Goal: Use online tool/utility: Utilize a website feature to perform a specific function

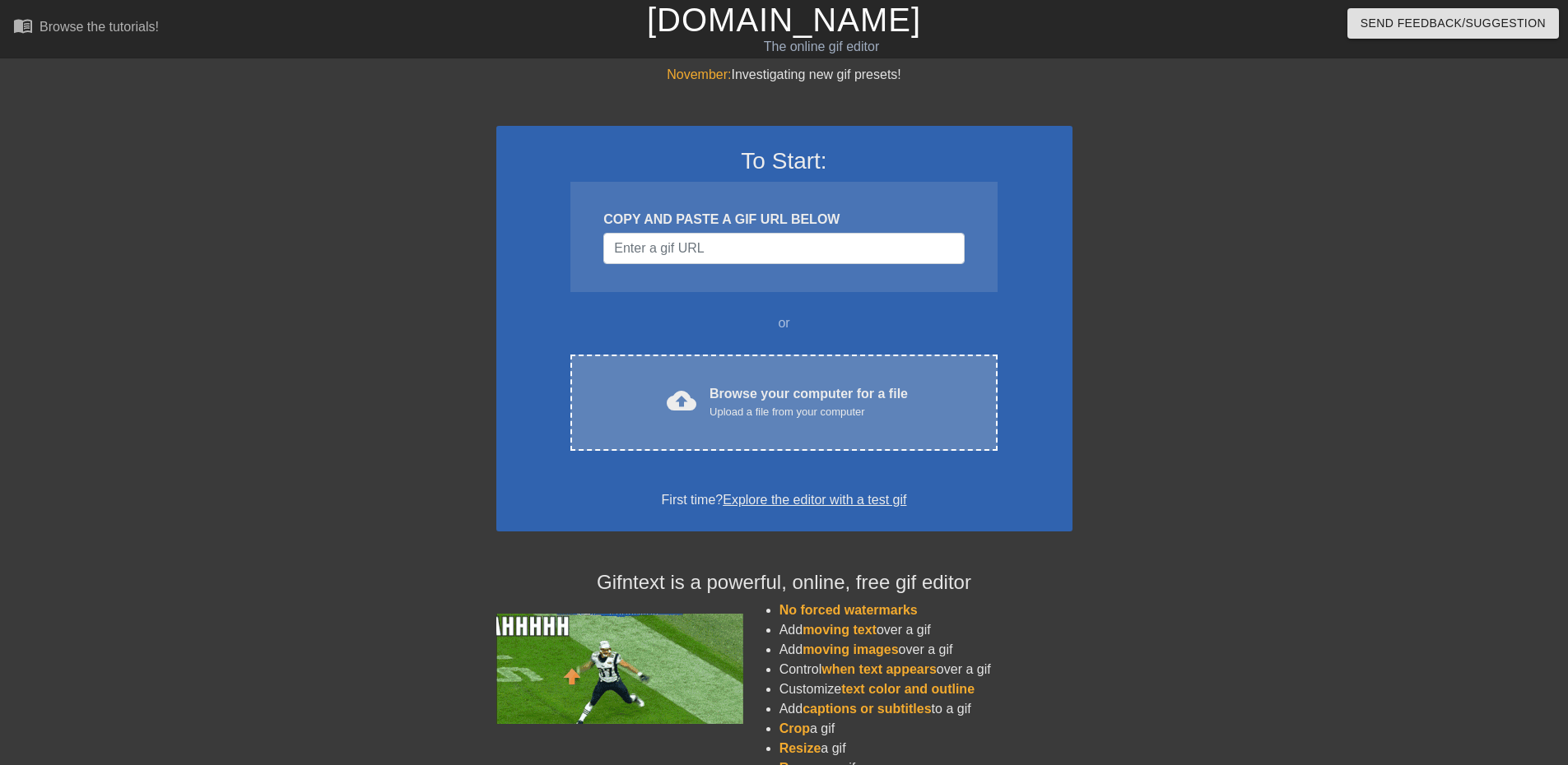
click at [829, 420] on div "cloud_upload Browse your computer for a file Upload a file from your computer" at bounding box center [783, 402] width 357 height 37
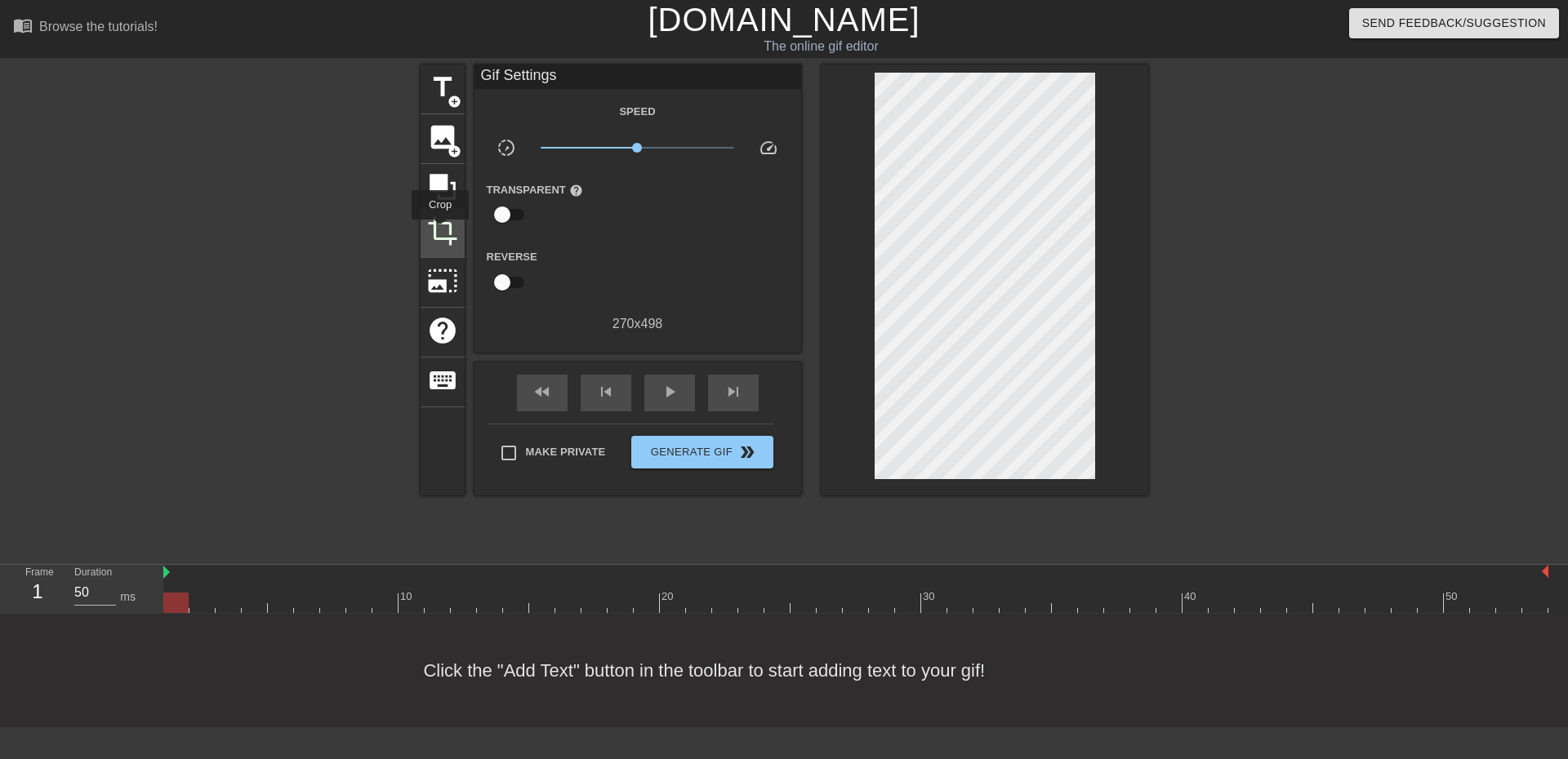
click at [440, 231] on span "crop" at bounding box center [442, 230] width 31 height 31
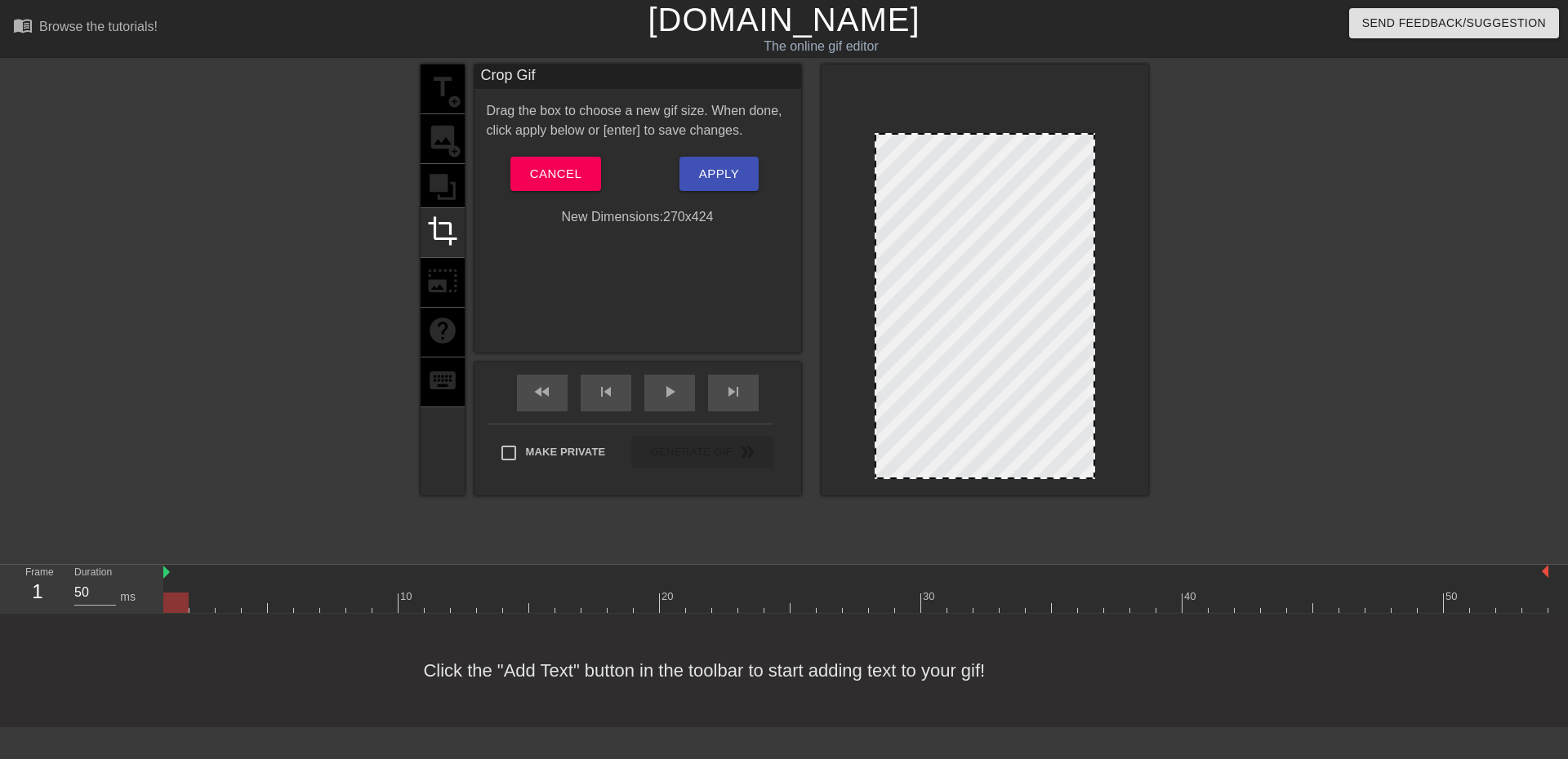
drag, startPoint x: 1093, startPoint y: 75, endPoint x: 1111, endPoint y: 135, distance: 62.6
click at [1111, 135] on div at bounding box center [984, 280] width 326 height 431
click at [722, 182] on span "Apply" at bounding box center [719, 174] width 40 height 22
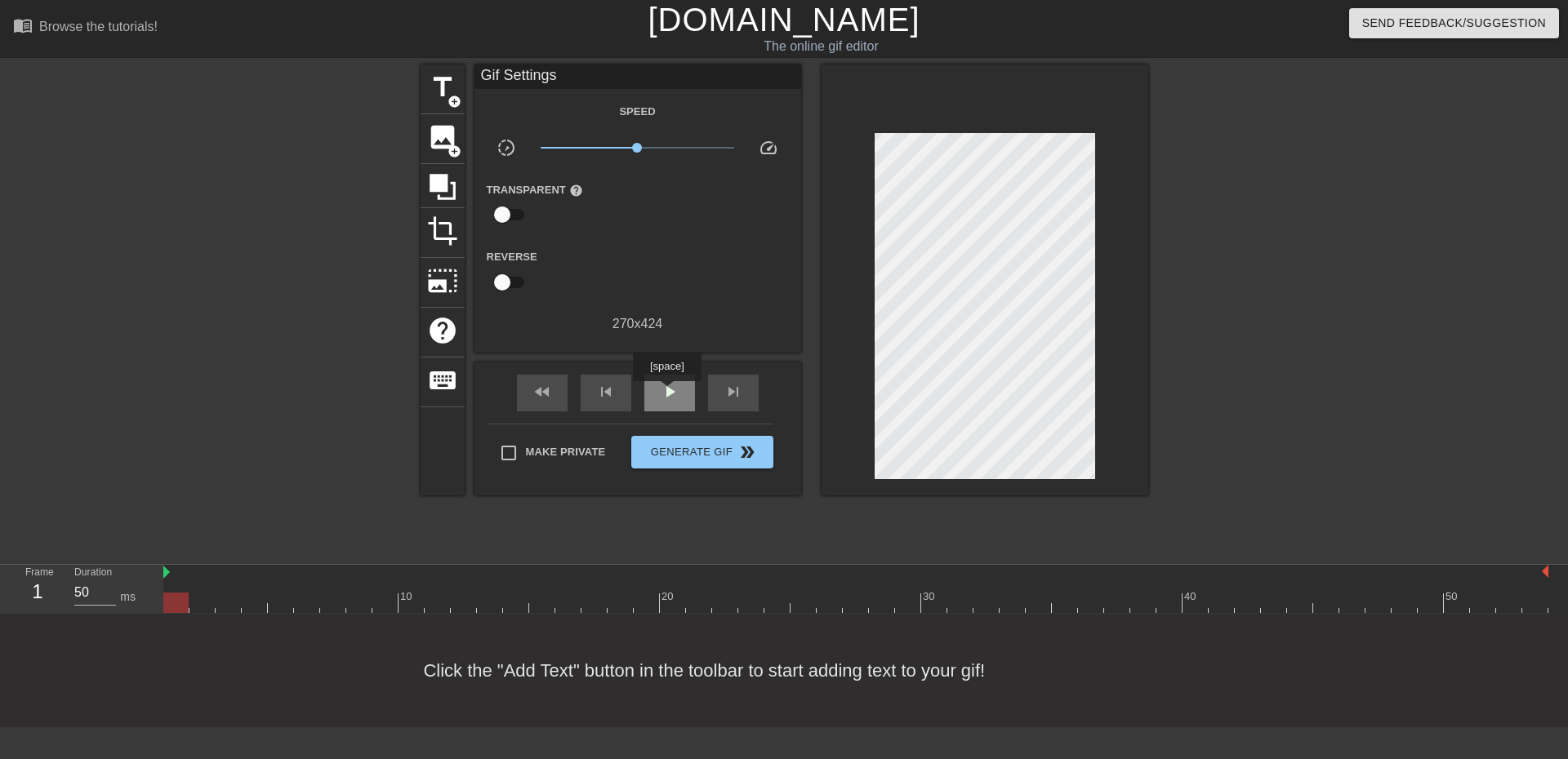
click at [666, 392] on span "play_arrow" at bounding box center [670, 392] width 20 height 20
click at [672, 398] on span "pause" at bounding box center [670, 392] width 20 height 20
click at [447, 91] on span "title" at bounding box center [442, 87] width 31 height 31
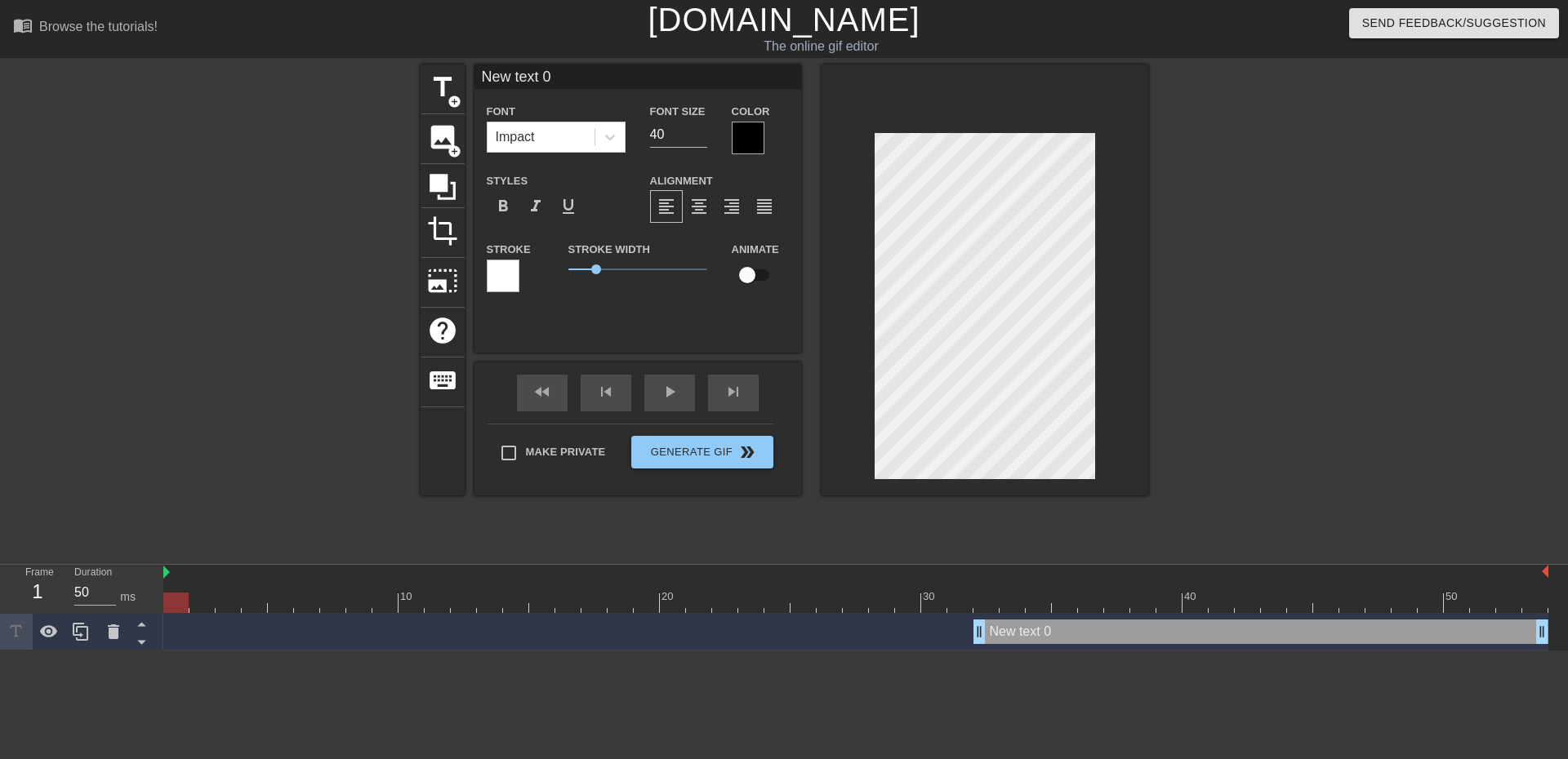
drag, startPoint x: 984, startPoint y: 599, endPoint x: 164, endPoint y: 618, distance: 820.2
click at [164, 618] on div "10 20 30 40 50 New text 0 drag_handle drag_handle" at bounding box center [865, 608] width 1404 height 86
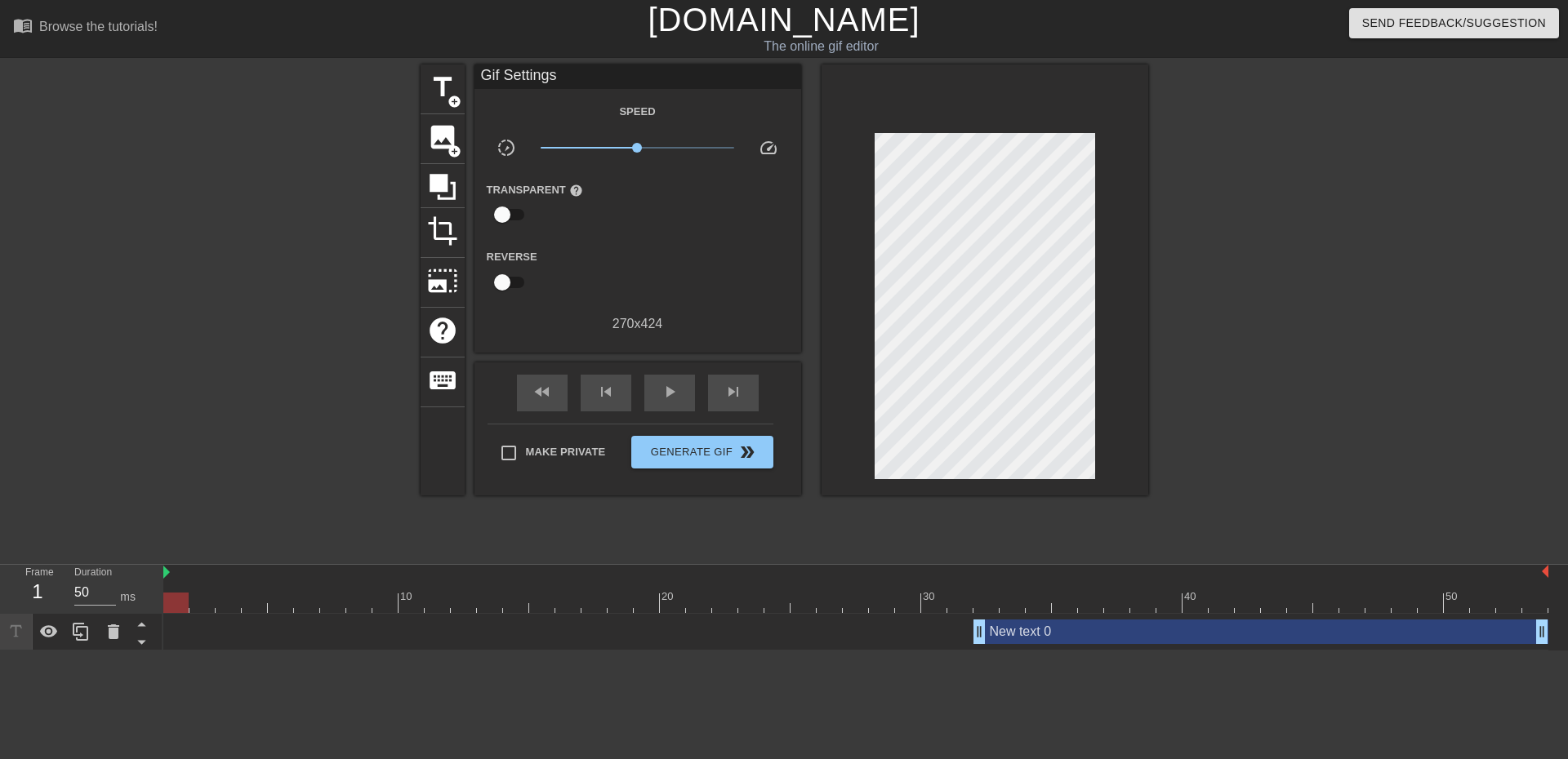
click at [1032, 630] on div "New text 0 drag_handle drag_handle" at bounding box center [1260, 631] width 575 height 24
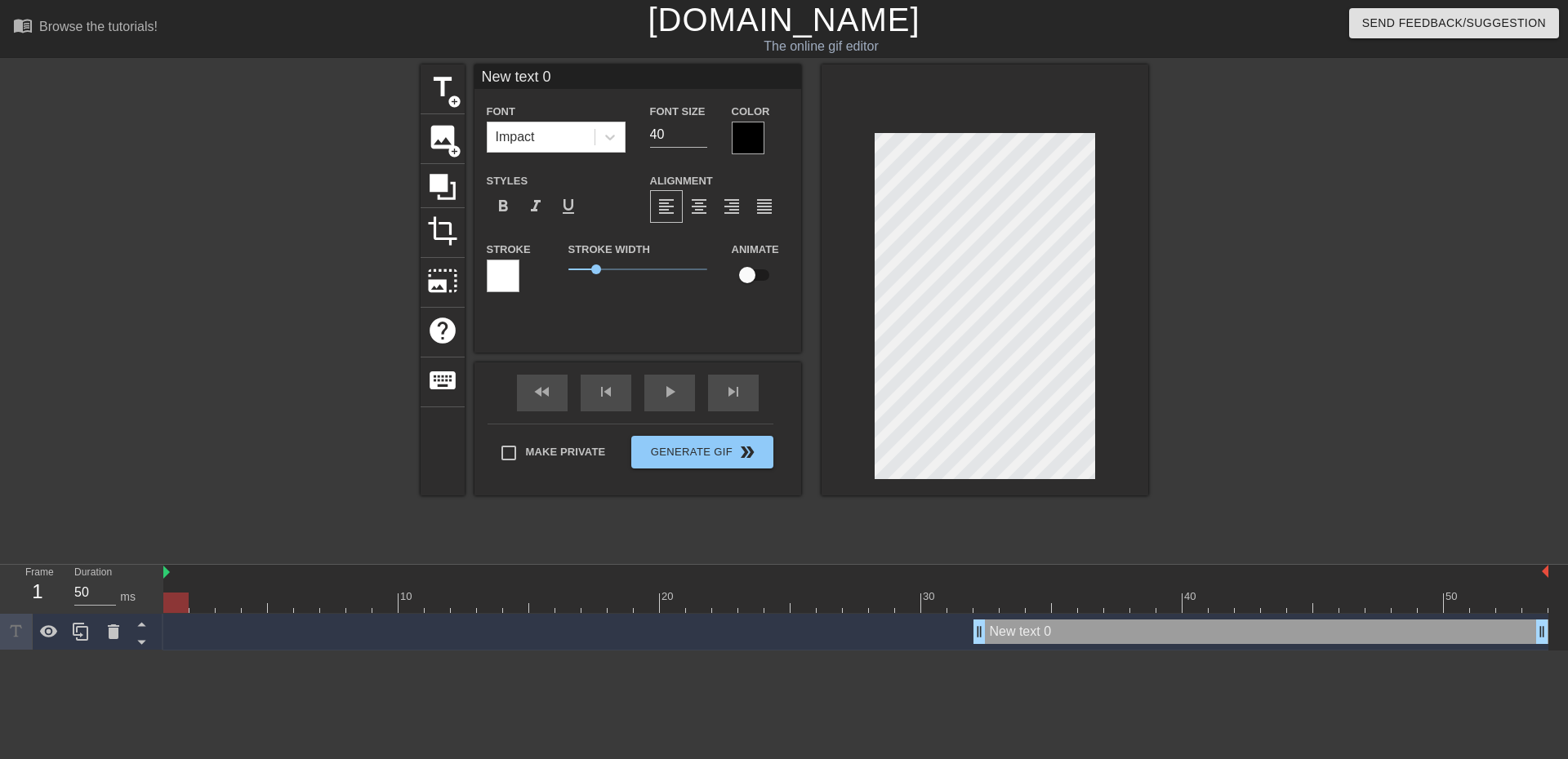
click at [1032, 630] on div "New text 0 drag_handle drag_handle" at bounding box center [1260, 631] width 575 height 24
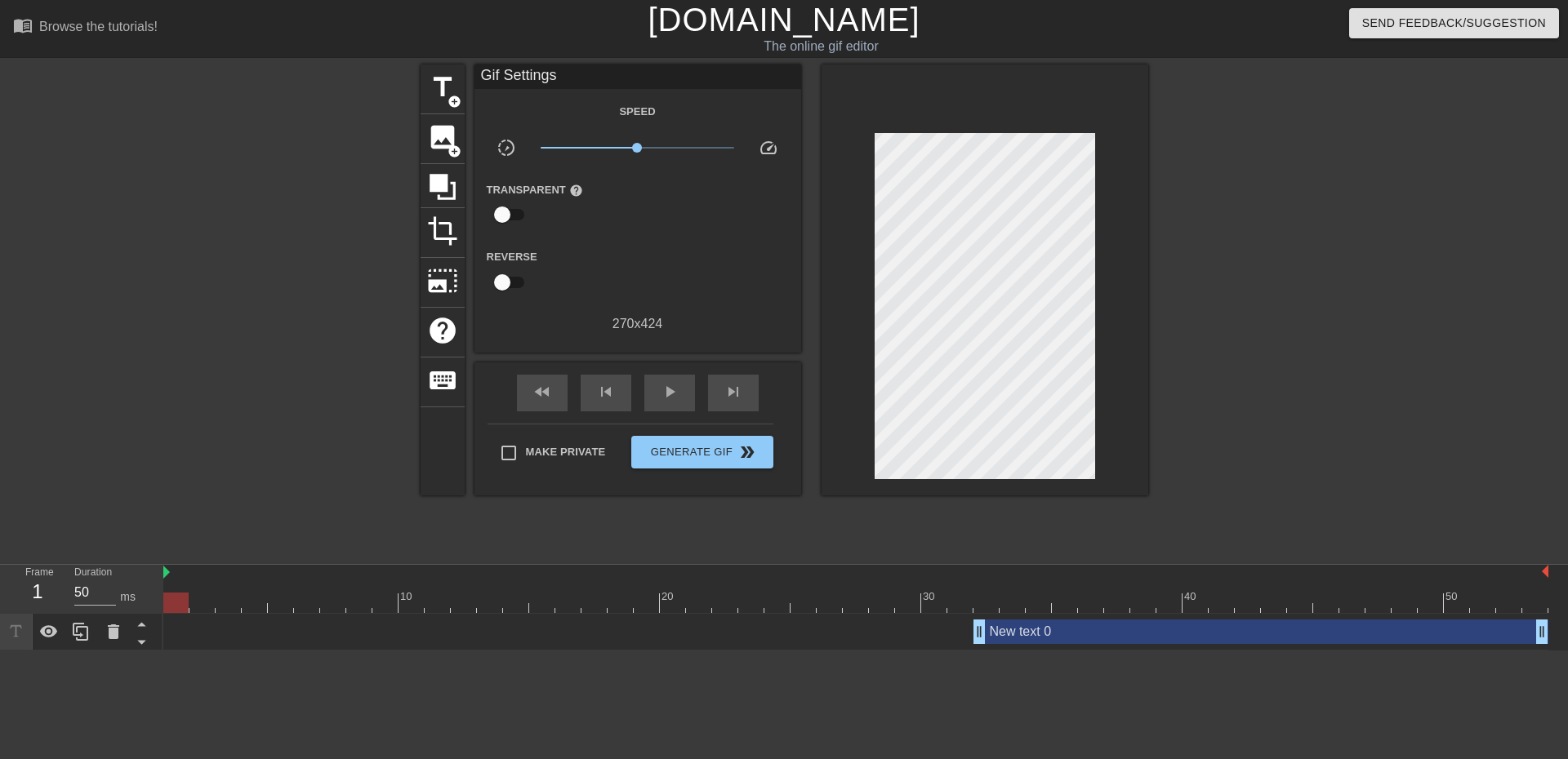
click at [1033, 632] on div "New text 0 drag_handle drag_handle" at bounding box center [1260, 631] width 575 height 24
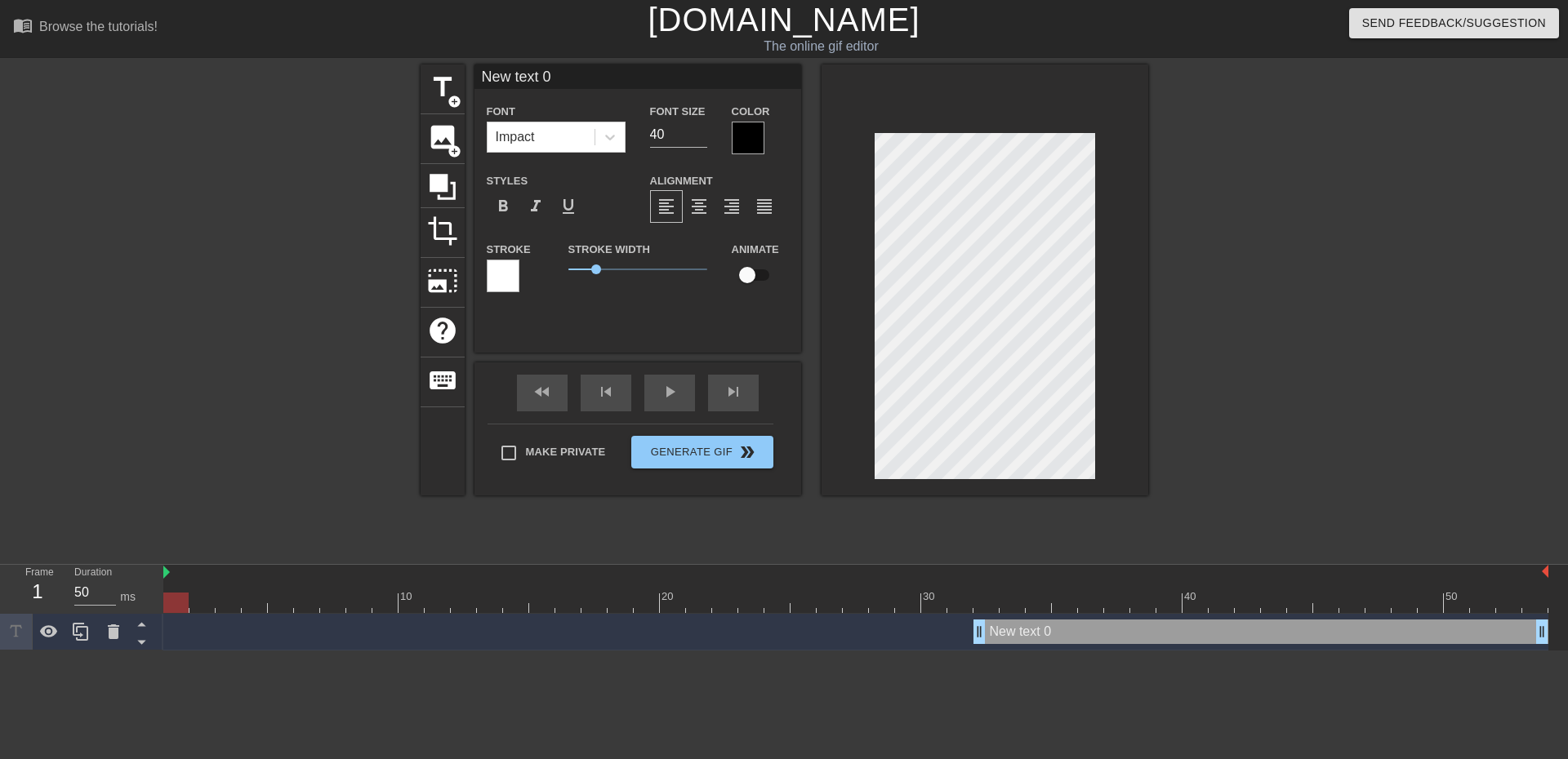
click at [1087, 634] on div "New text 0 drag_handle drag_handle" at bounding box center [1260, 631] width 575 height 24
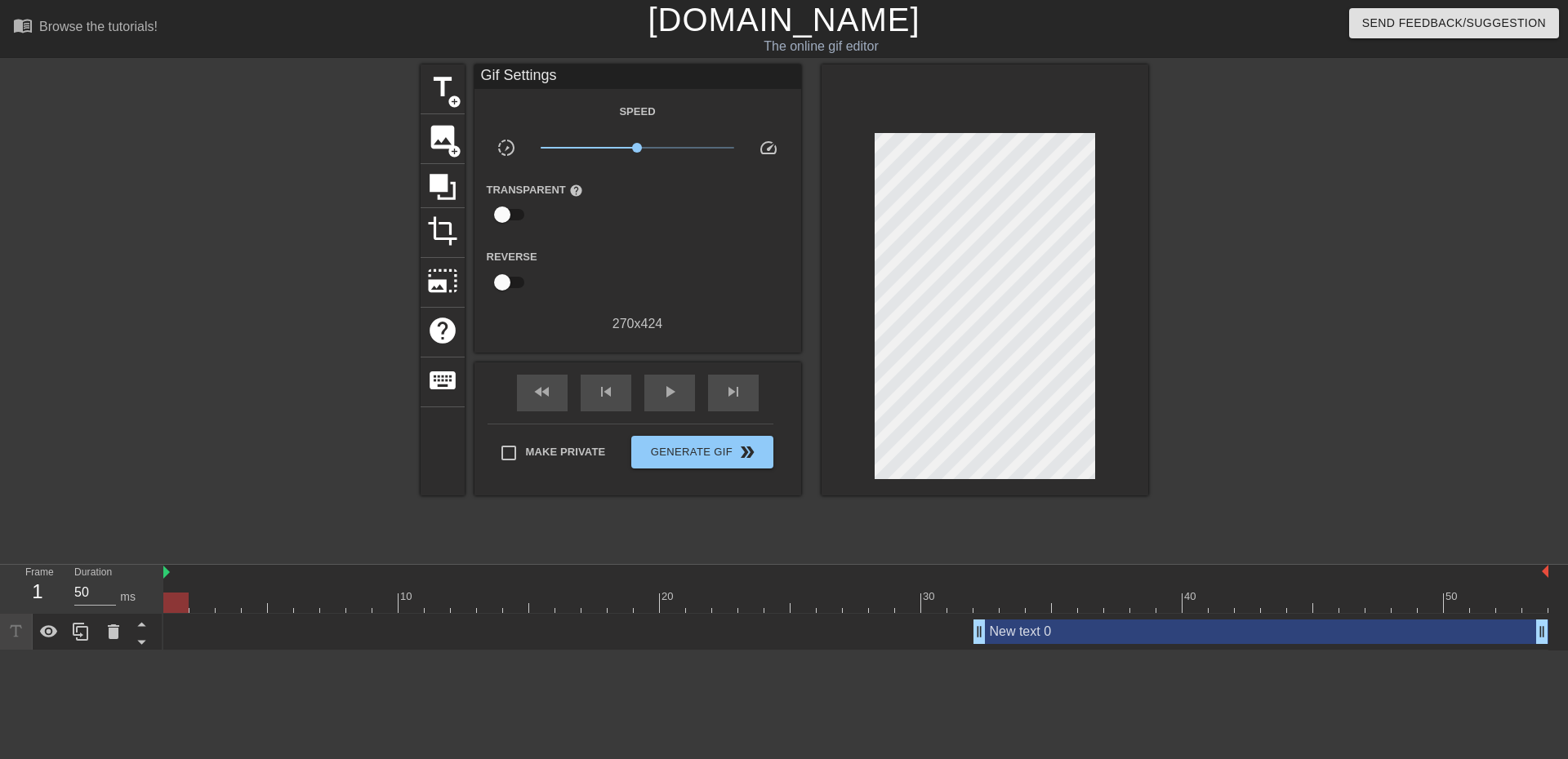
click at [1063, 626] on div "New text 0 drag_handle drag_handle" at bounding box center [1260, 631] width 575 height 24
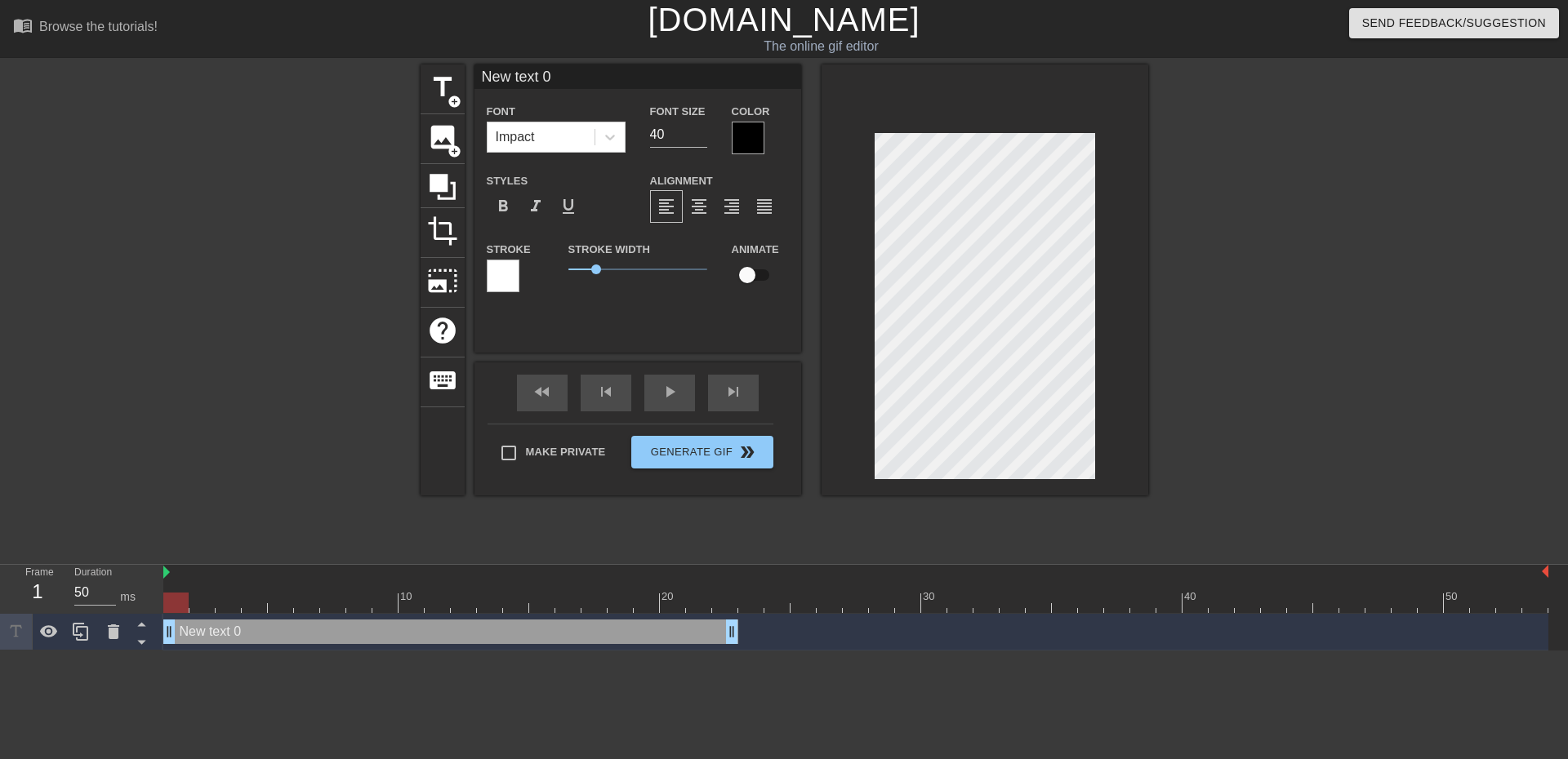
drag, startPoint x: 1062, startPoint y: 633, endPoint x: 229, endPoint y: 626, distance: 833.0
click at [229, 626] on div "New text 0 drag_handle drag_handle" at bounding box center [450, 631] width 575 height 24
click at [249, 635] on div "New text 0 drag_handle drag_handle" at bounding box center [450, 631] width 575 height 24
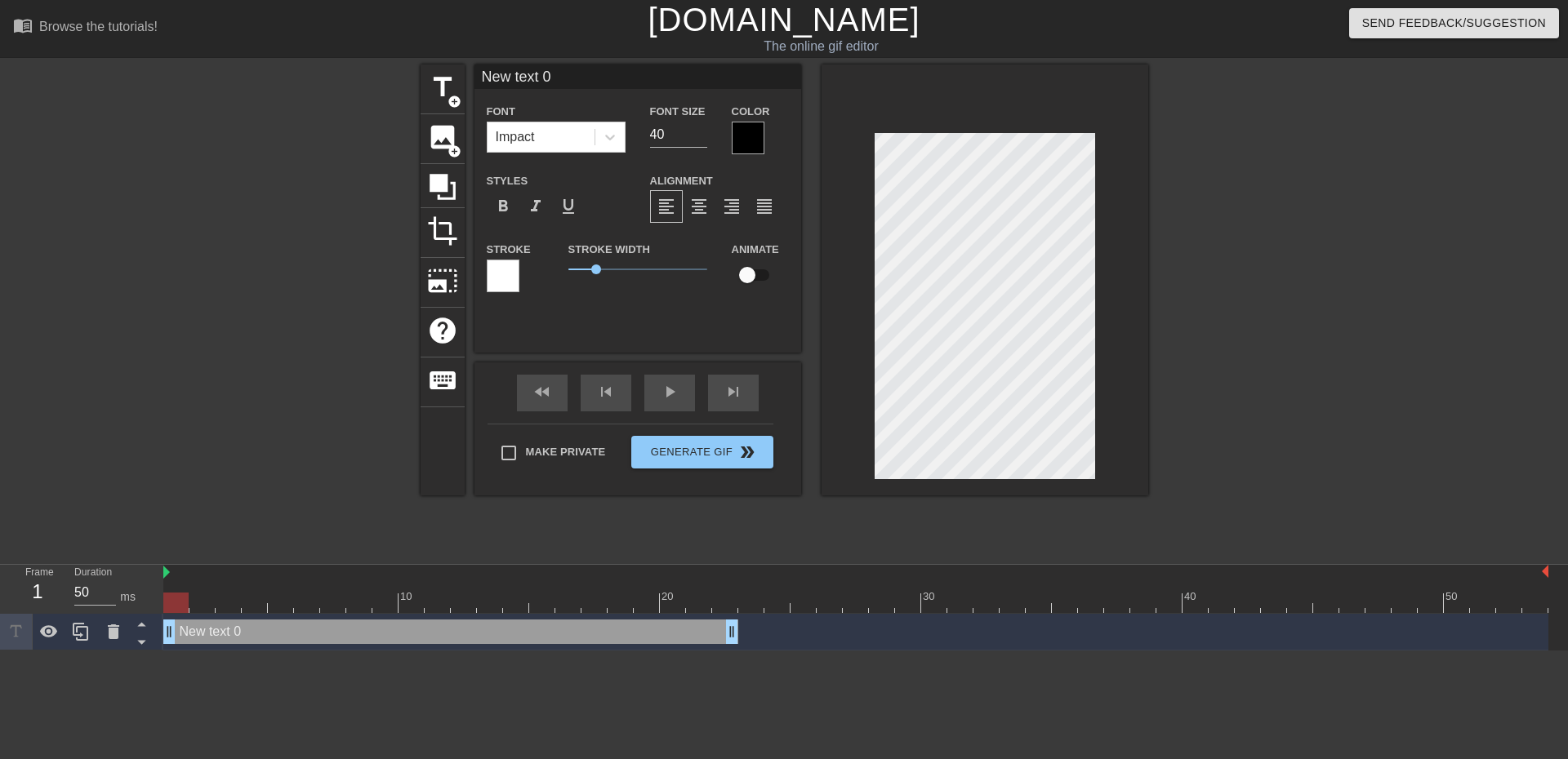
type input "n"
type textarea "n"
type input "no"
type textarea "no"
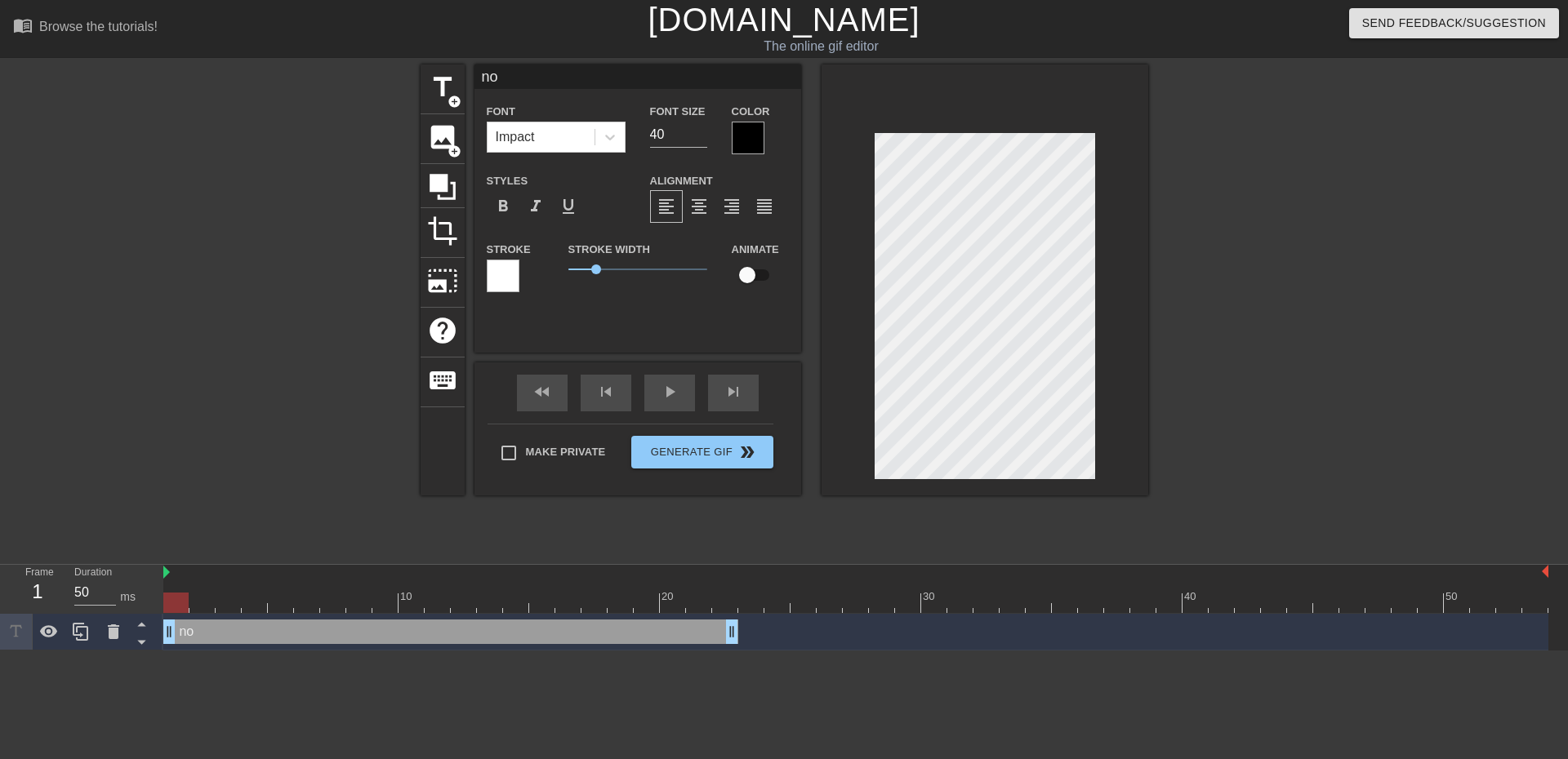
type input "n"
type textarea "n"
type input "N"
type textarea "N"
type input "NO"
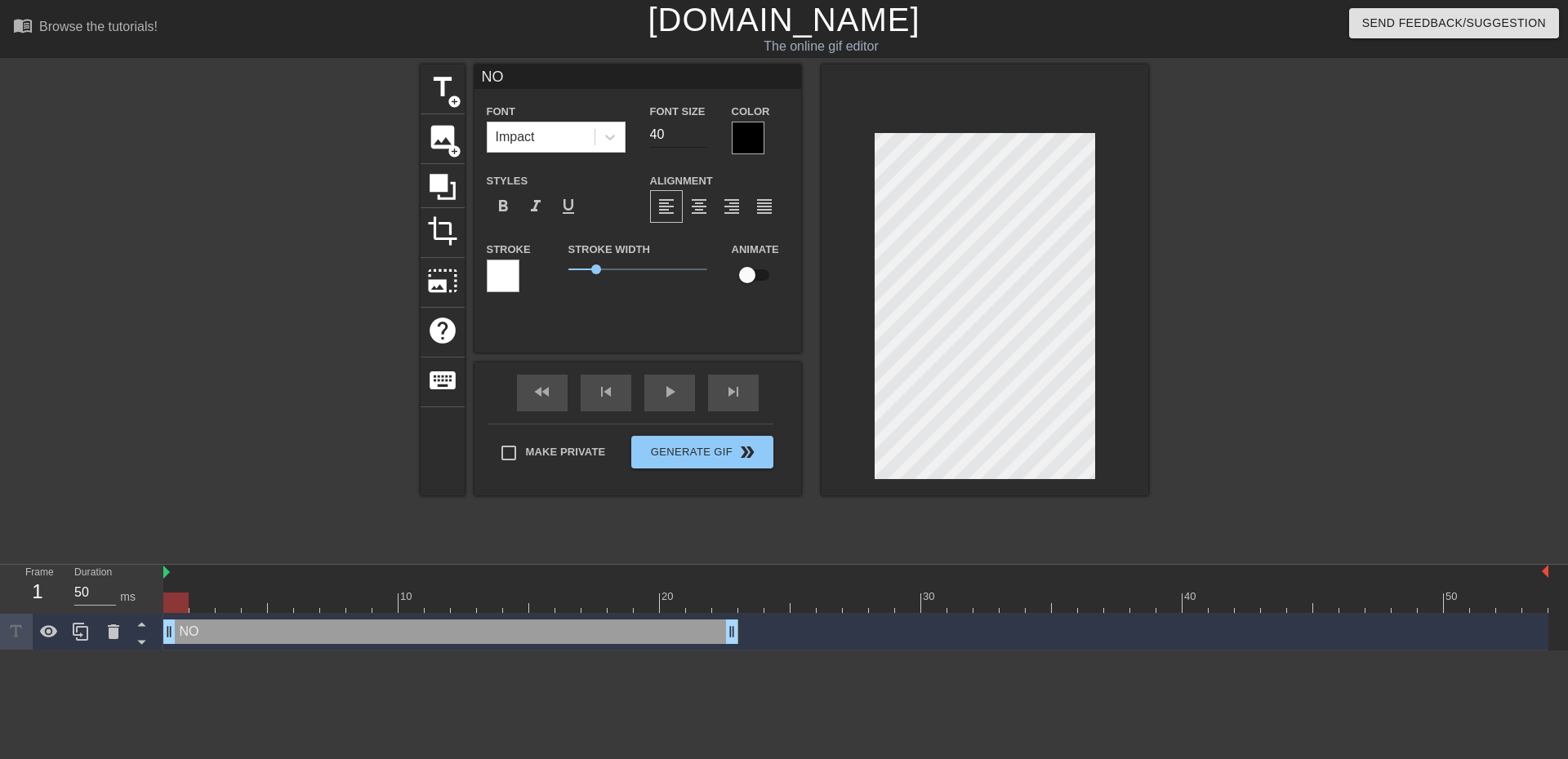
type textarea "NO"
click at [699, 132] on input "41" at bounding box center [679, 134] width 57 height 26
click at [699, 132] on input "42" at bounding box center [679, 134] width 57 height 26
click at [699, 132] on input "43" at bounding box center [679, 134] width 57 height 26
click at [699, 132] on input "44" at bounding box center [679, 134] width 57 height 26
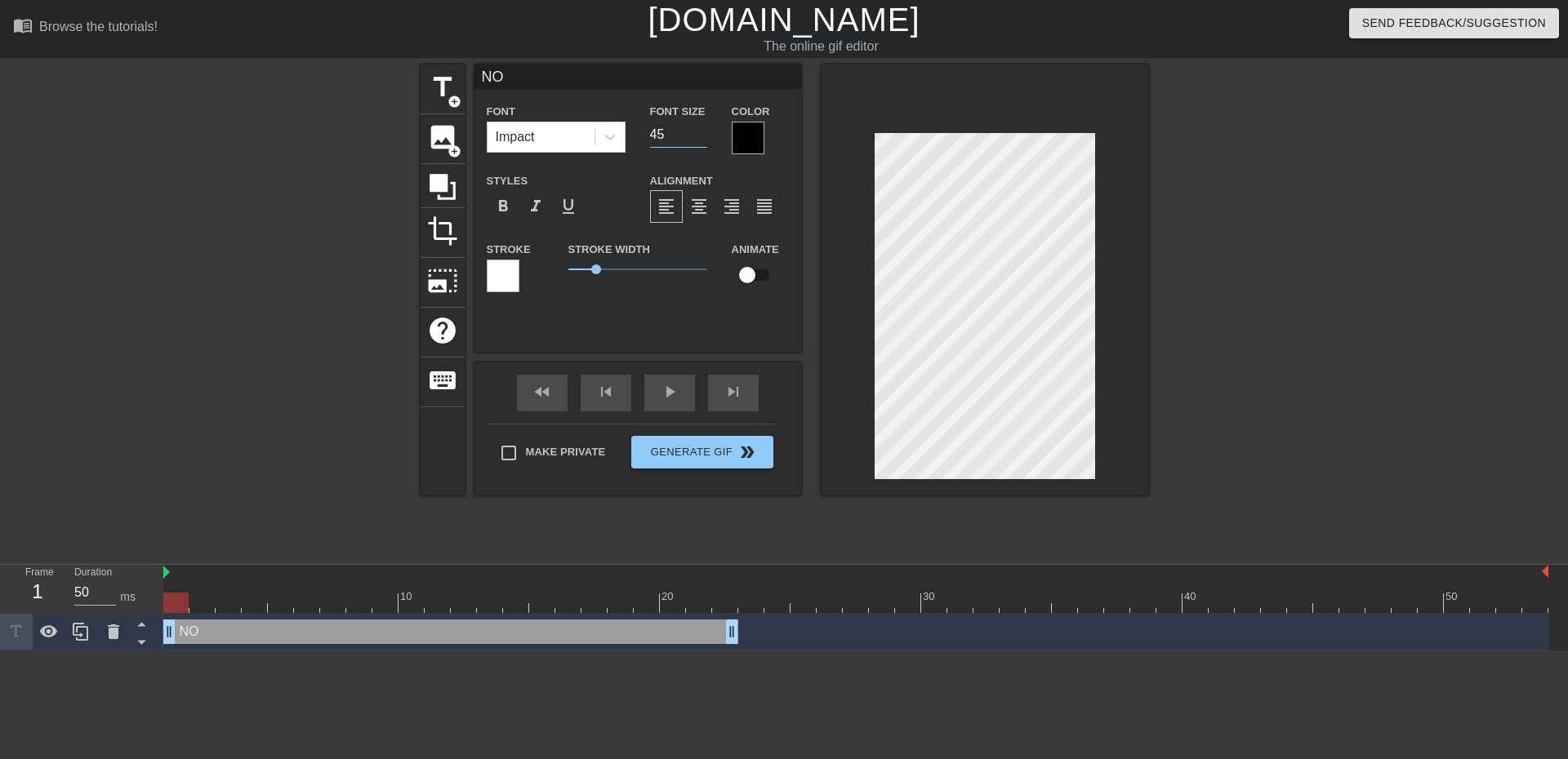
click at [699, 132] on input "45" at bounding box center [679, 134] width 57 height 26
click at [699, 132] on input "46" at bounding box center [679, 134] width 57 height 26
click at [699, 132] on input "47" at bounding box center [679, 134] width 57 height 26
click at [699, 132] on input "48" at bounding box center [679, 134] width 57 height 26
click at [699, 132] on input "49" at bounding box center [679, 134] width 57 height 26
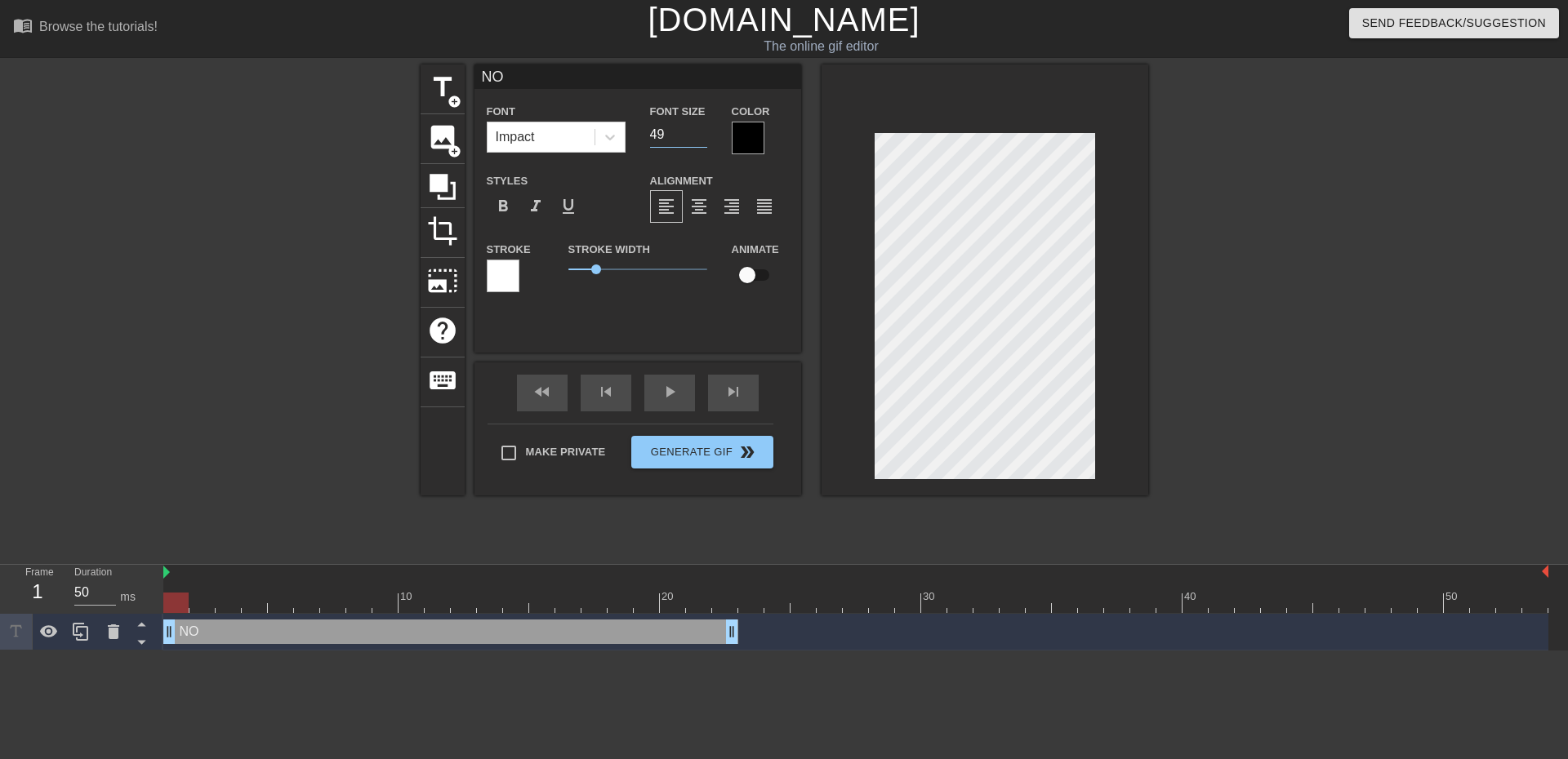
click at [684, 134] on input "49" at bounding box center [679, 134] width 57 height 26
type input "64"
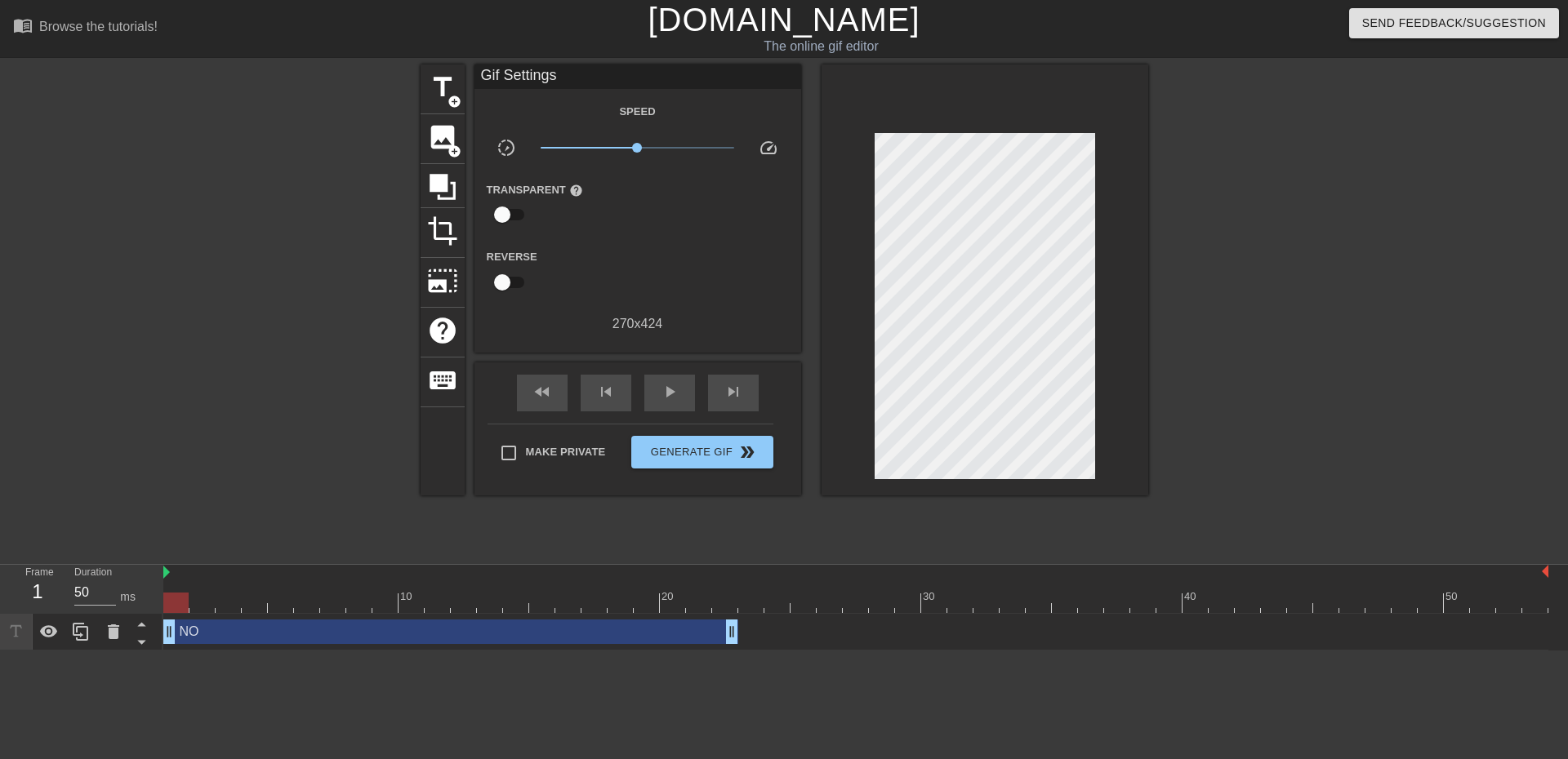
click at [1304, 367] on div at bounding box center [1289, 309] width 245 height 489
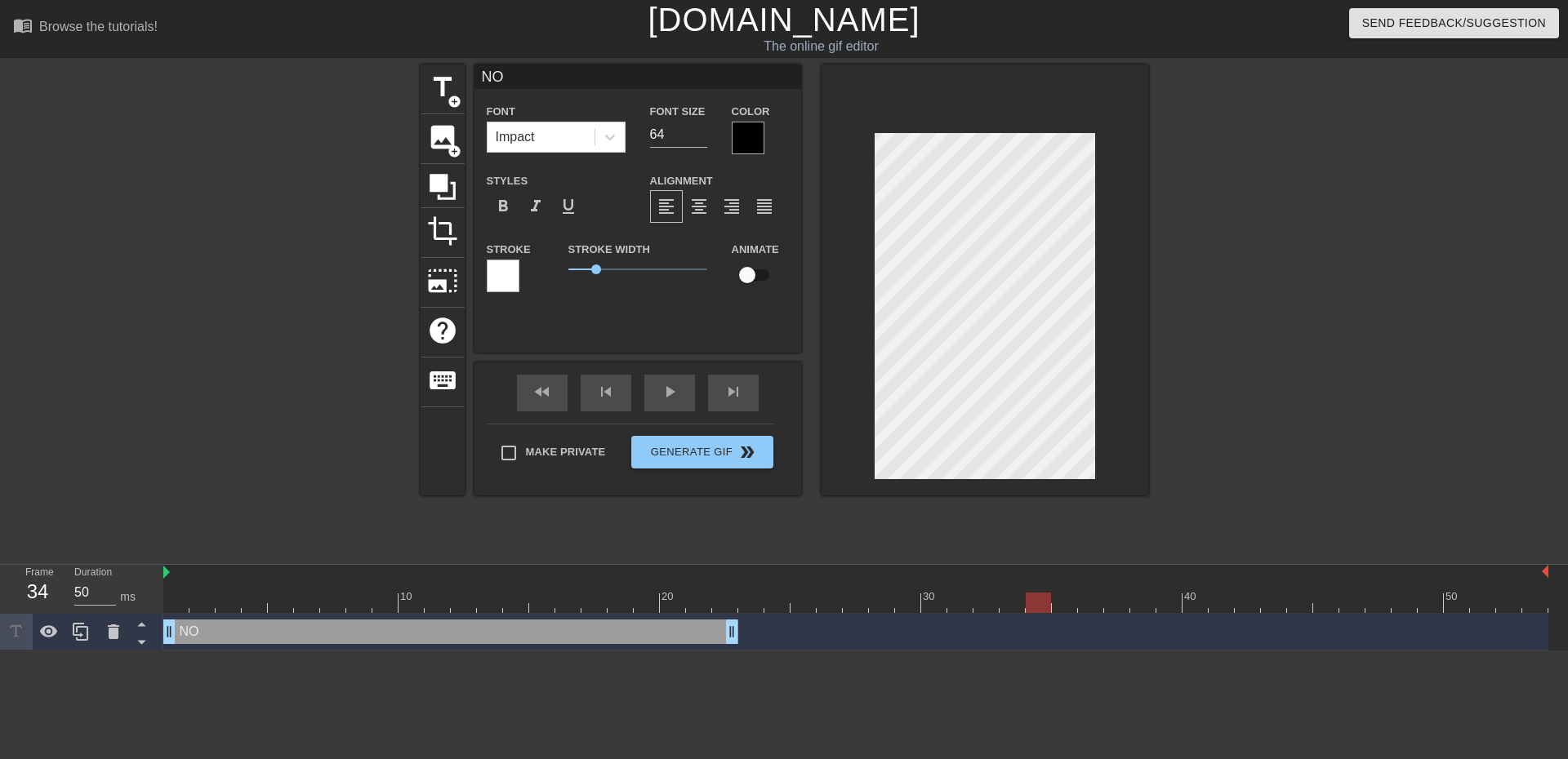
drag, startPoint x: 171, startPoint y: 605, endPoint x: 1036, endPoint y: 626, distance: 865.3
click at [1036, 626] on div "10 20 30 40 50 NO drag_handle drag_handle" at bounding box center [865, 608] width 1404 height 86
drag, startPoint x: 735, startPoint y: 636, endPoint x: 1026, endPoint y: 646, distance: 291.2
click at [1026, 646] on div "NO drag_handle drag_handle" at bounding box center [855, 632] width 1385 height 37
click at [1013, 651] on html "menu_book Browse the tutorials! Gifntext.com The online gif editor Send Feedbac…" at bounding box center [784, 325] width 1568 height 651
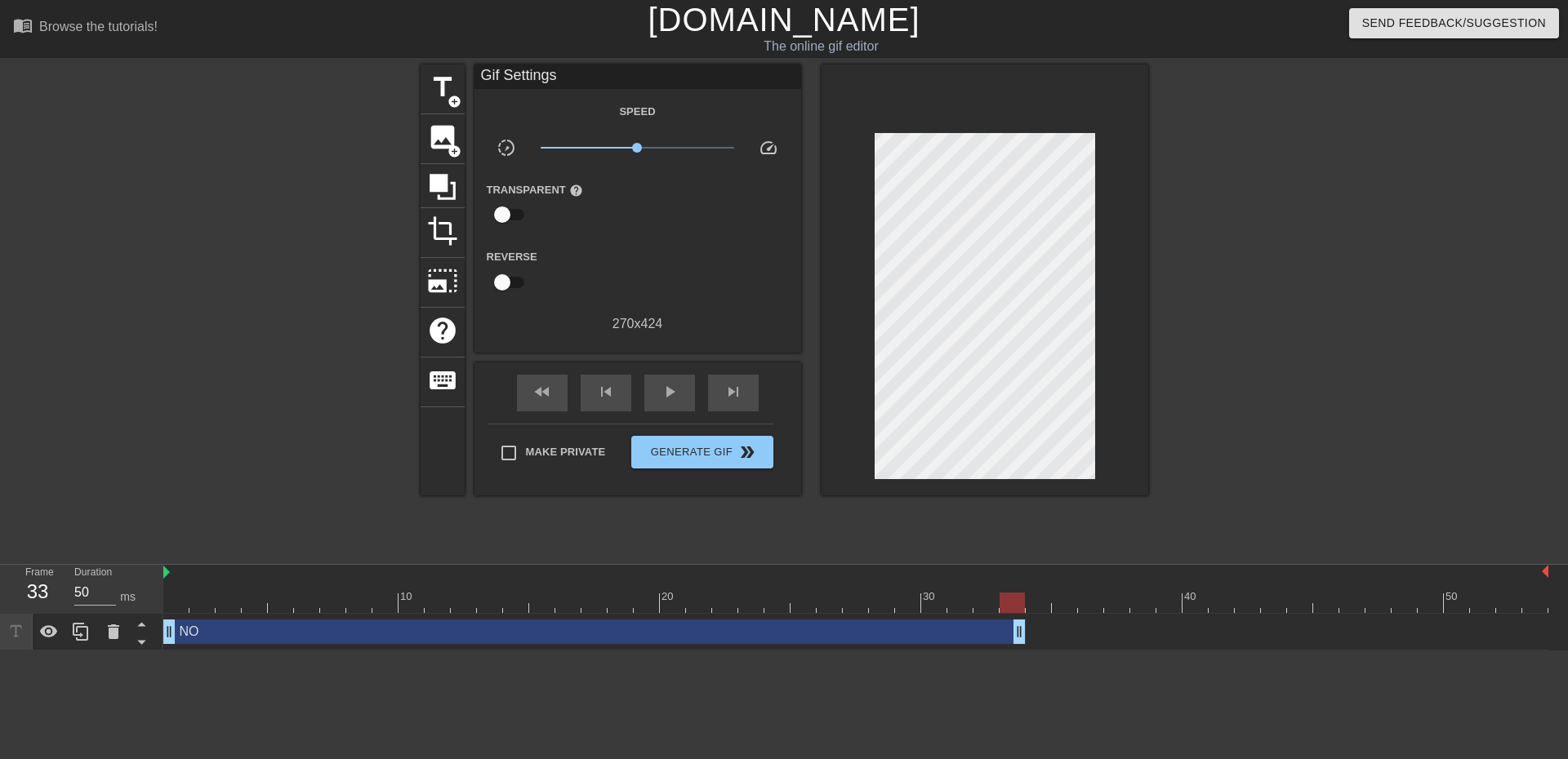
click at [237, 476] on div at bounding box center [278, 309] width 245 height 489
click at [73, 643] on div at bounding box center [81, 632] width 32 height 36
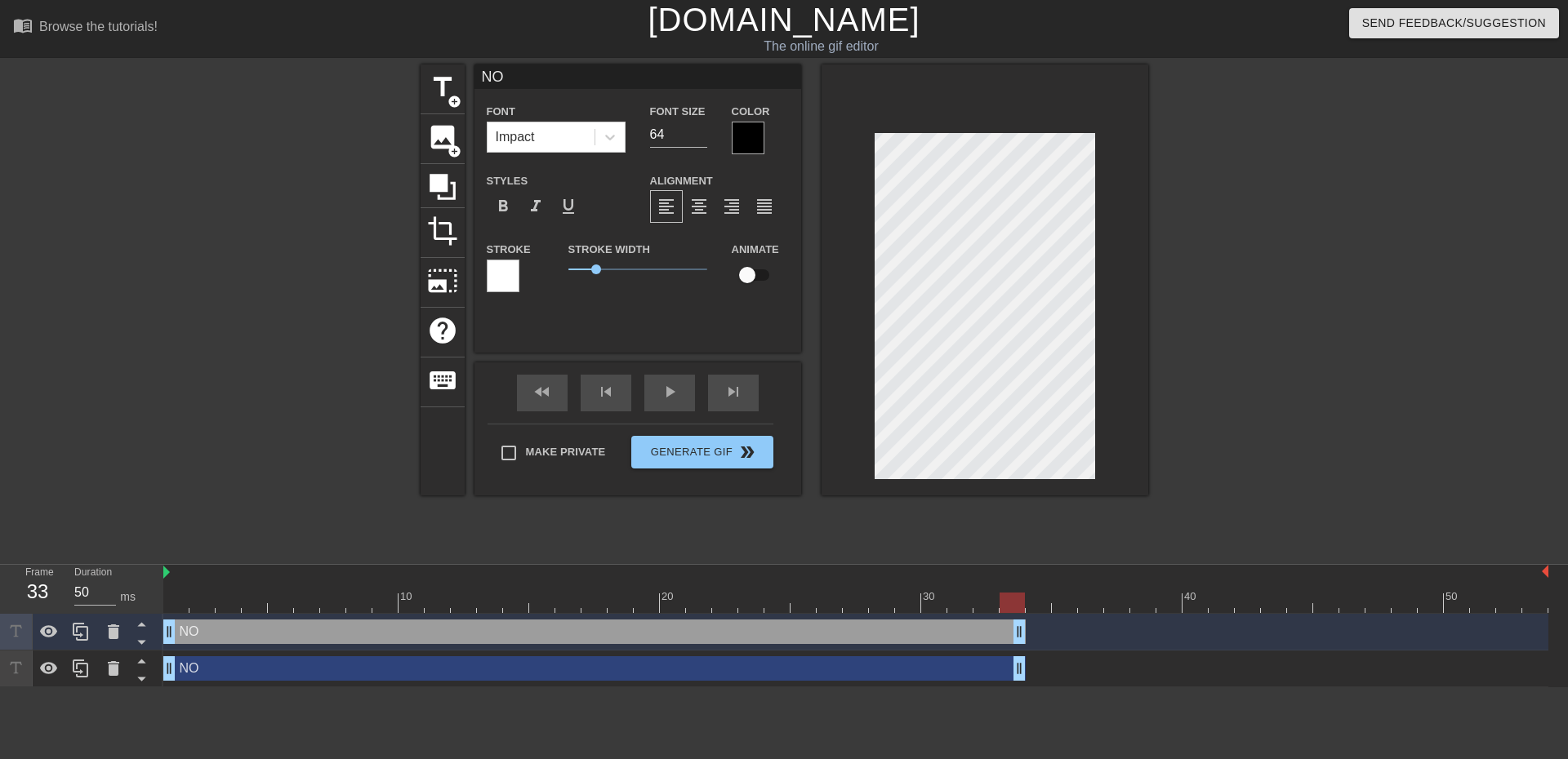
click at [319, 665] on div "NO drag_handle drag_handle" at bounding box center [594, 668] width 862 height 24
type input "y"
type textarea "y"
type input "yo"
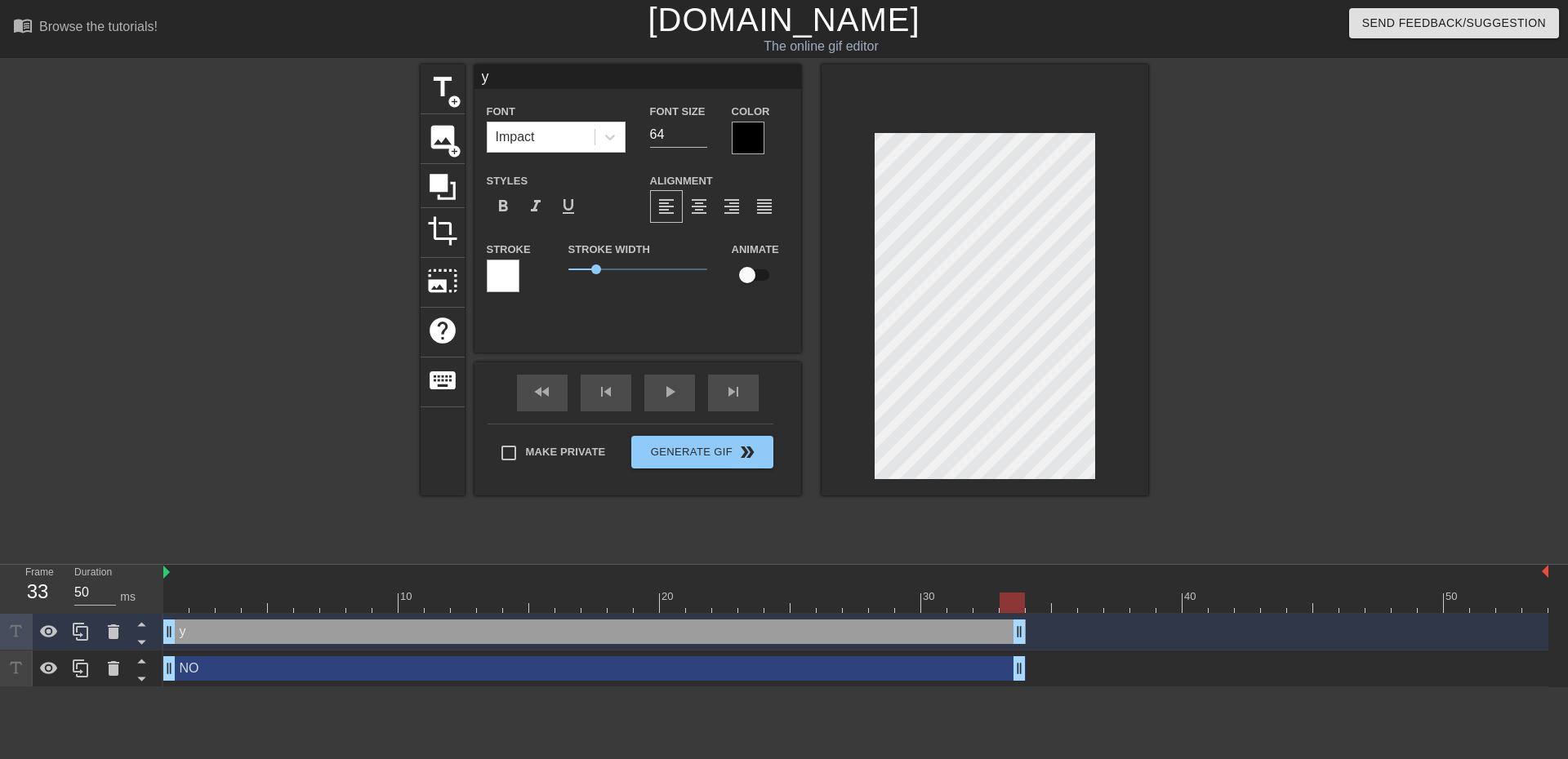
type textarea "yo"
type input "you"
type textarea "you"
type input "yo"
type textarea "yo"
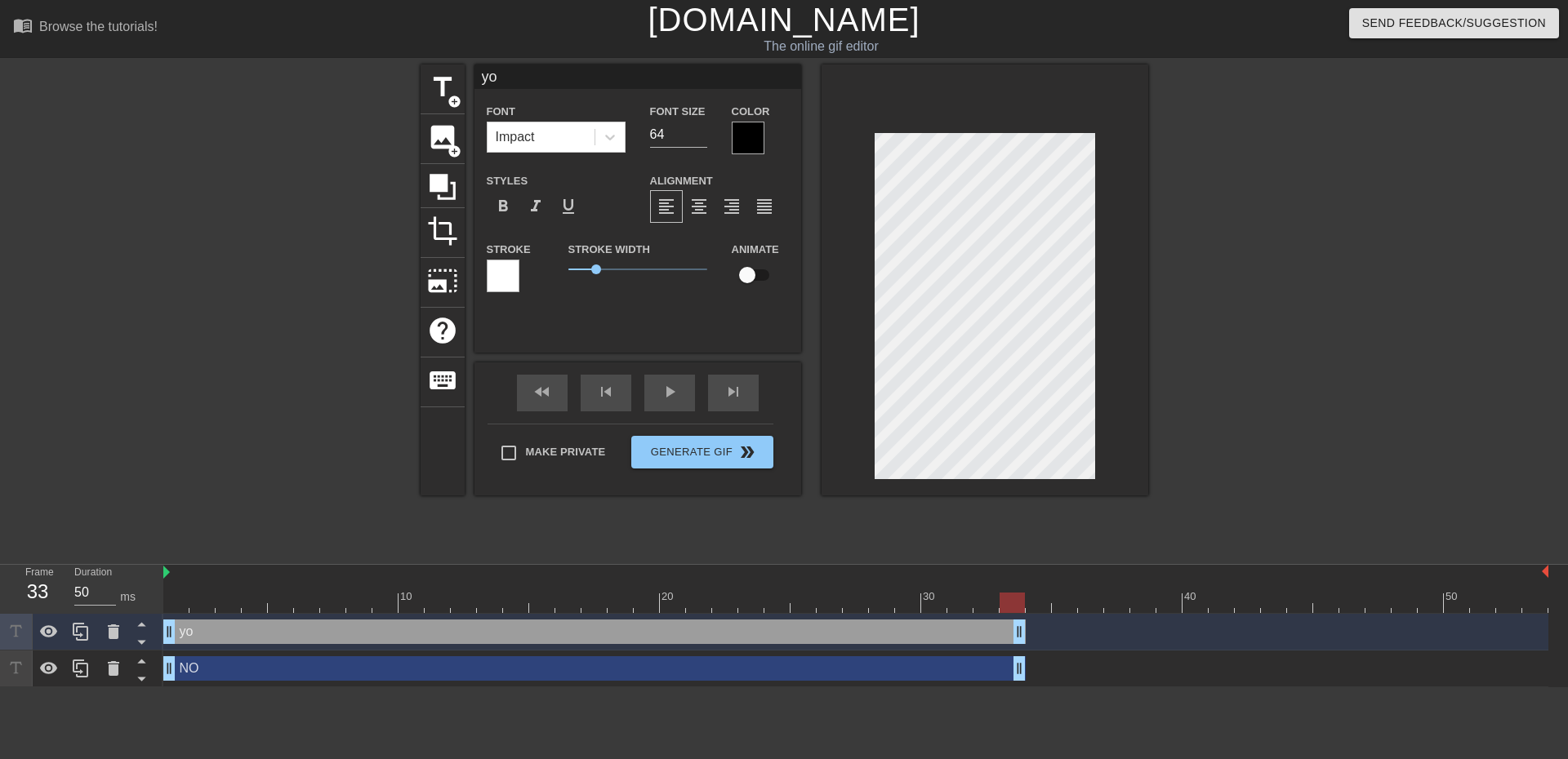
type input "y"
type textarea "y"
type input "Y"
type textarea "Y"
type input "YO"
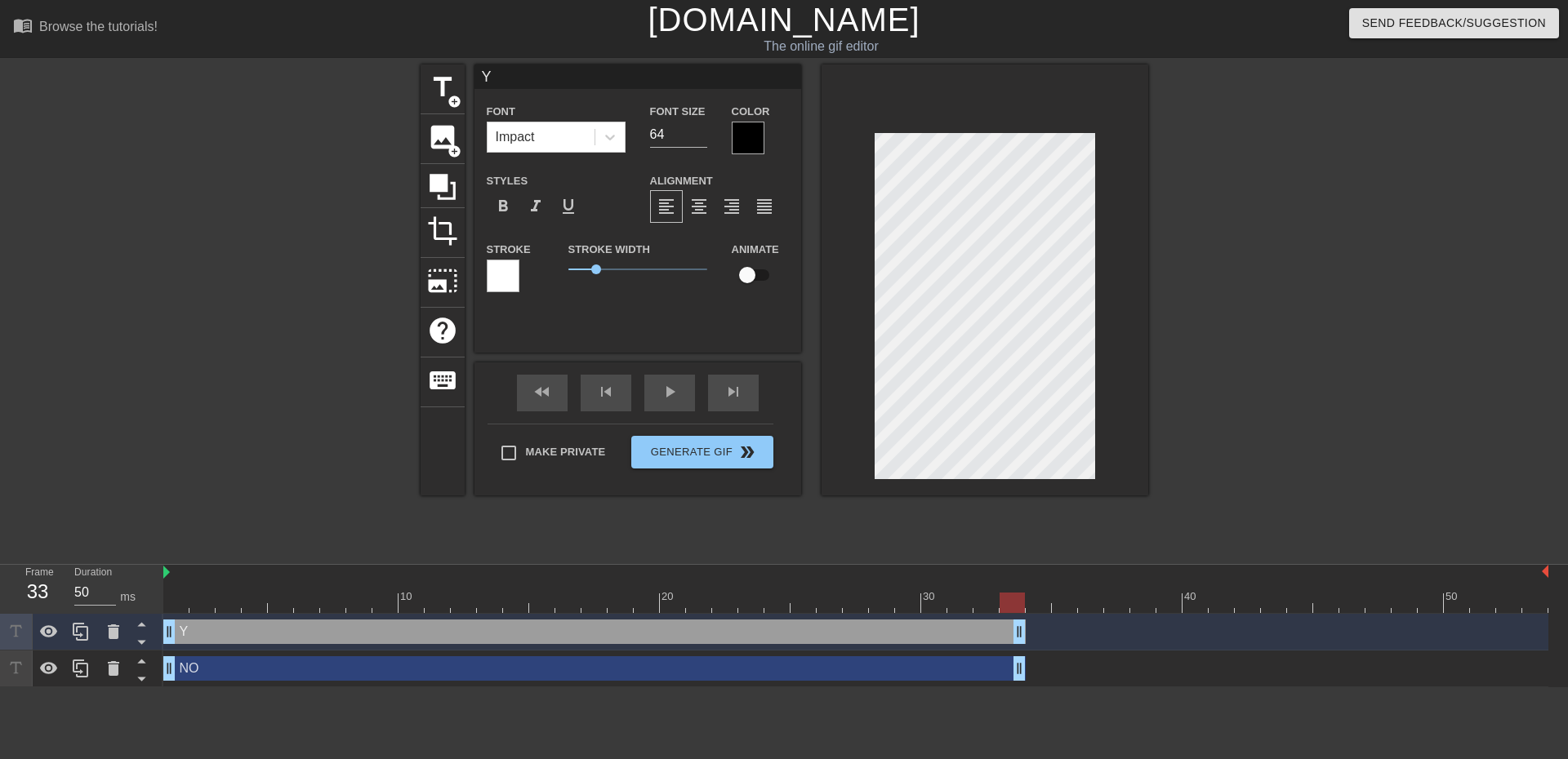
type textarea "YO"
type input "YOU"
type textarea "YOU"
type input "YOU!"
type textarea "YOU!"
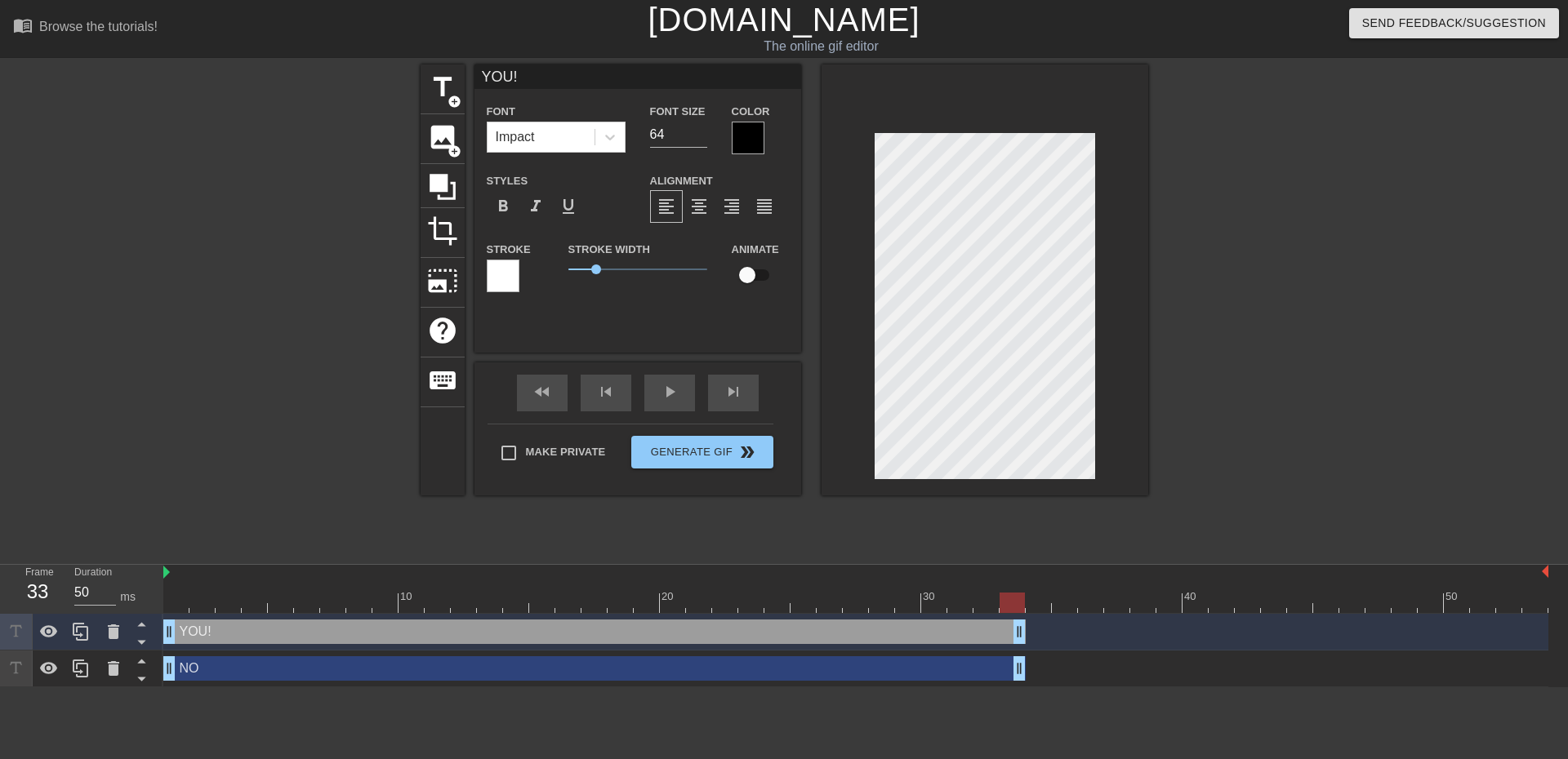
type input "YOU!!"
type textarea "YOU!!"
type input "YOU!!!"
type textarea "YOU!!!"
click at [134, 639] on icon at bounding box center [142, 642] width 21 height 21
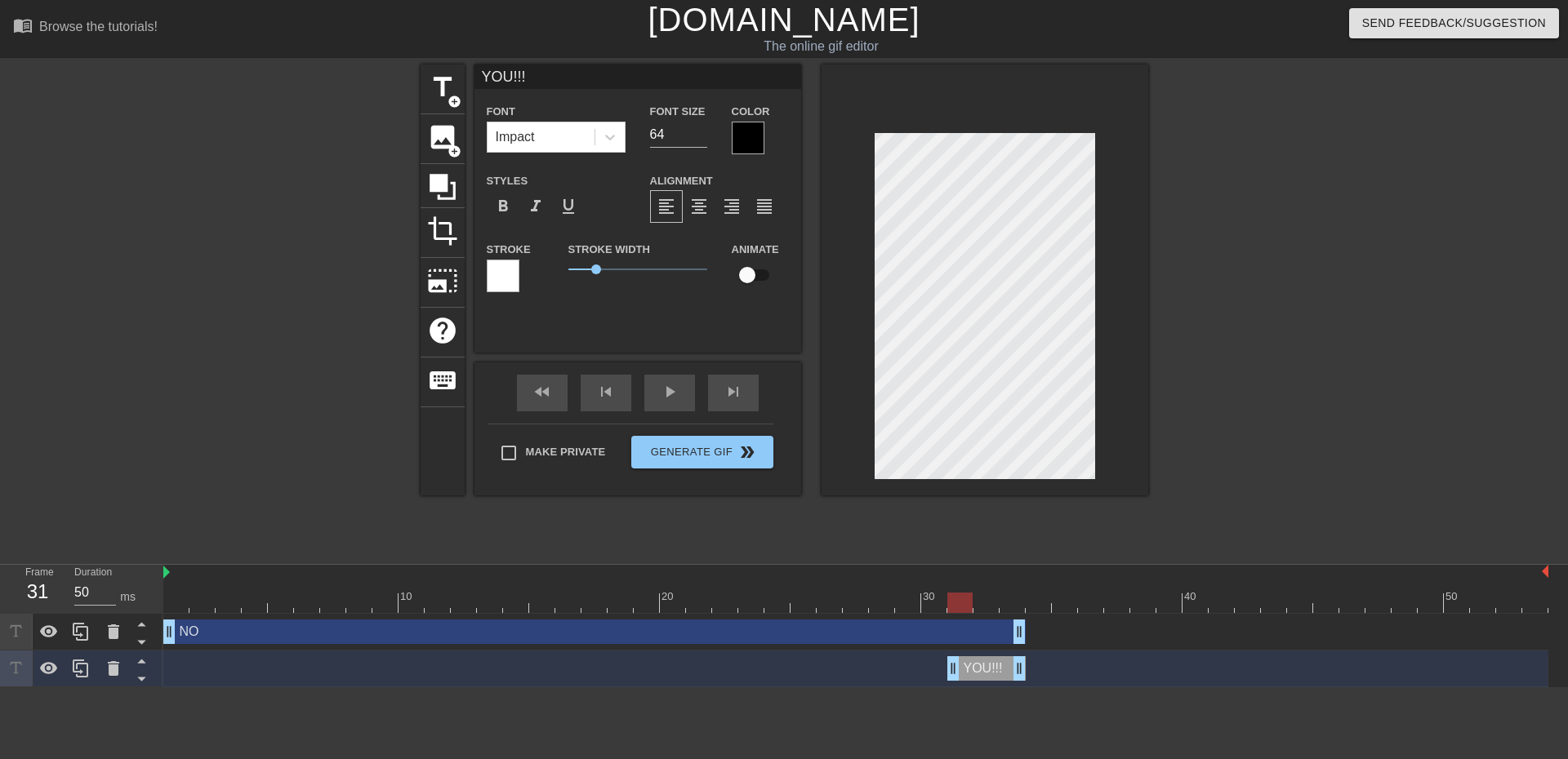
drag, startPoint x: 169, startPoint y: 668, endPoint x: 937, endPoint y: 682, distance: 768.1
click at [937, 682] on div "YOU!!! drag_handle drag_handle" at bounding box center [855, 668] width 1385 height 37
drag, startPoint x: 1022, startPoint y: 672, endPoint x: 1301, endPoint y: 674, distance: 279.0
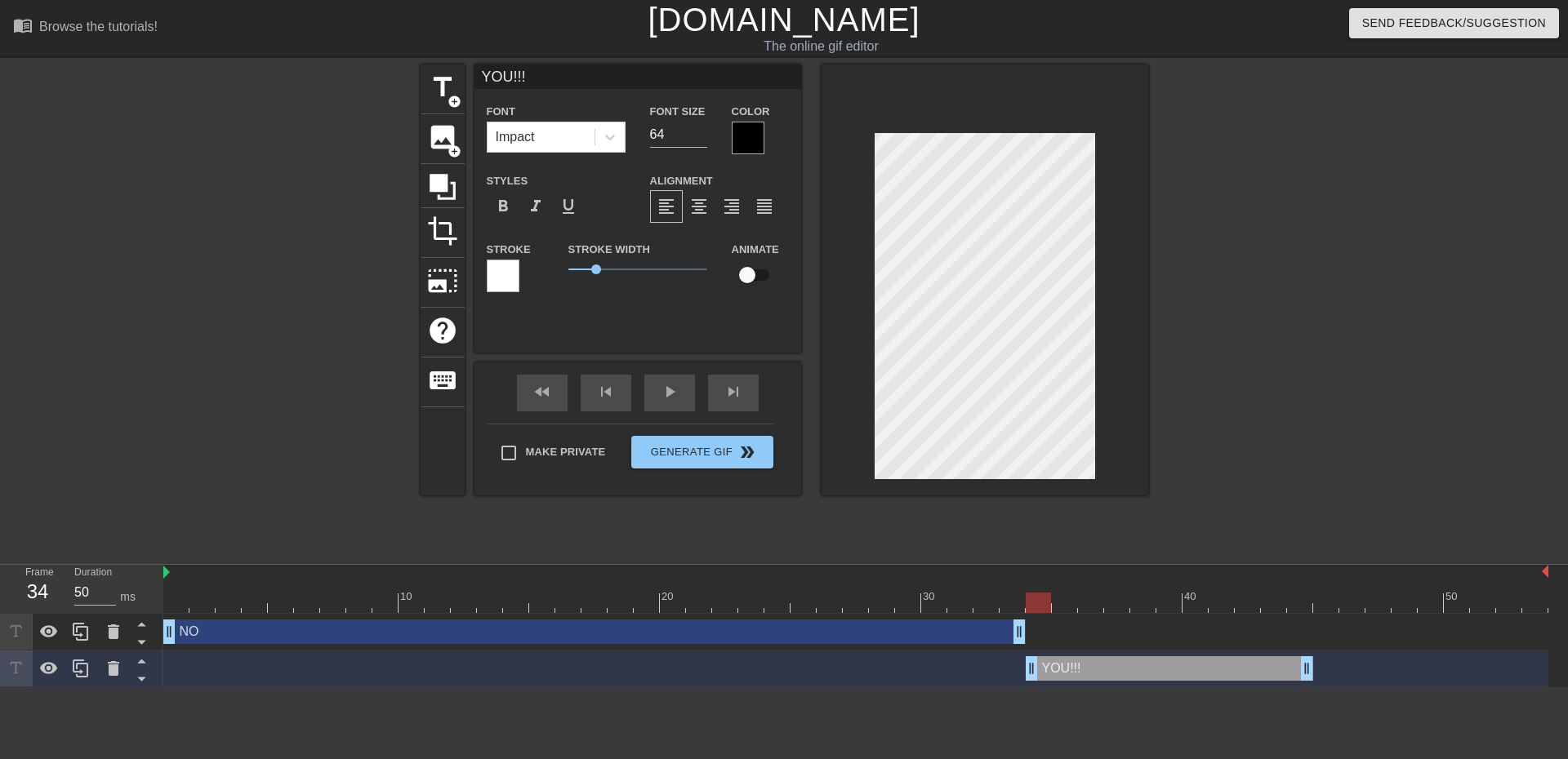
drag, startPoint x: 932, startPoint y: 672, endPoint x: 1038, endPoint y: 661, distance: 106.6
click at [1270, 477] on div at bounding box center [1289, 309] width 245 height 489
drag, startPoint x: 1303, startPoint y: 668, endPoint x: 1515, endPoint y: 656, distance: 212.3
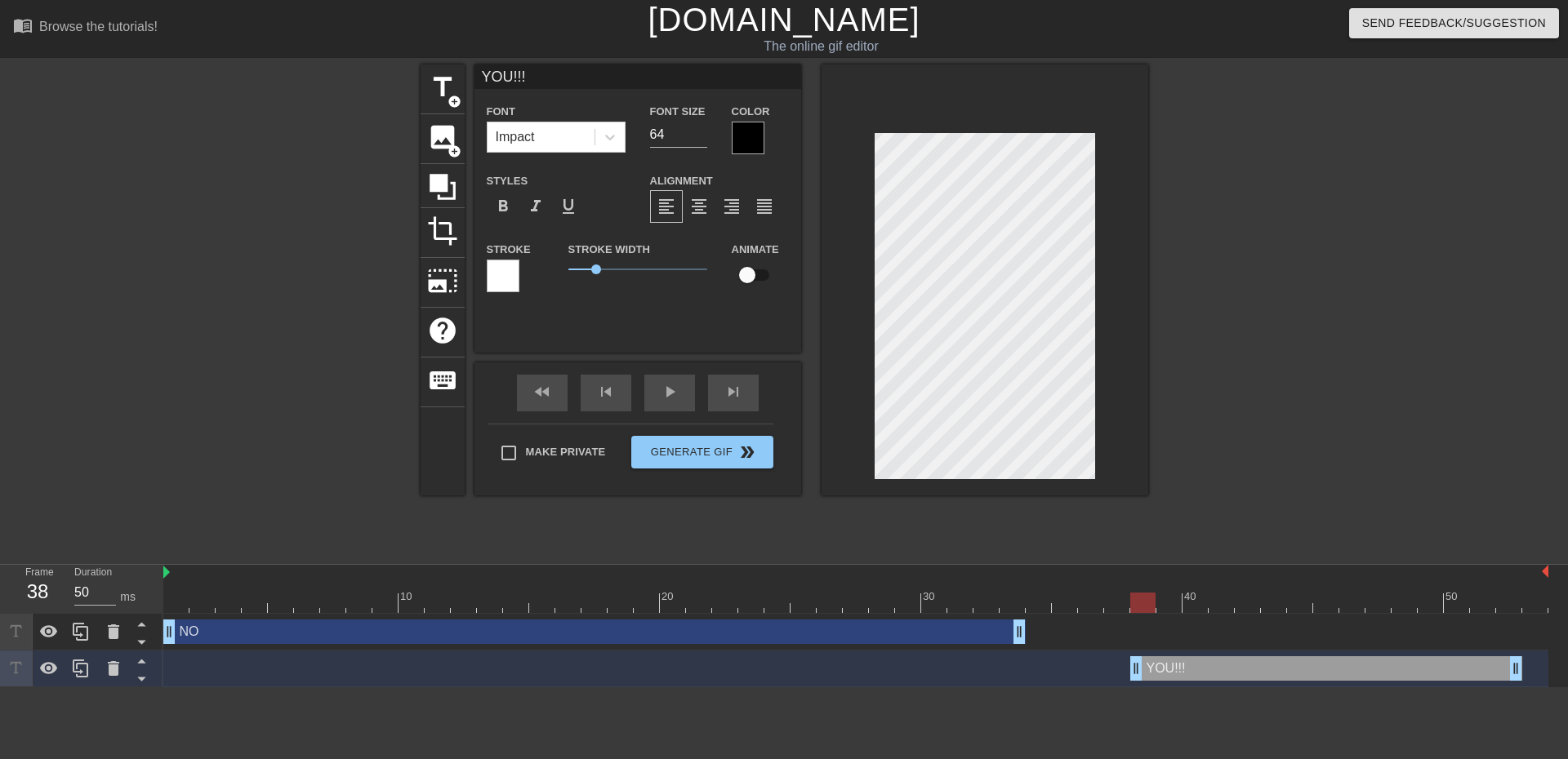
drag, startPoint x: 1029, startPoint y: 668, endPoint x: 1141, endPoint y: 660, distance: 112.3
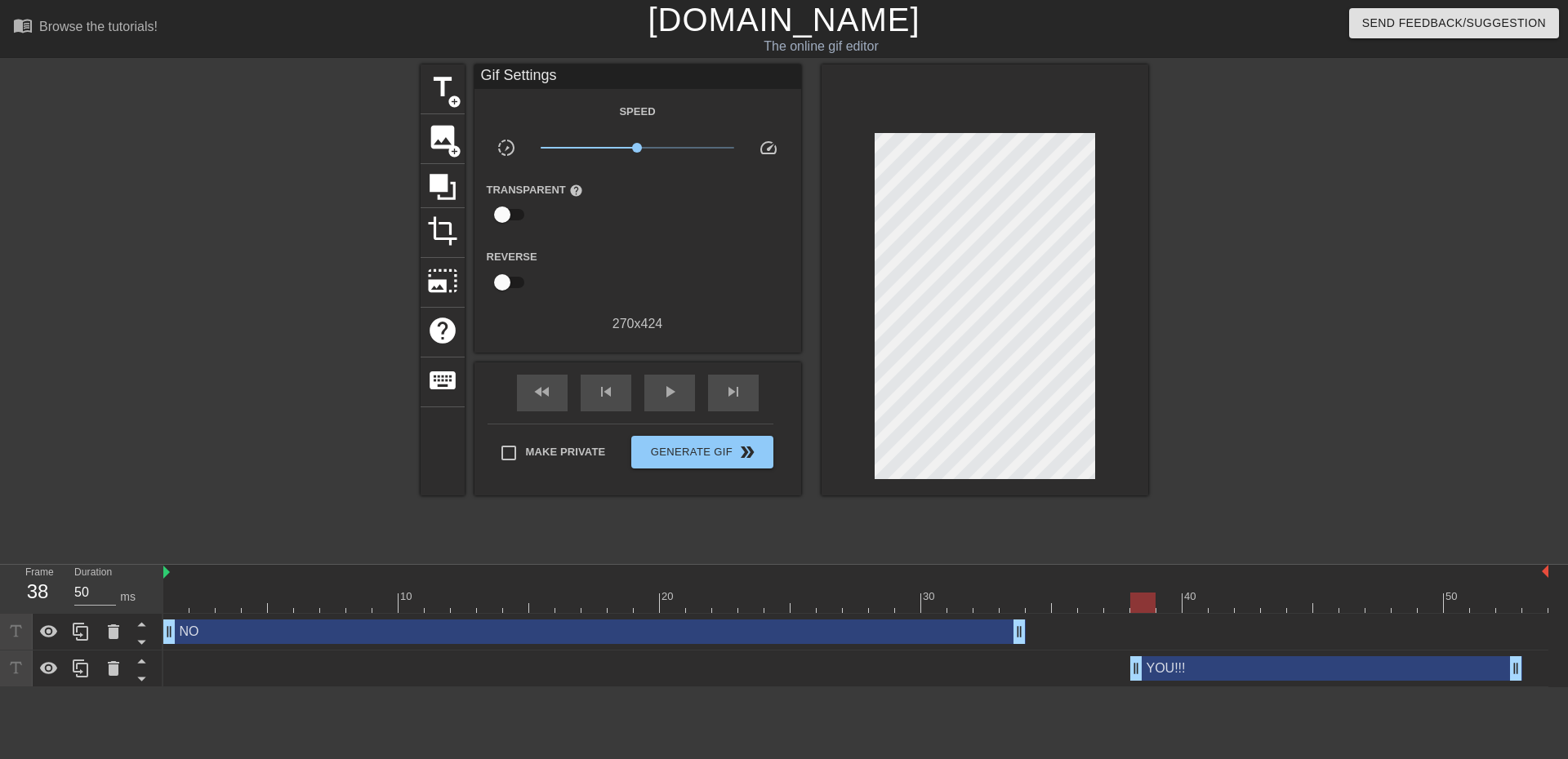
scroll to position [0, 13]
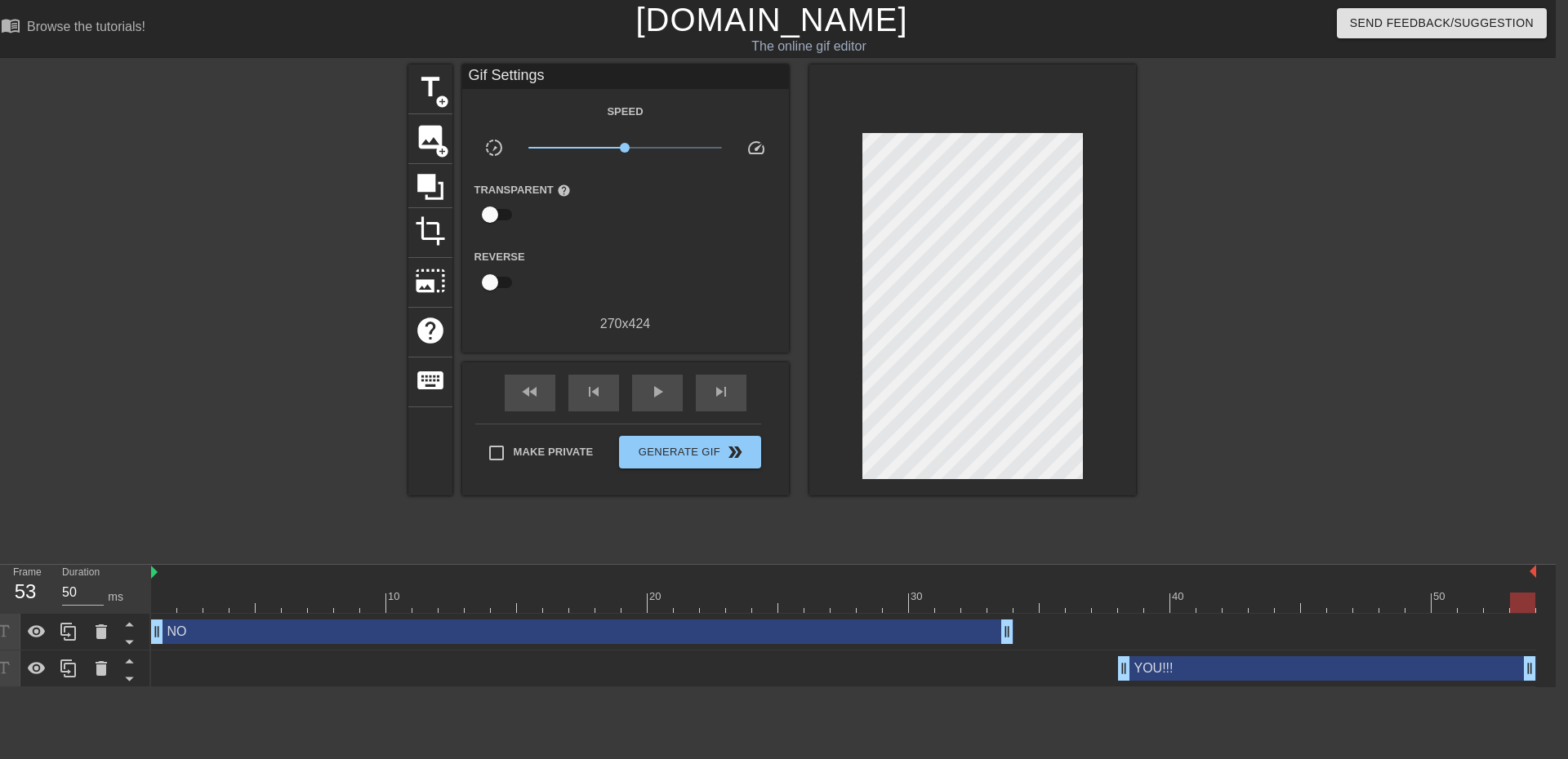
drag, startPoint x: 1506, startPoint y: 673, endPoint x: 1533, endPoint y: 672, distance: 27.0
click at [1381, 470] on div at bounding box center [1278, 309] width 245 height 489
click at [669, 405] on div "play_arrow" at bounding box center [657, 392] width 50 height 37
click at [278, 445] on div at bounding box center [265, 309] width 245 height 489
click at [649, 453] on span "Generate Gif double_arrow" at bounding box center [689, 453] width 128 height 20
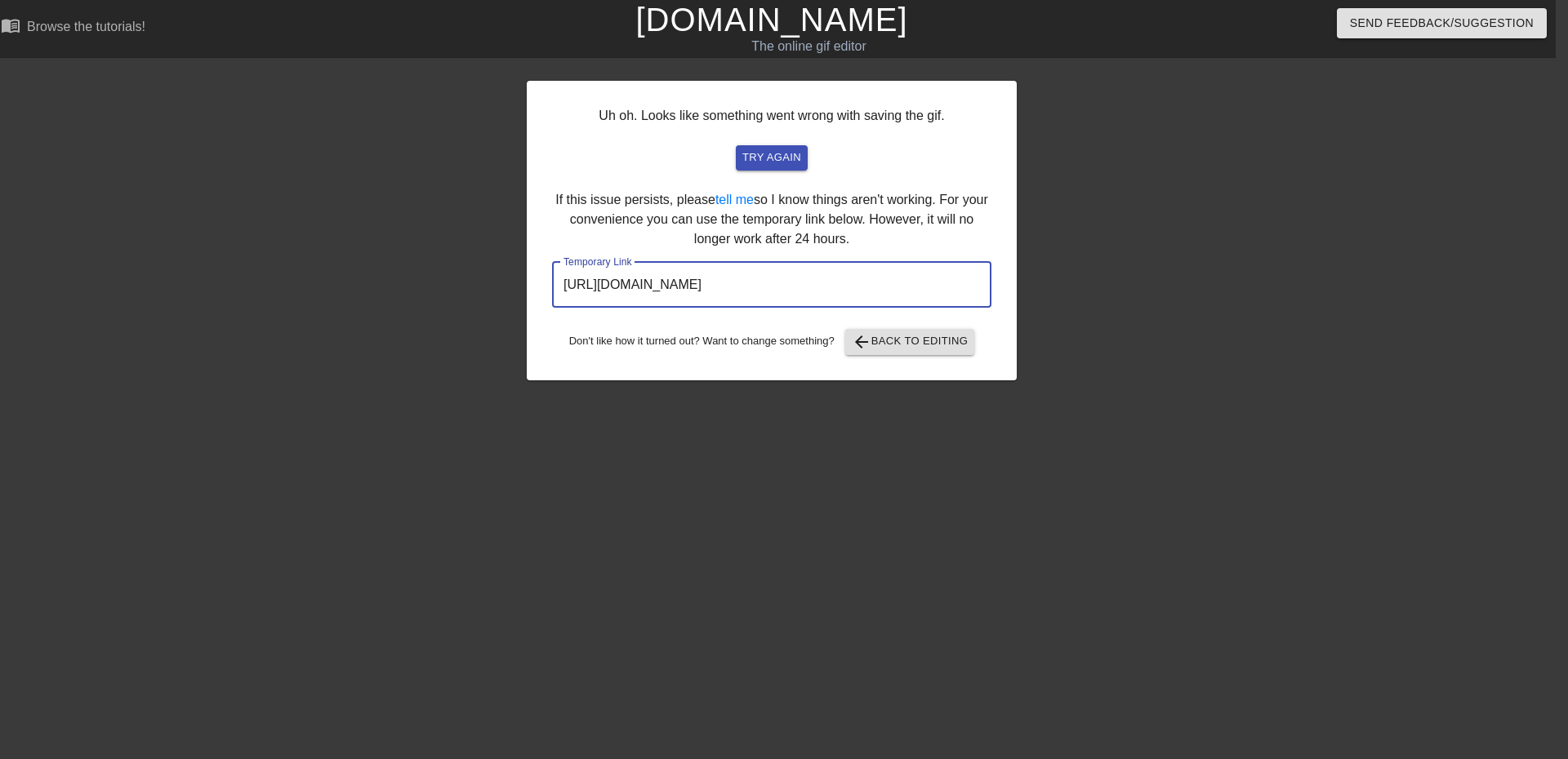
click at [801, 288] on input "https://www.gifntext.com/temp_generations/Ov05mxWz.gif" at bounding box center [772, 284] width 439 height 46
click at [887, 336] on span "arrow_back Back to Editing" at bounding box center [910, 342] width 117 height 20
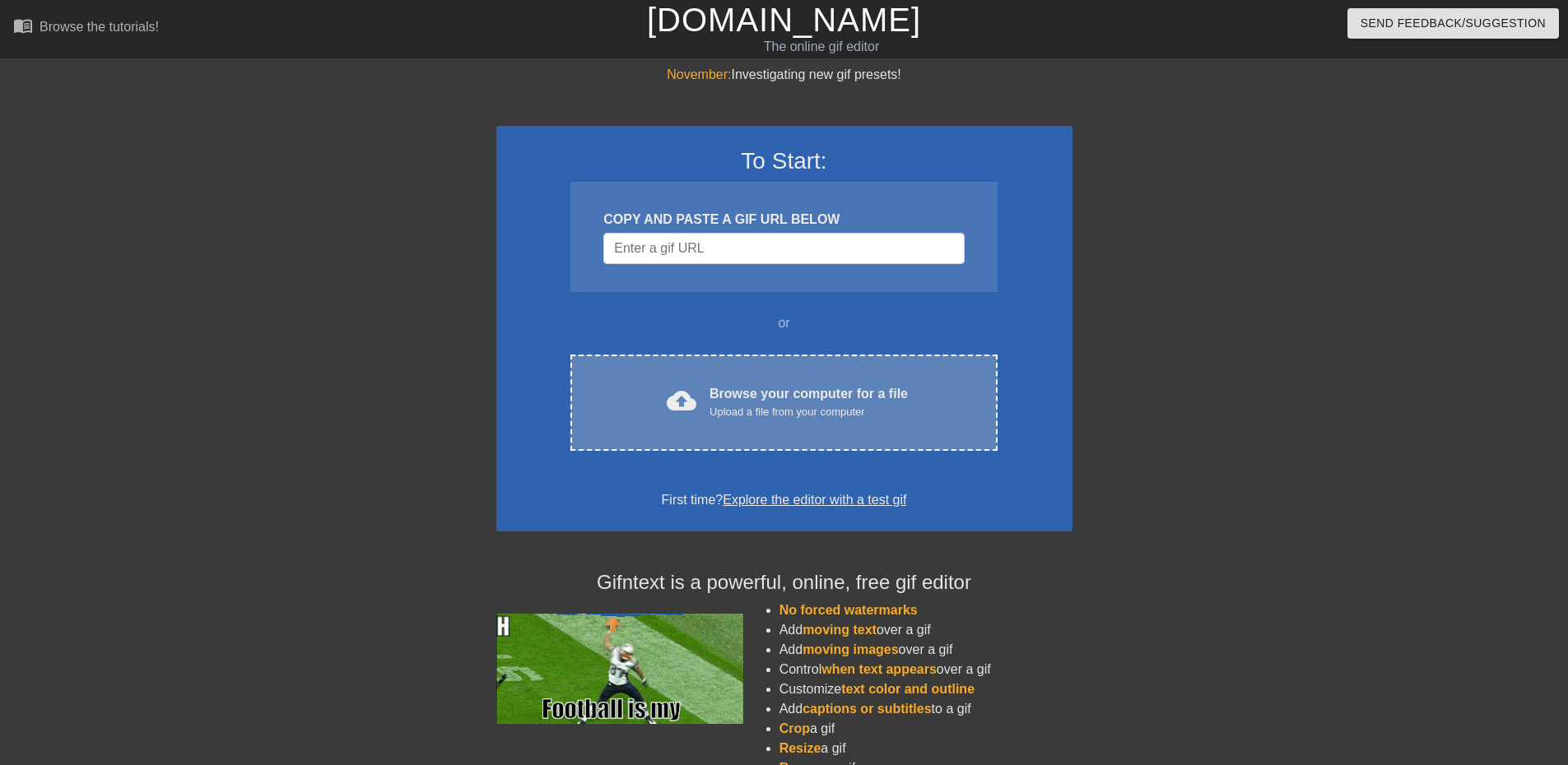
click at [722, 406] on div "Upload a file from your computer" at bounding box center [808, 412] width 198 height 16
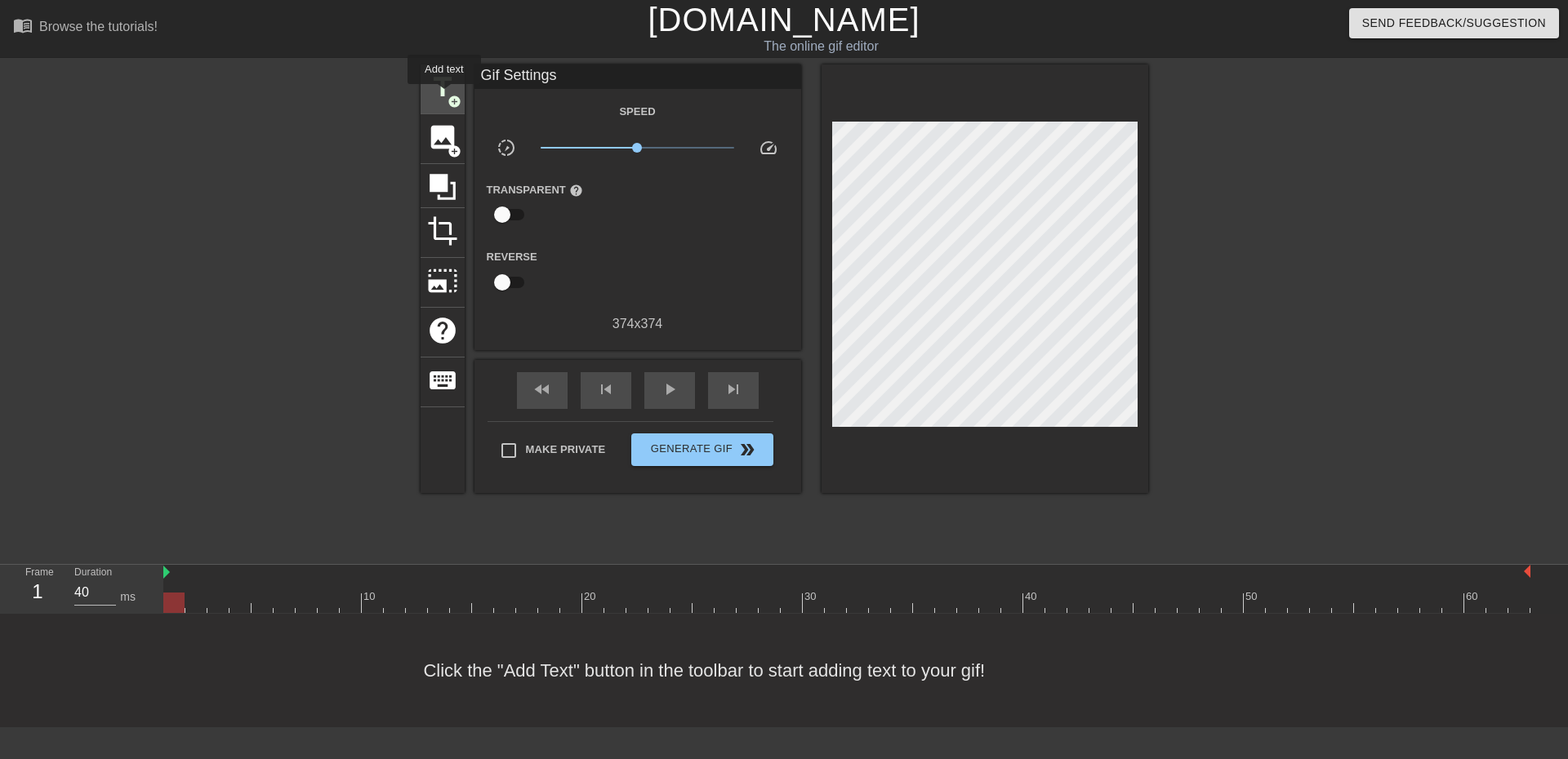
click at [444, 96] on span "title" at bounding box center [442, 87] width 31 height 31
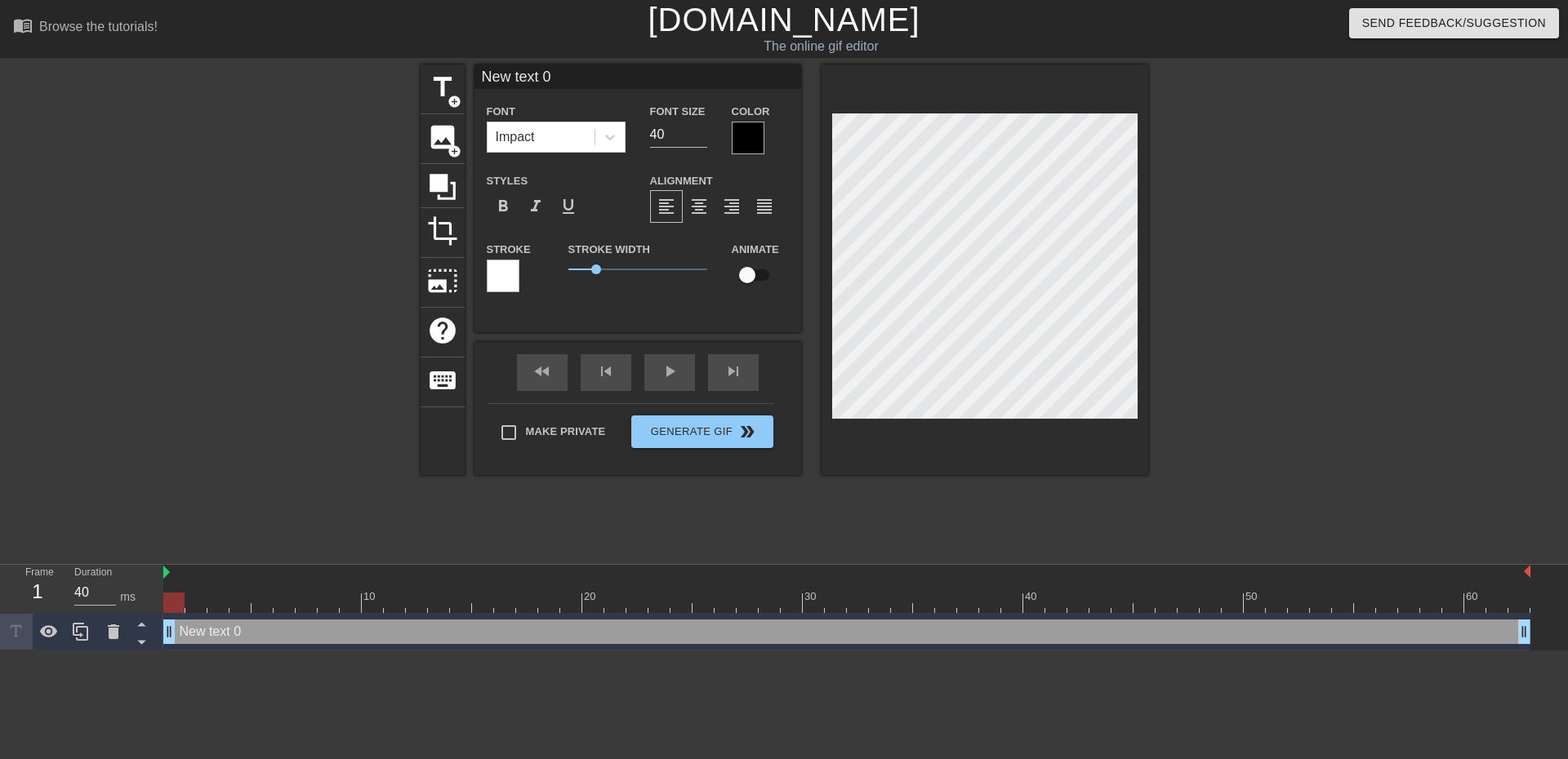
scroll to position [3, 4]
type input "<"
type textarea "<"
type input "<-"
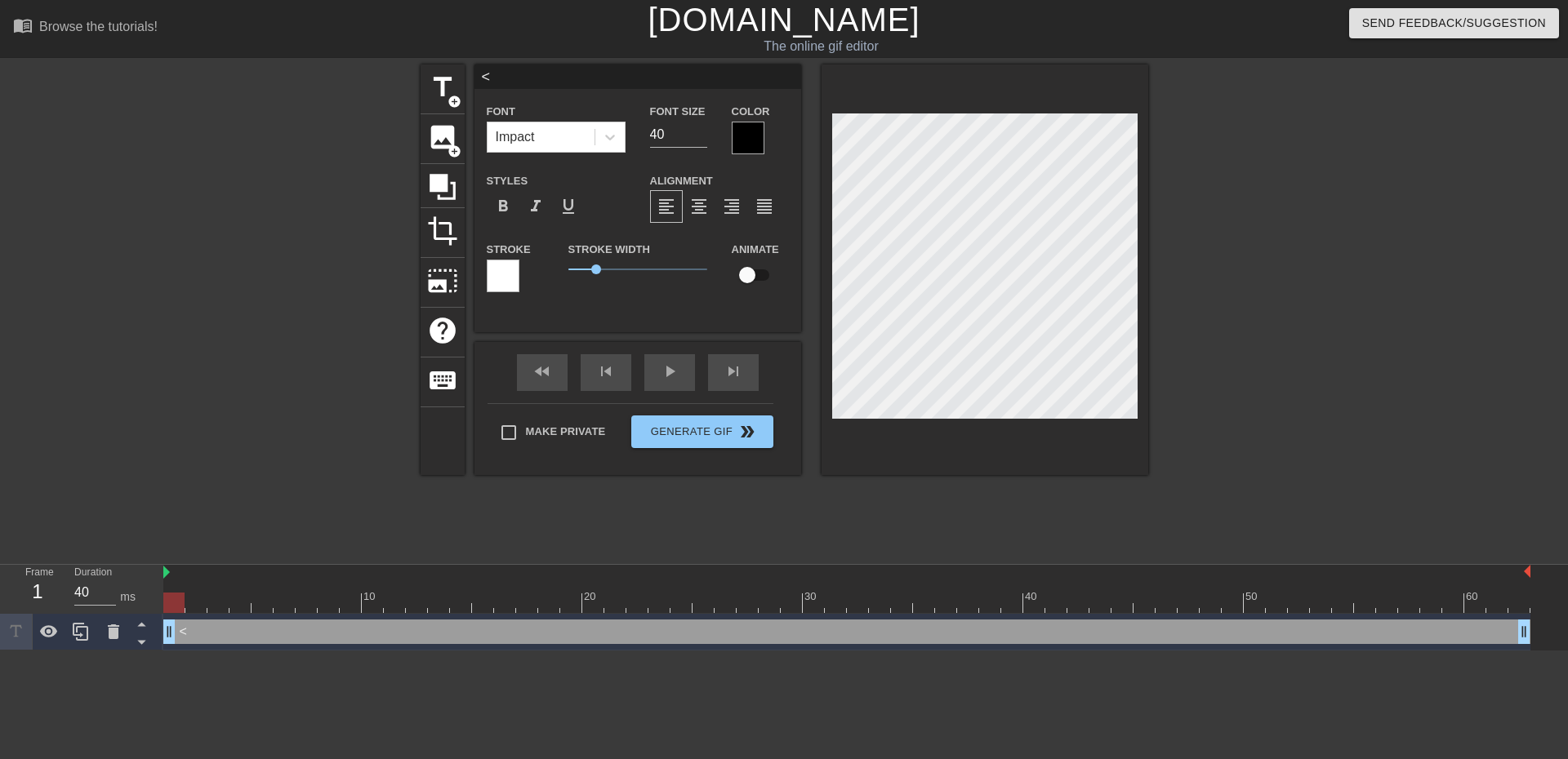
type textarea "<-"
type input "<-"
type textarea "<-"
type input "<- d"
type textarea "<- d"
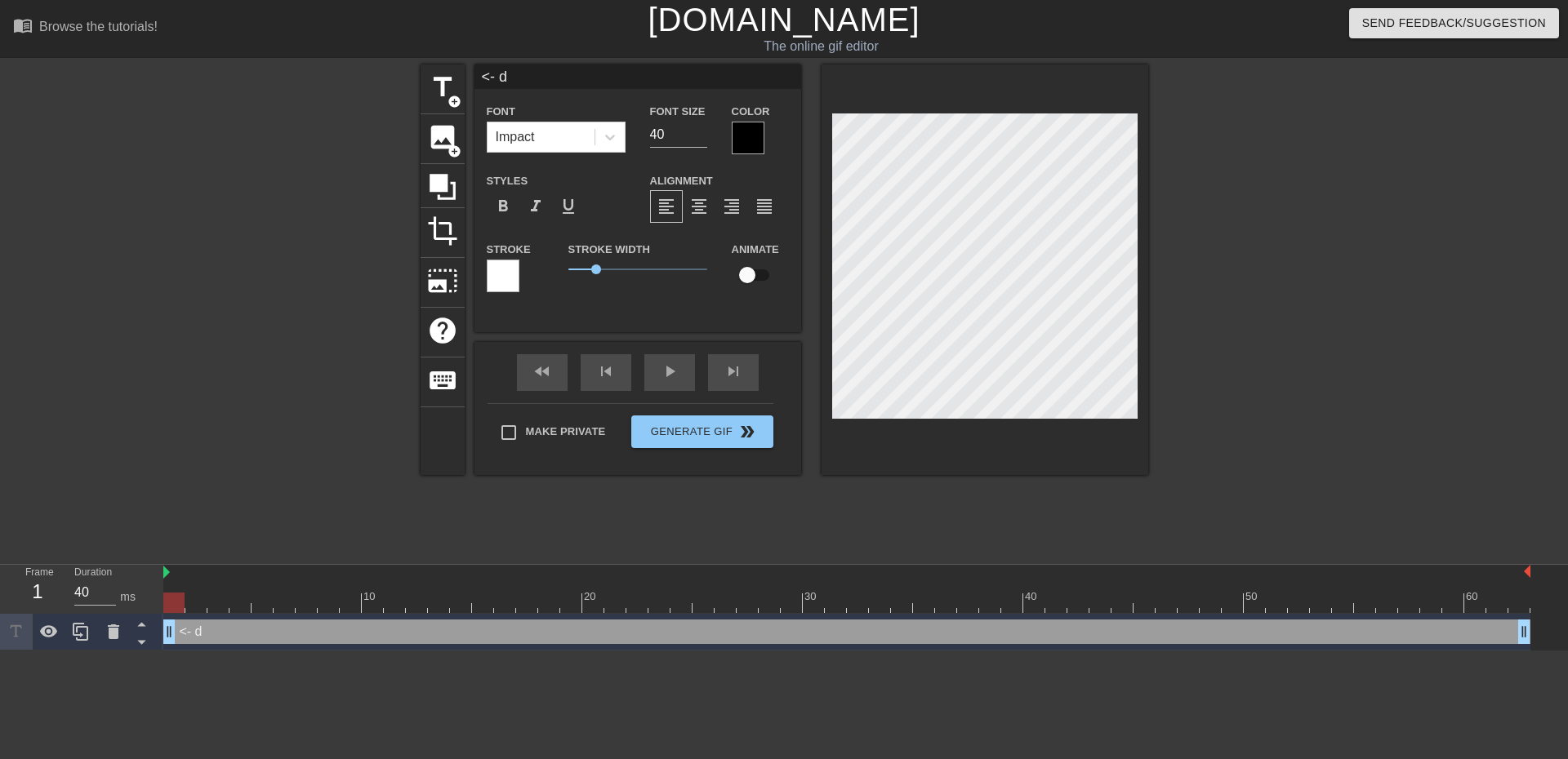
type input "<-"
type textarea "<-"
type input "<- D"
type textarea "<- D"
type input "<- DQ"
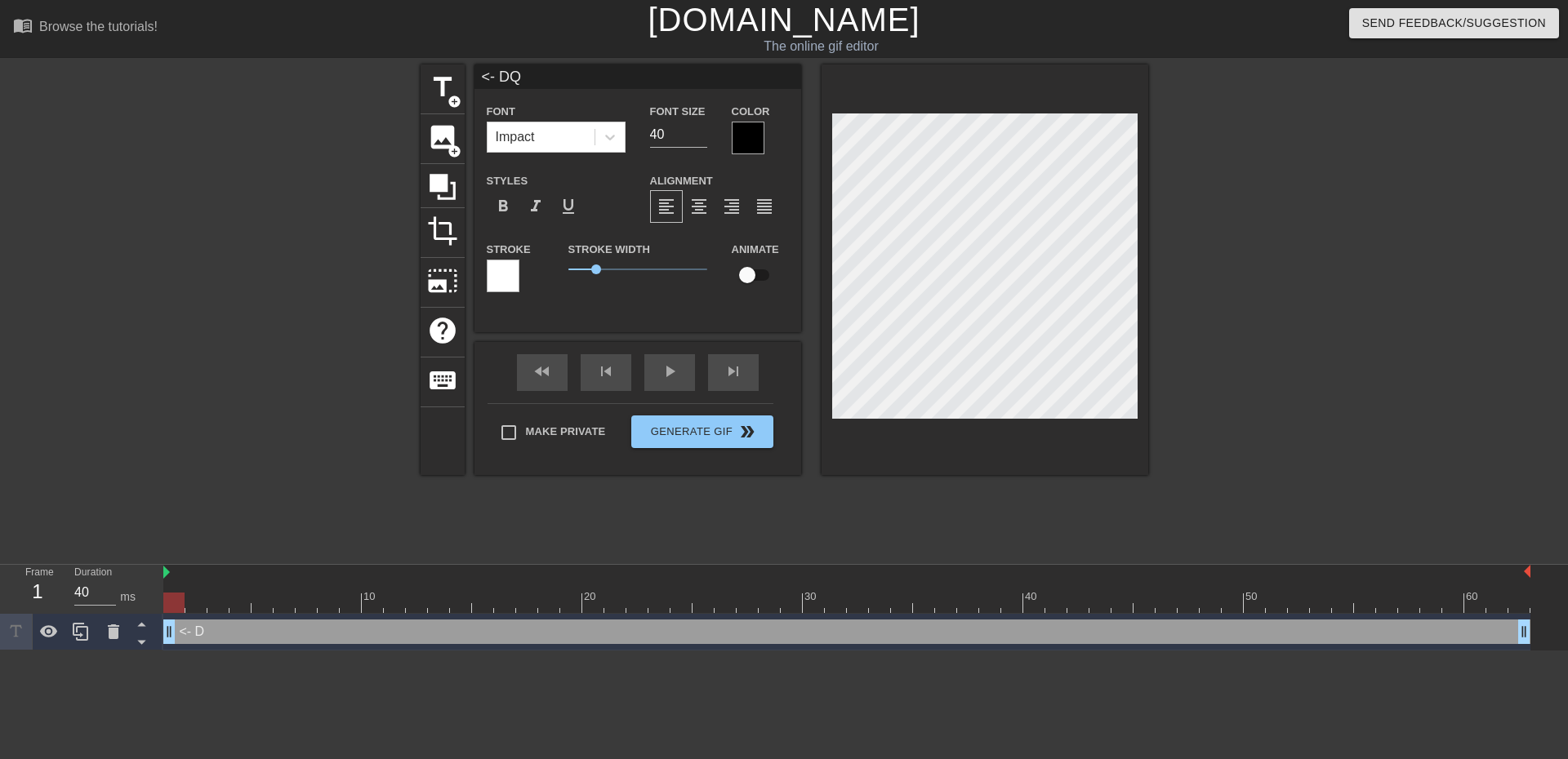
type textarea "<- DQ"
click at [1375, 341] on div at bounding box center [1289, 309] width 245 height 489
click at [742, 142] on div at bounding box center [748, 138] width 32 height 32
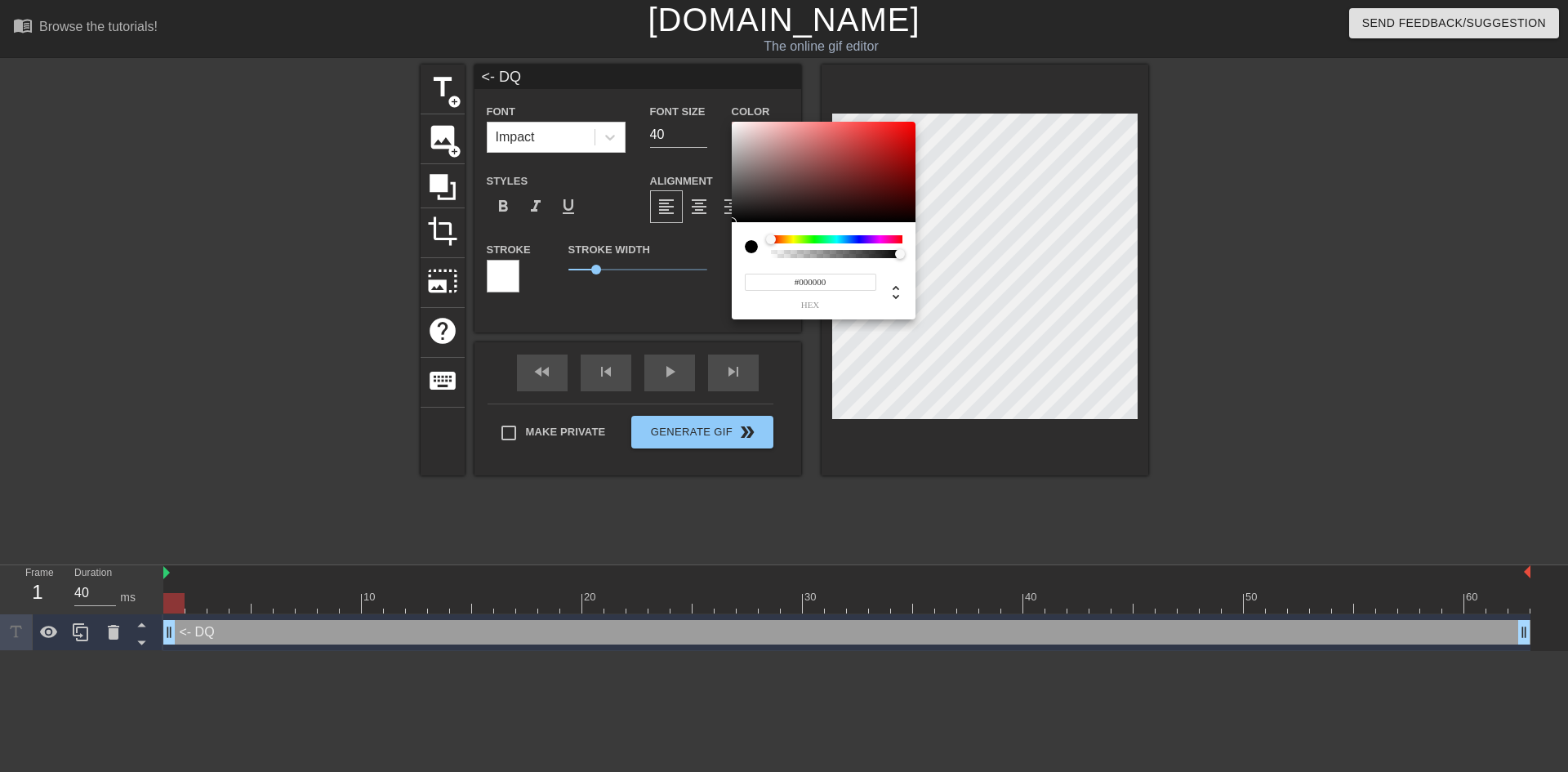
click at [895, 242] on div at bounding box center [836, 239] width 132 height 8
type input "#DF0B4E"
click at [905, 134] on div at bounding box center [823, 172] width 184 height 101
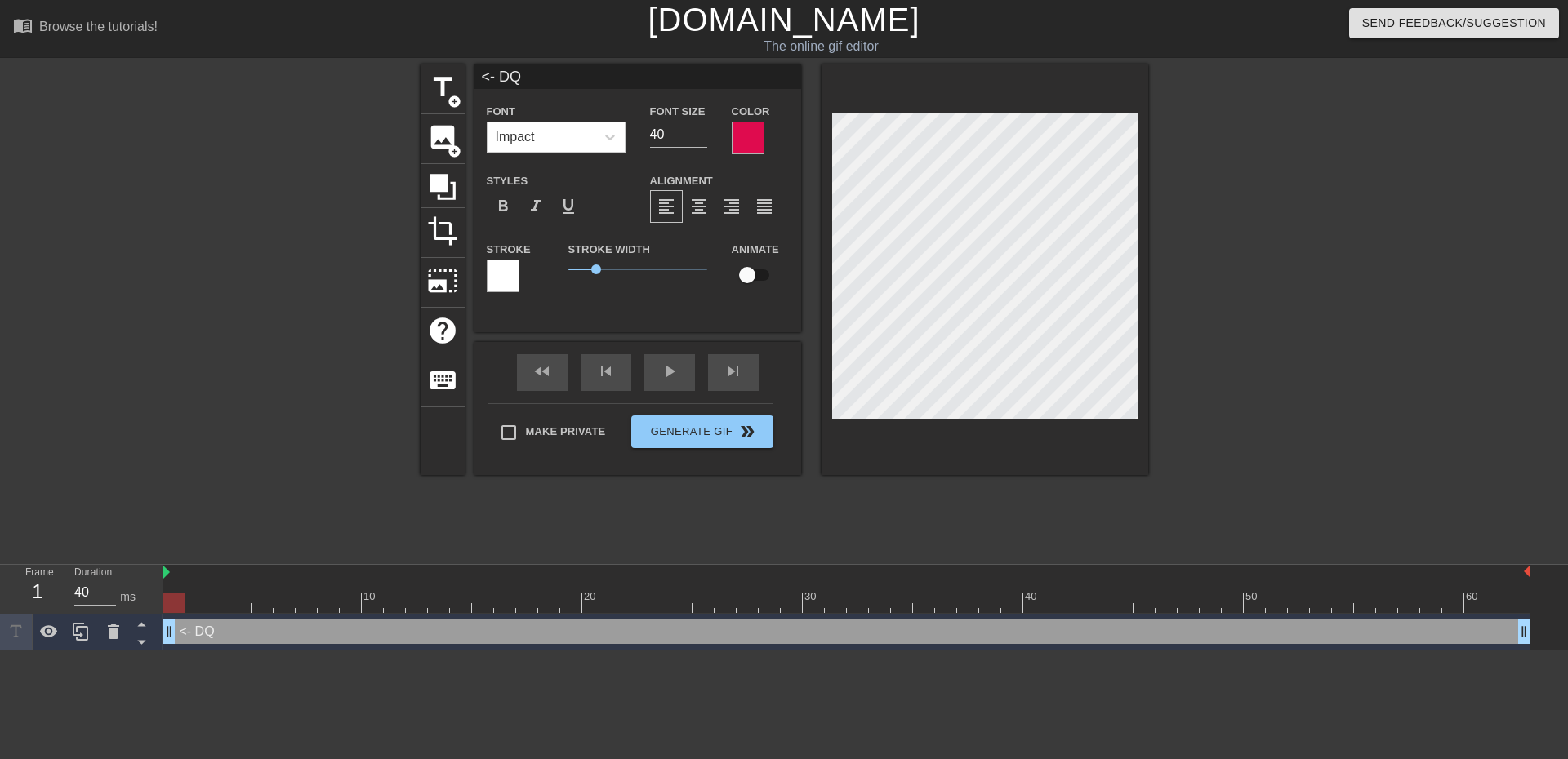
scroll to position [3, 2]
click at [1327, 263] on div at bounding box center [1289, 309] width 245 height 489
click at [612, 133] on icon at bounding box center [610, 137] width 16 height 16
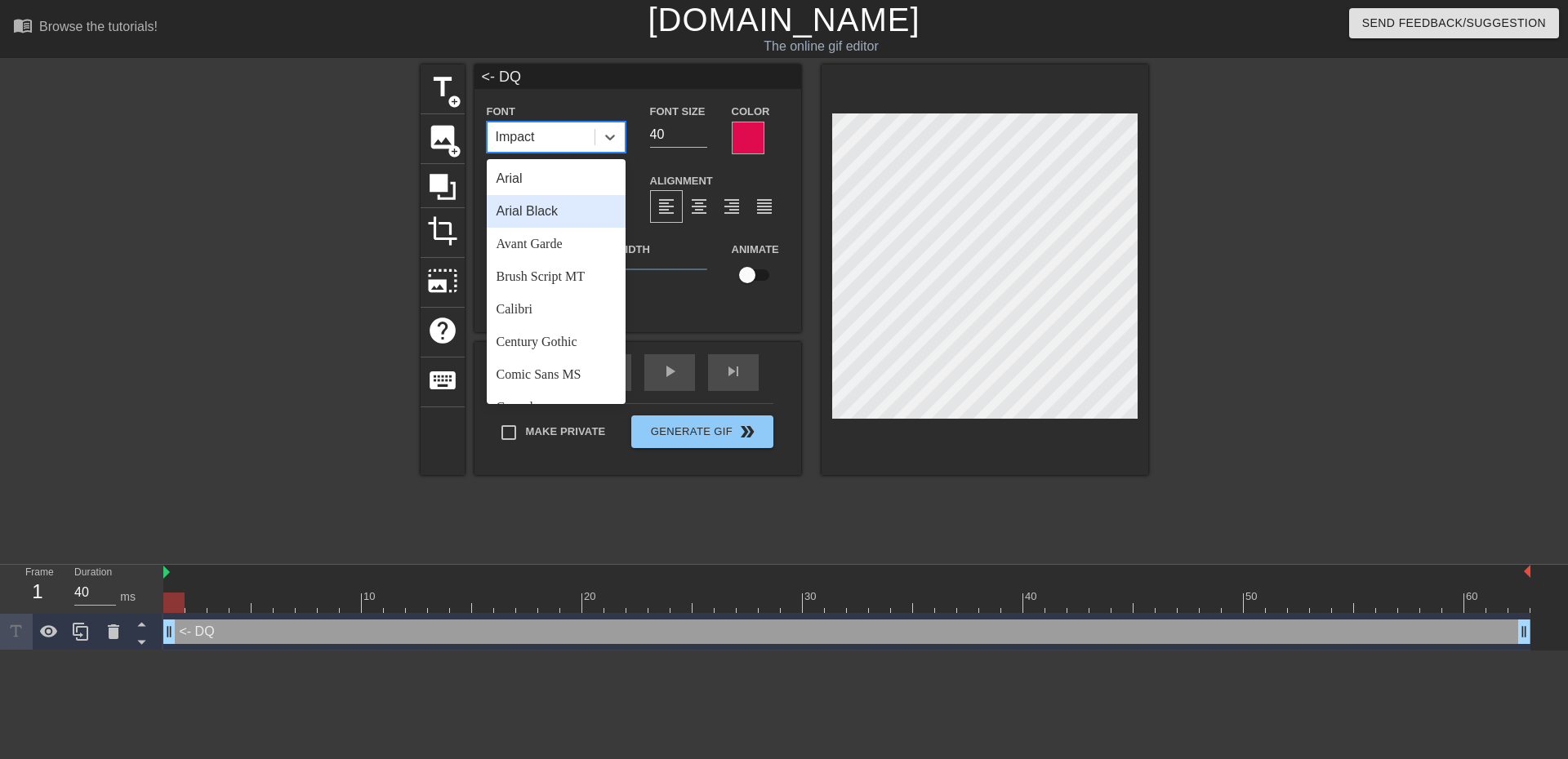
click at [552, 208] on div "Arial Black" at bounding box center [556, 211] width 139 height 32
click at [617, 139] on icon at bounding box center [610, 137] width 16 height 16
click at [551, 311] on div "Calibri" at bounding box center [556, 309] width 139 height 32
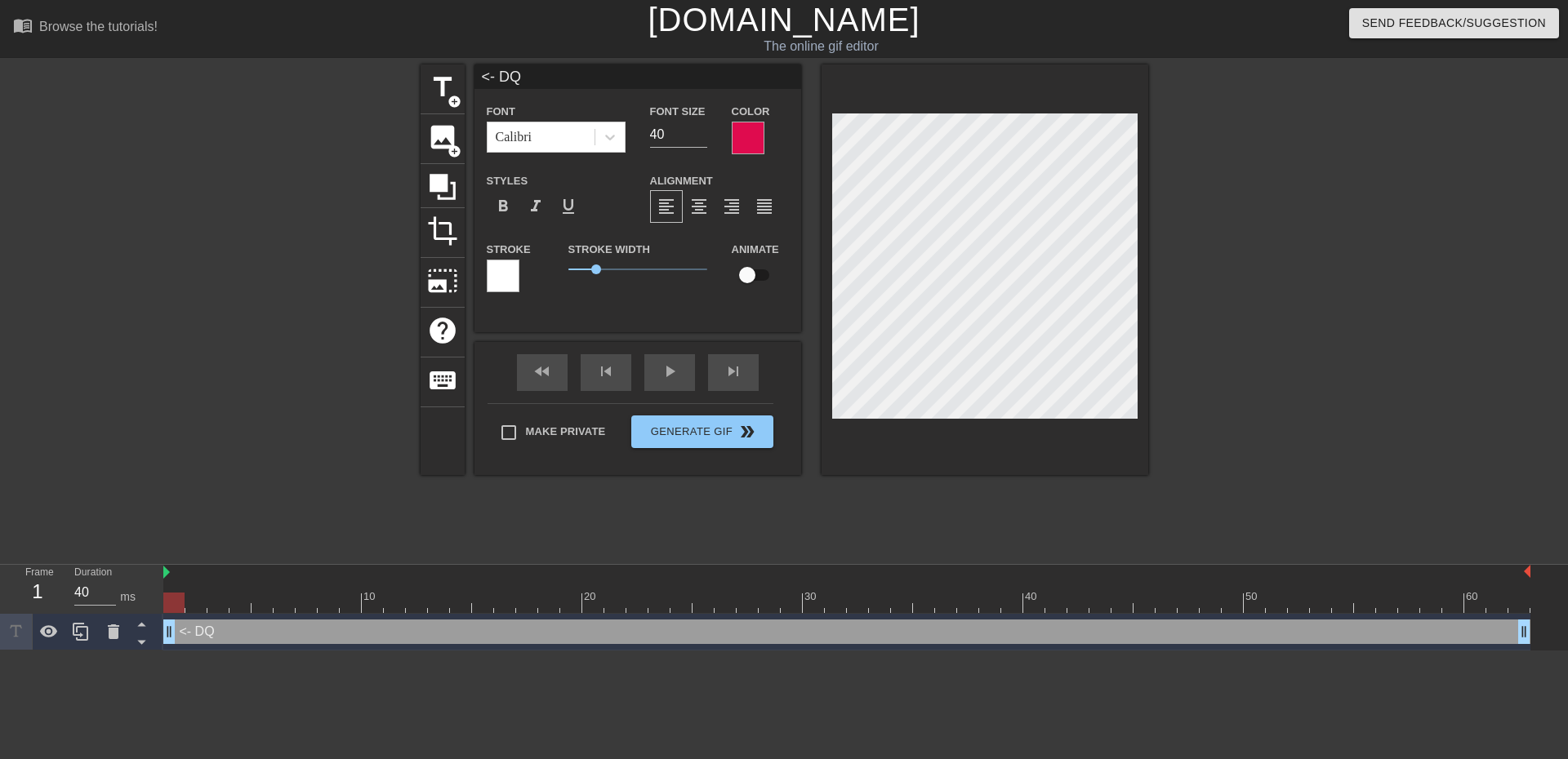
click at [1237, 290] on div at bounding box center [1289, 309] width 245 height 489
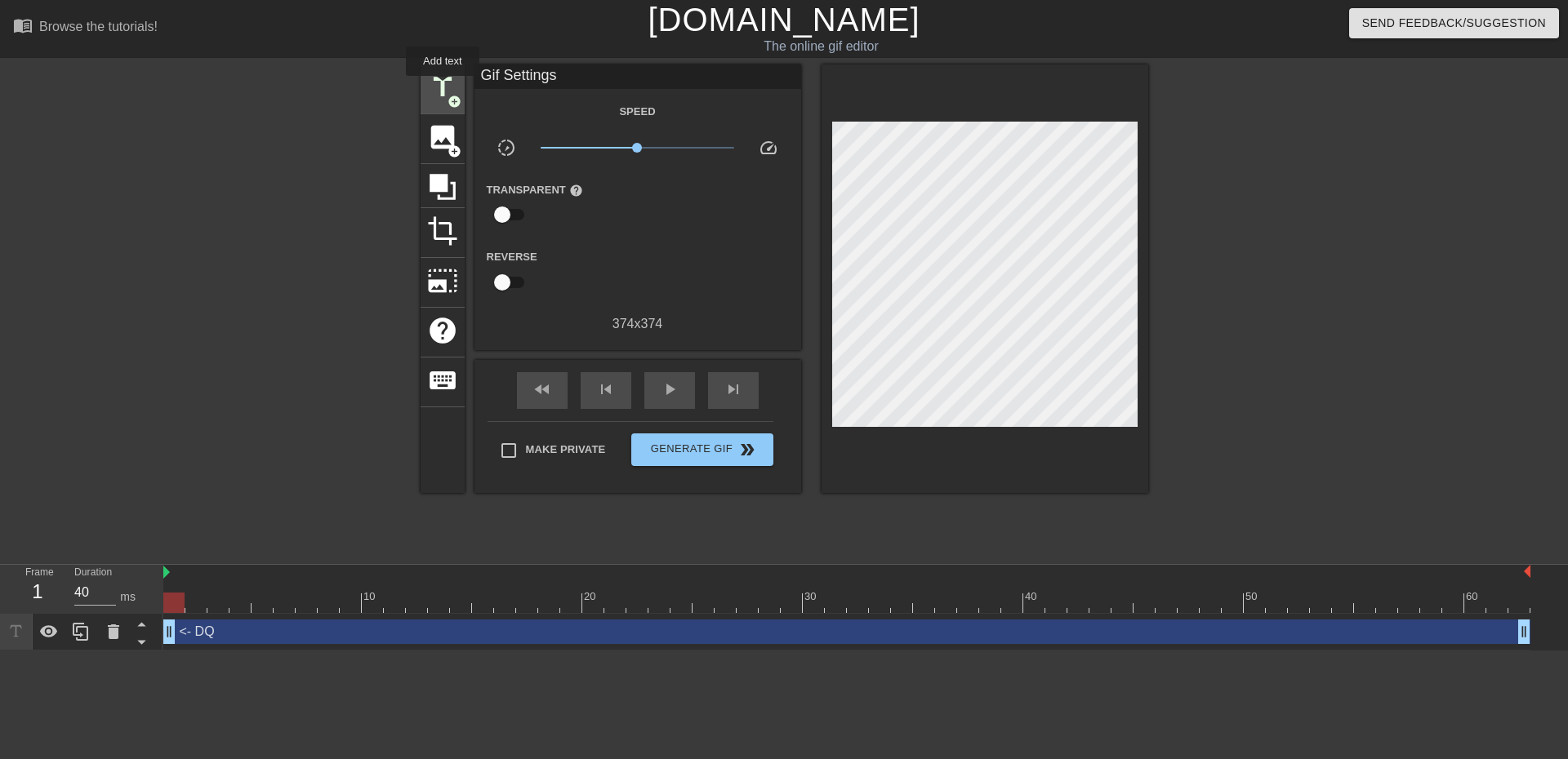
click at [443, 87] on span "title" at bounding box center [442, 87] width 31 height 31
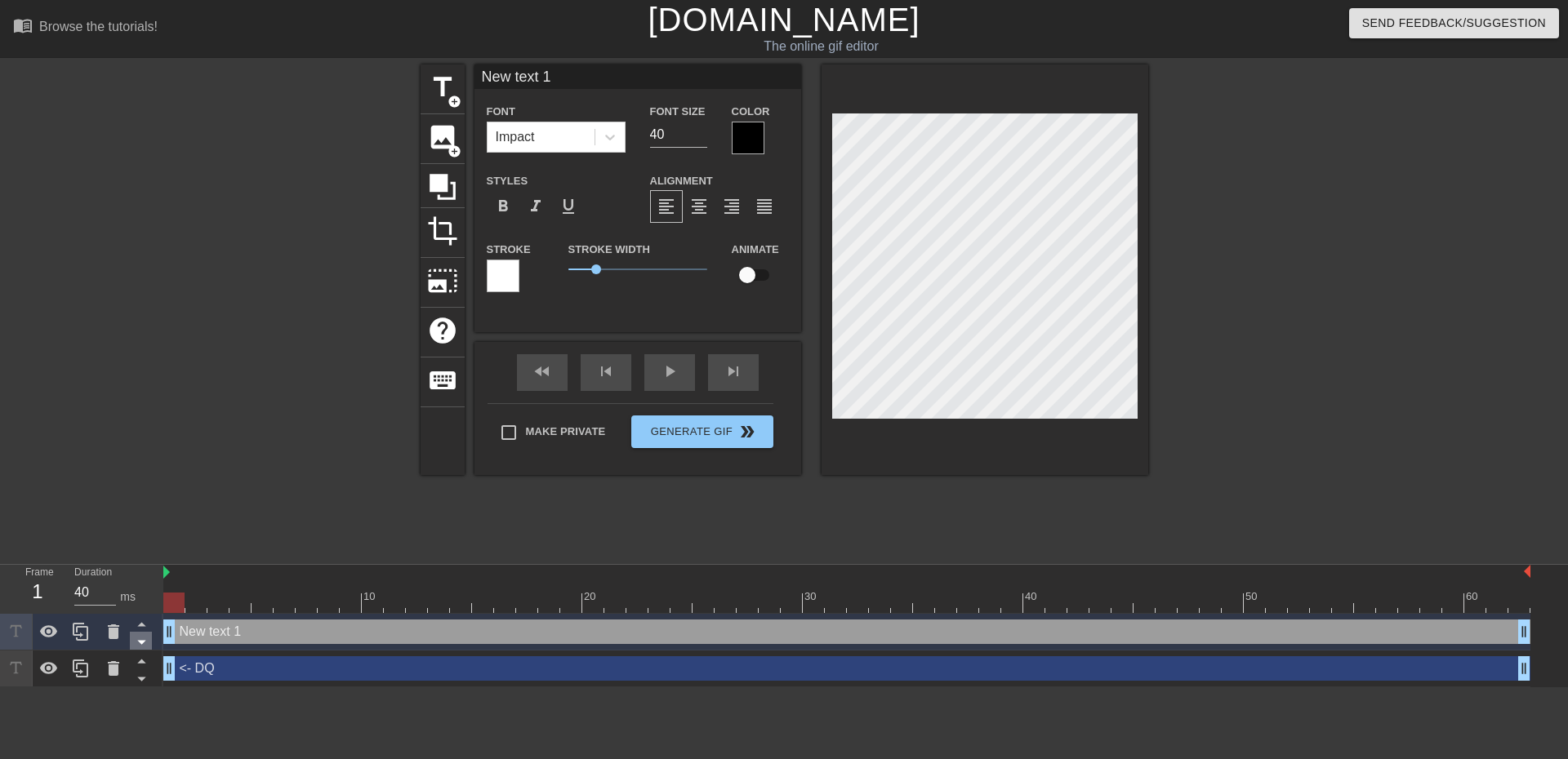
click at [134, 642] on icon at bounding box center [142, 642] width 21 height 21
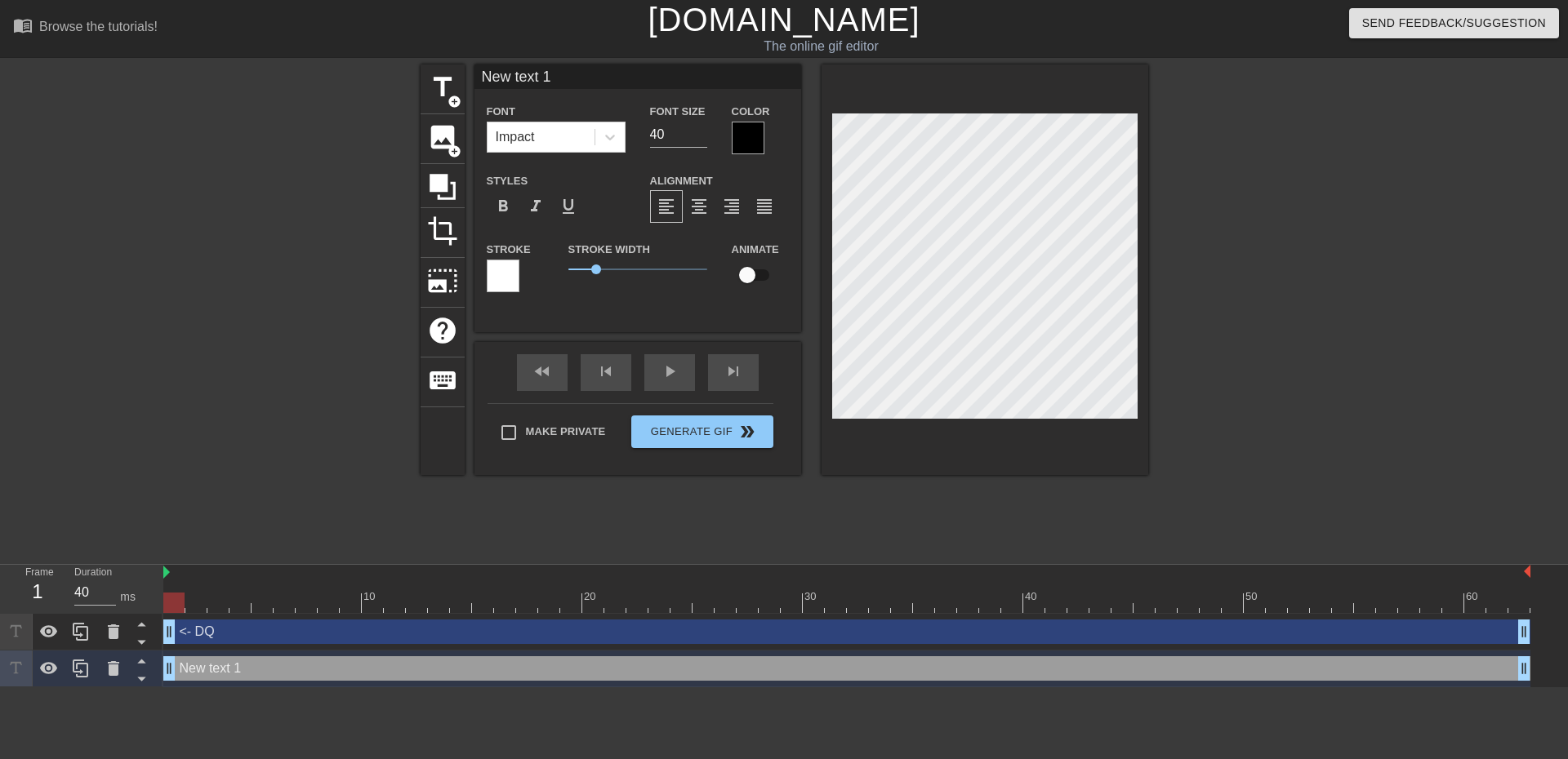
scroll to position [3, 4]
type input "P"
type textarea "P"
type input "PC"
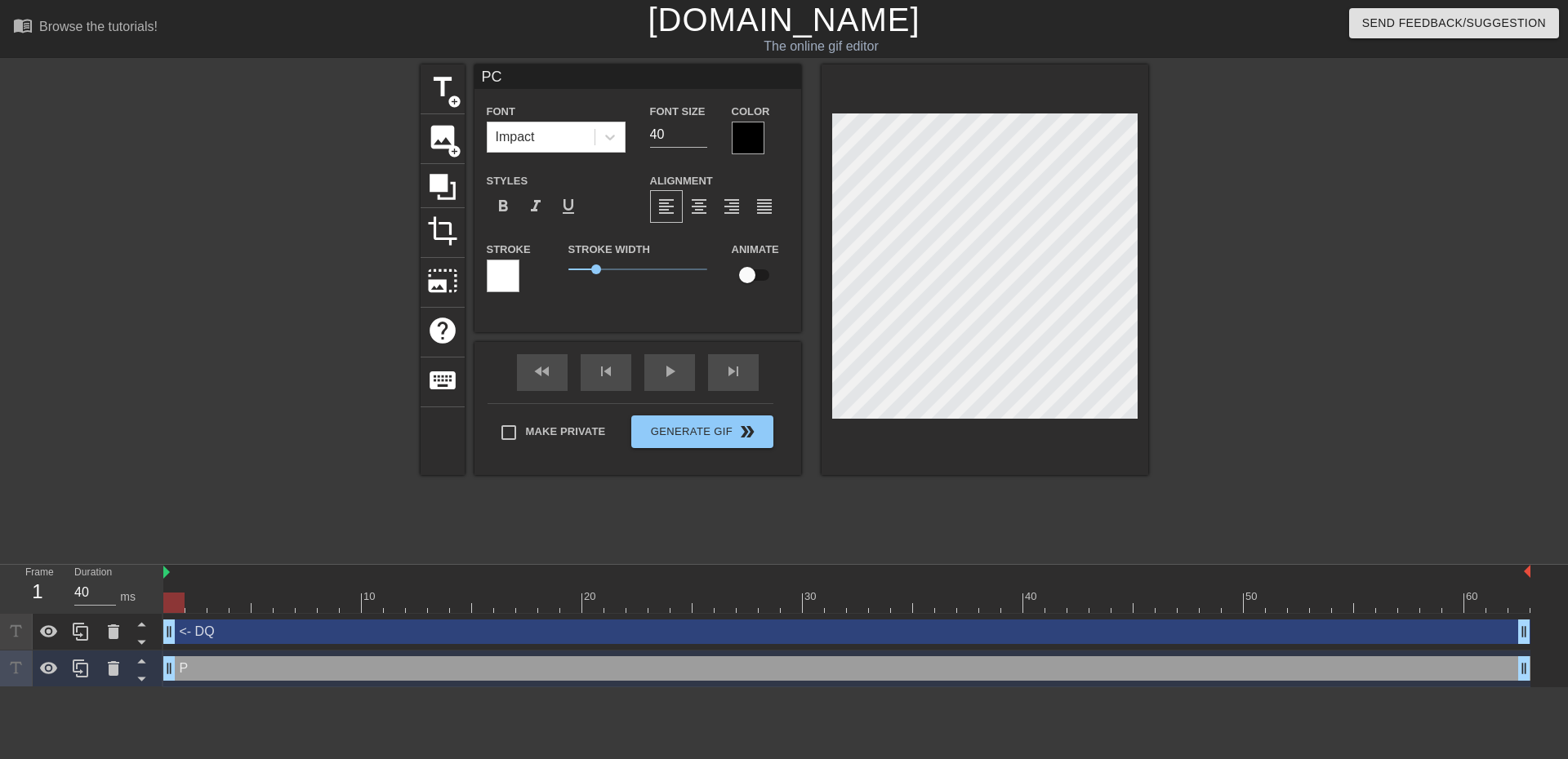
type textarea "PC"
type input "PCD"
type textarea "PCD"
type input "PCDO"
type textarea "PCDOC"
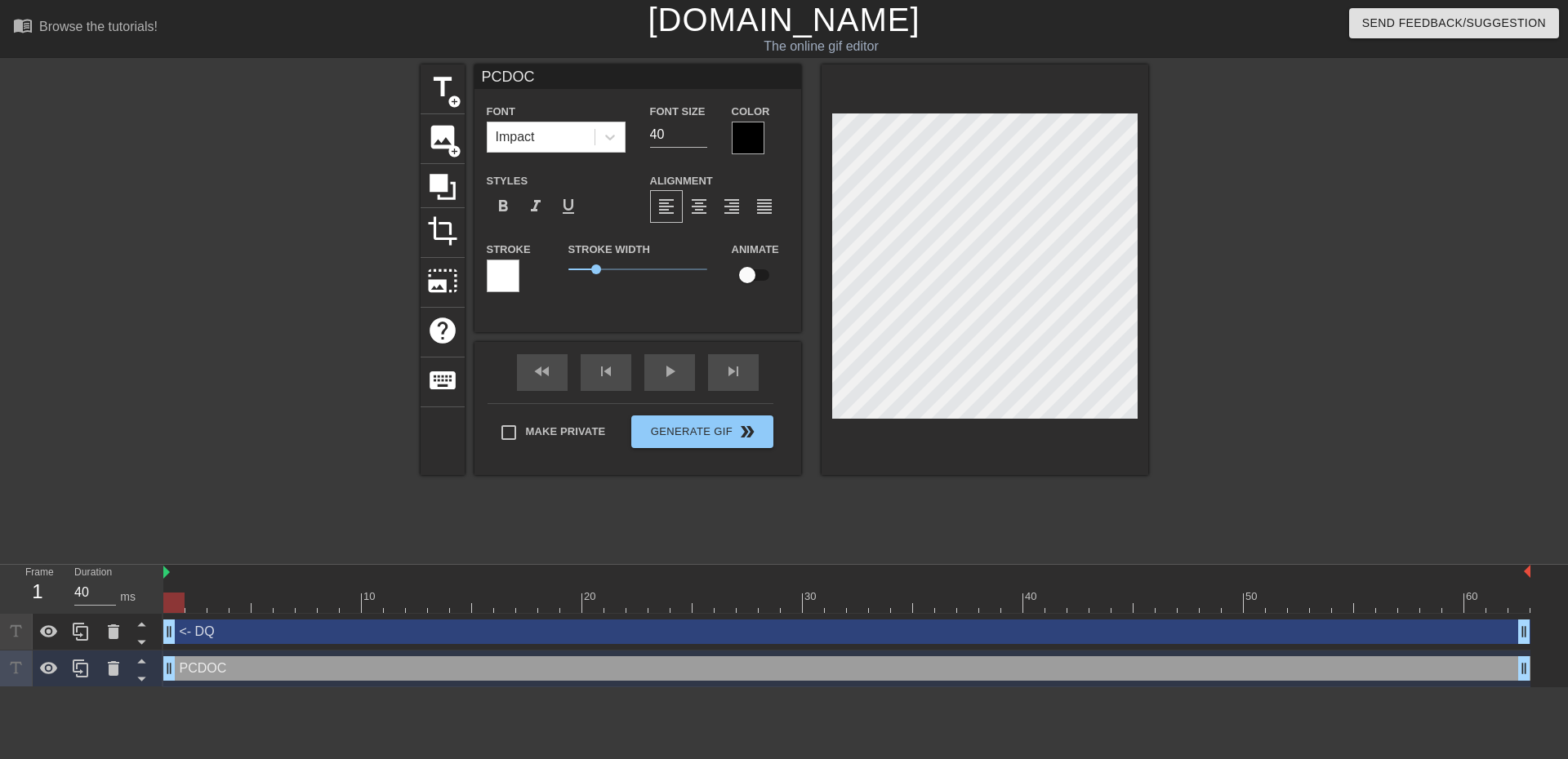
type input "PCDOC"
type textarea "PCDOC"
type input "PCDOC -"
type textarea "PCDOC -"
type input "PCDOC -"
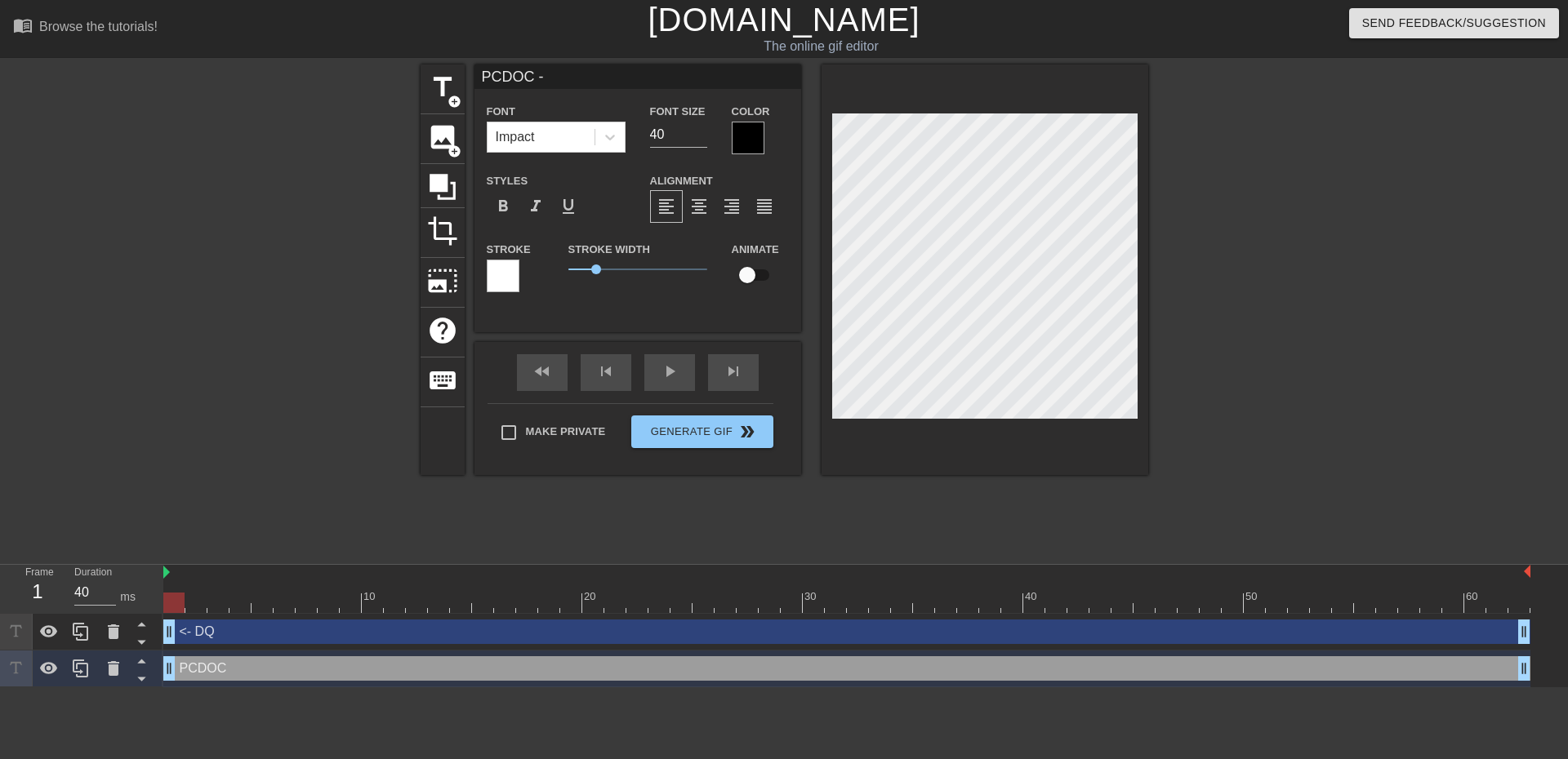
type textarea "PCDOC -"
type input "PCDOC - h"
type textarea "PCDOC - h"
type input "PCDOC - he"
type textarea "PCDOC - he"
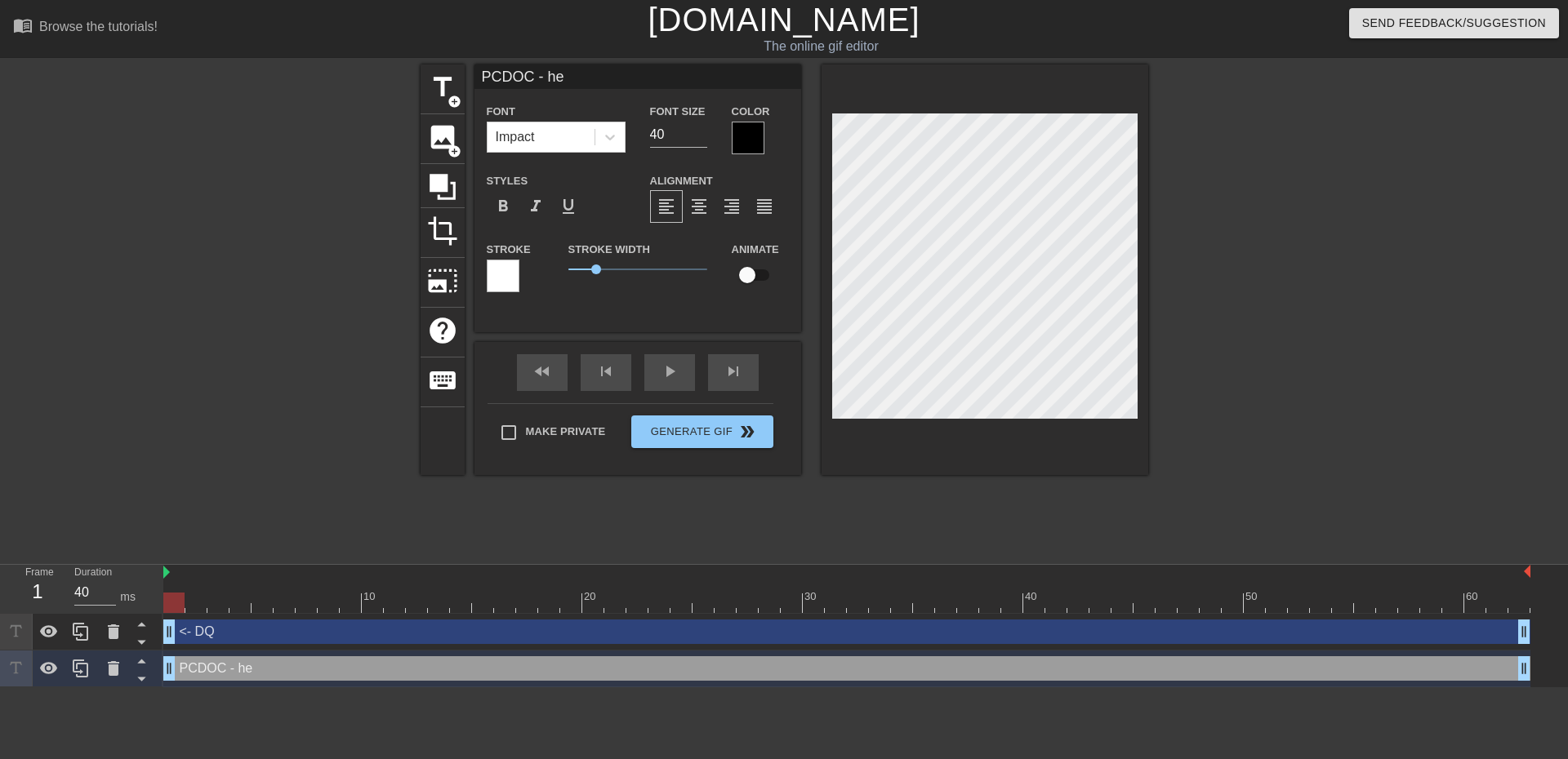
scroll to position [3, 4]
type input "PCDOC - h"
type textarea "PCDOC - h"
type input "PCDOC - ha"
type textarea "PCDOC - ha"
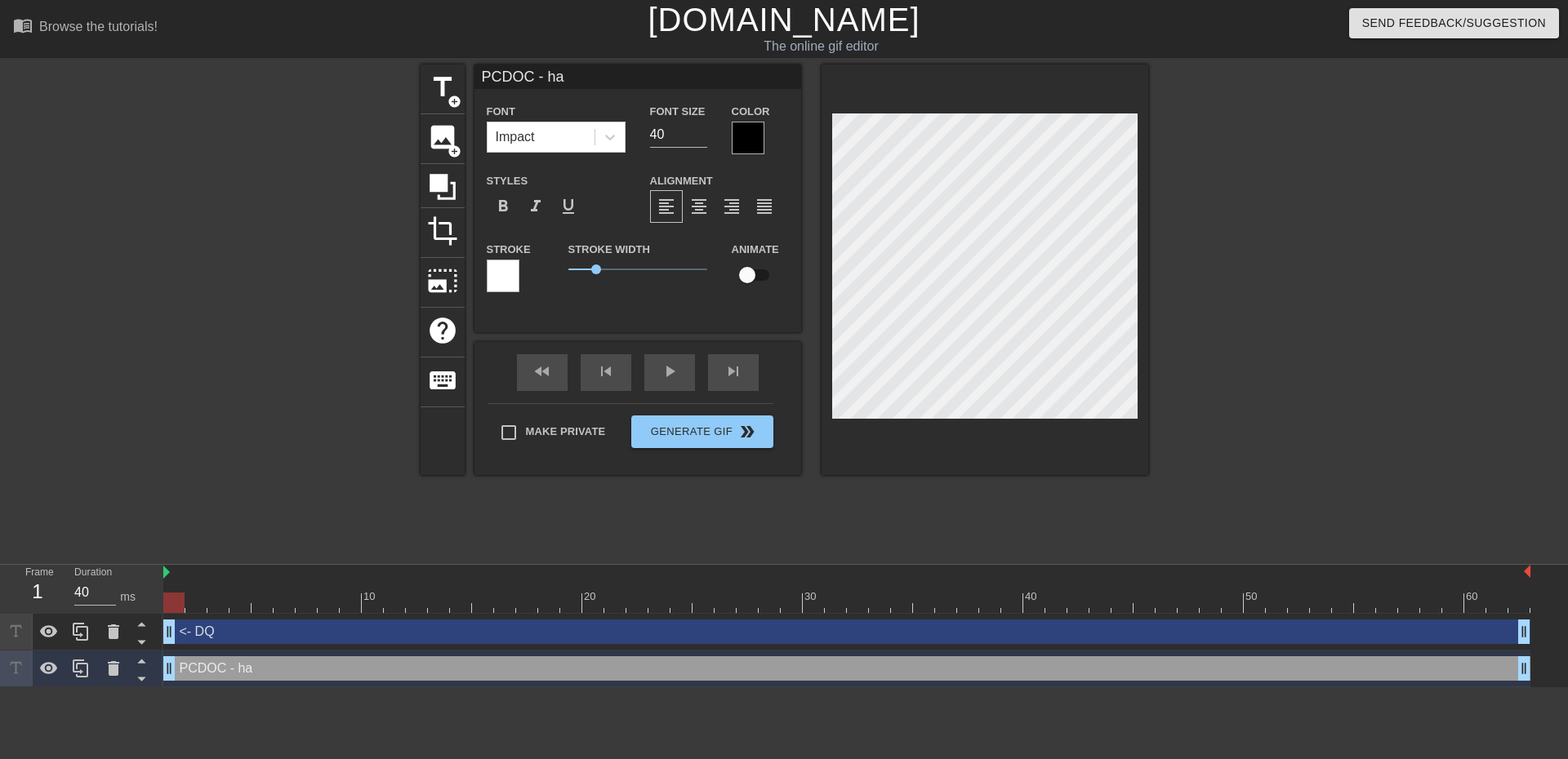
type input "PCDOC - hal"
type textarea "PCDOC - hal"
type input "PCDOC - hall"
type textarea "PCDOC - hall"
type input "PCDOC - hal"
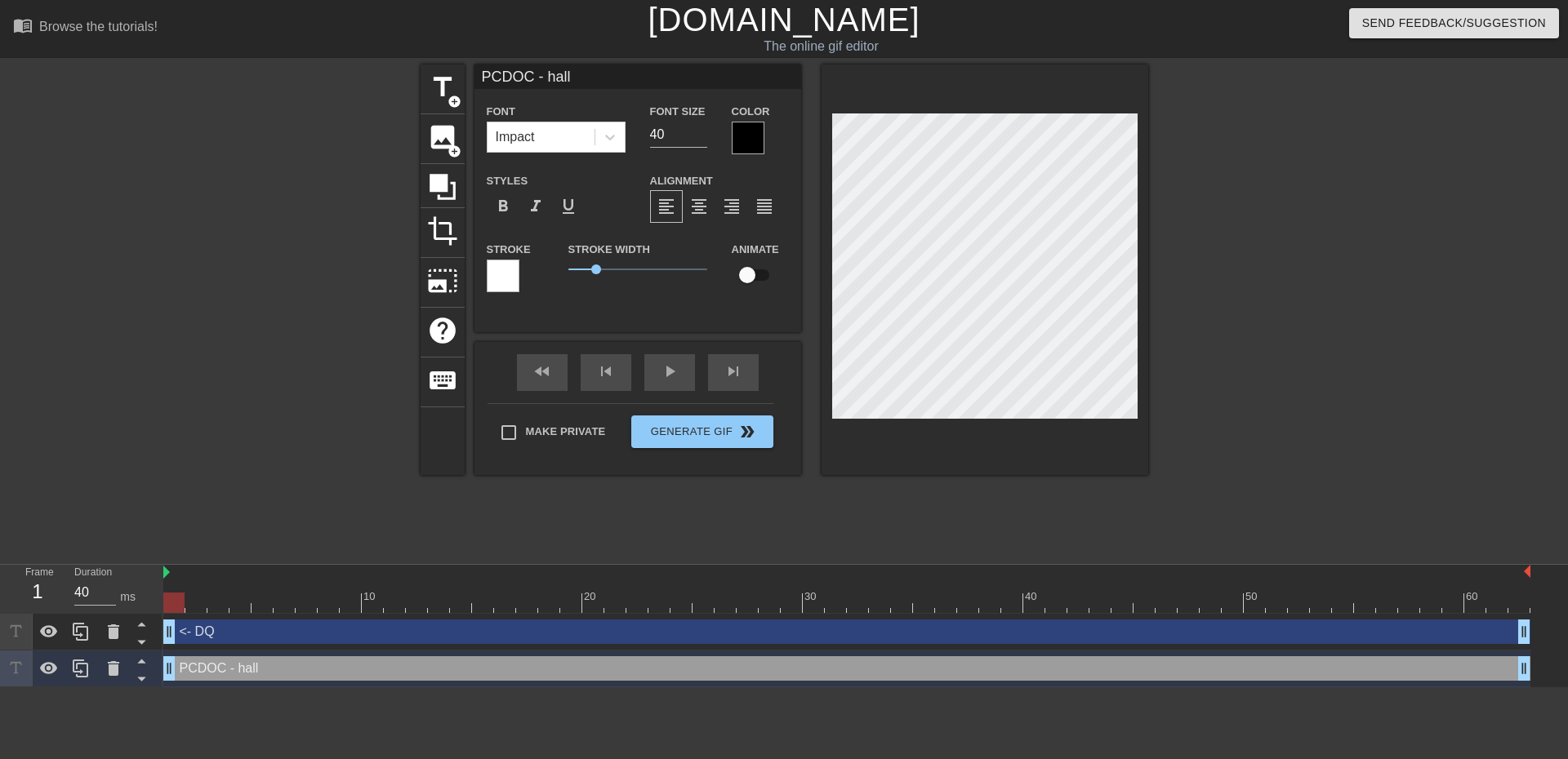
type textarea "PCDOC - hal"
type input "PCDOC - ha"
type textarea "PCDOC - ha"
type input "PCDOC - h"
type textarea "PCDOC - h"
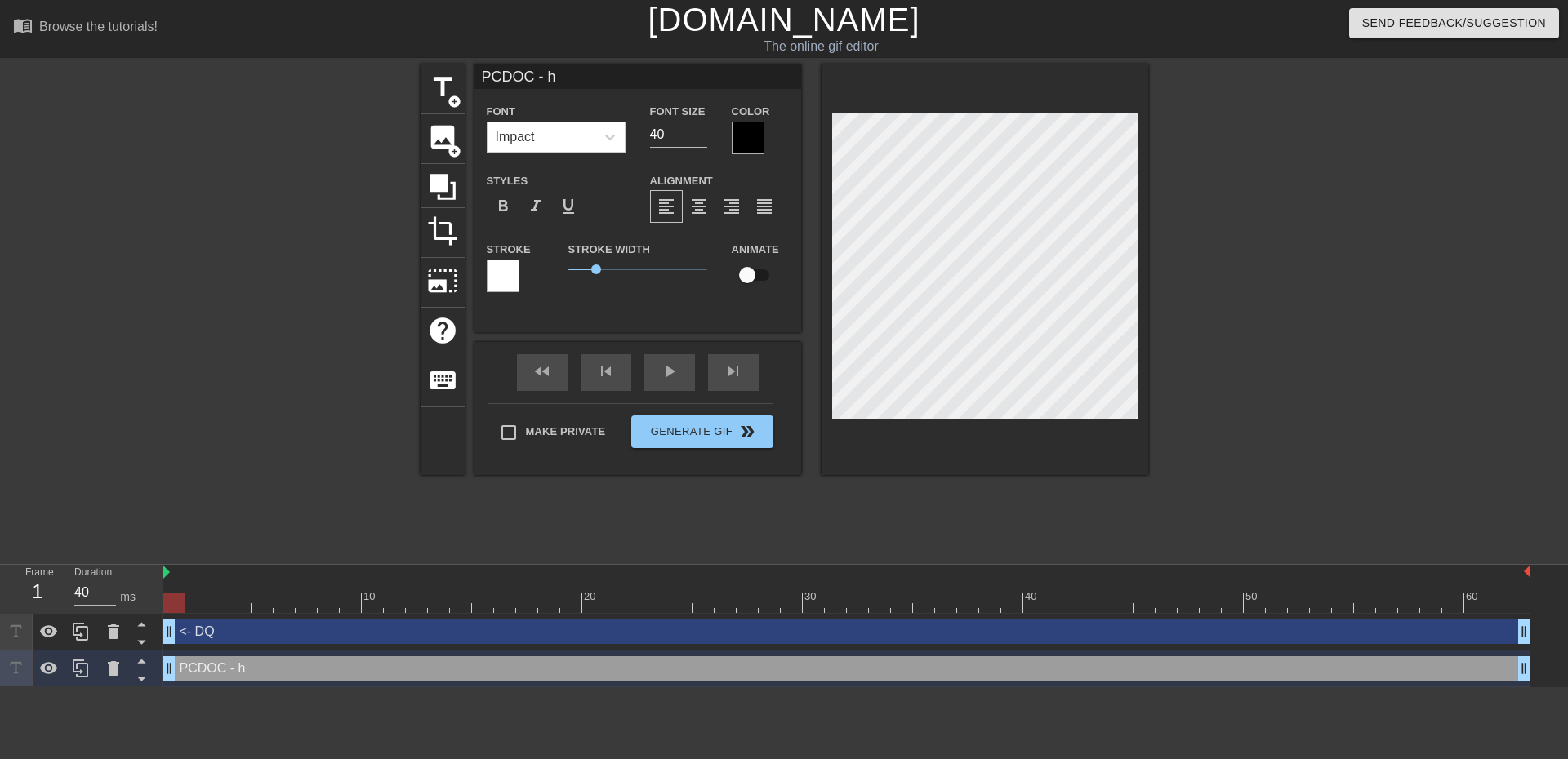
type input "PCDOC - he"
type textarea "PCDOC - he"
type input "PCDOC - hel"
type textarea "PCDOC - hel"
type input "PCDOC - help"
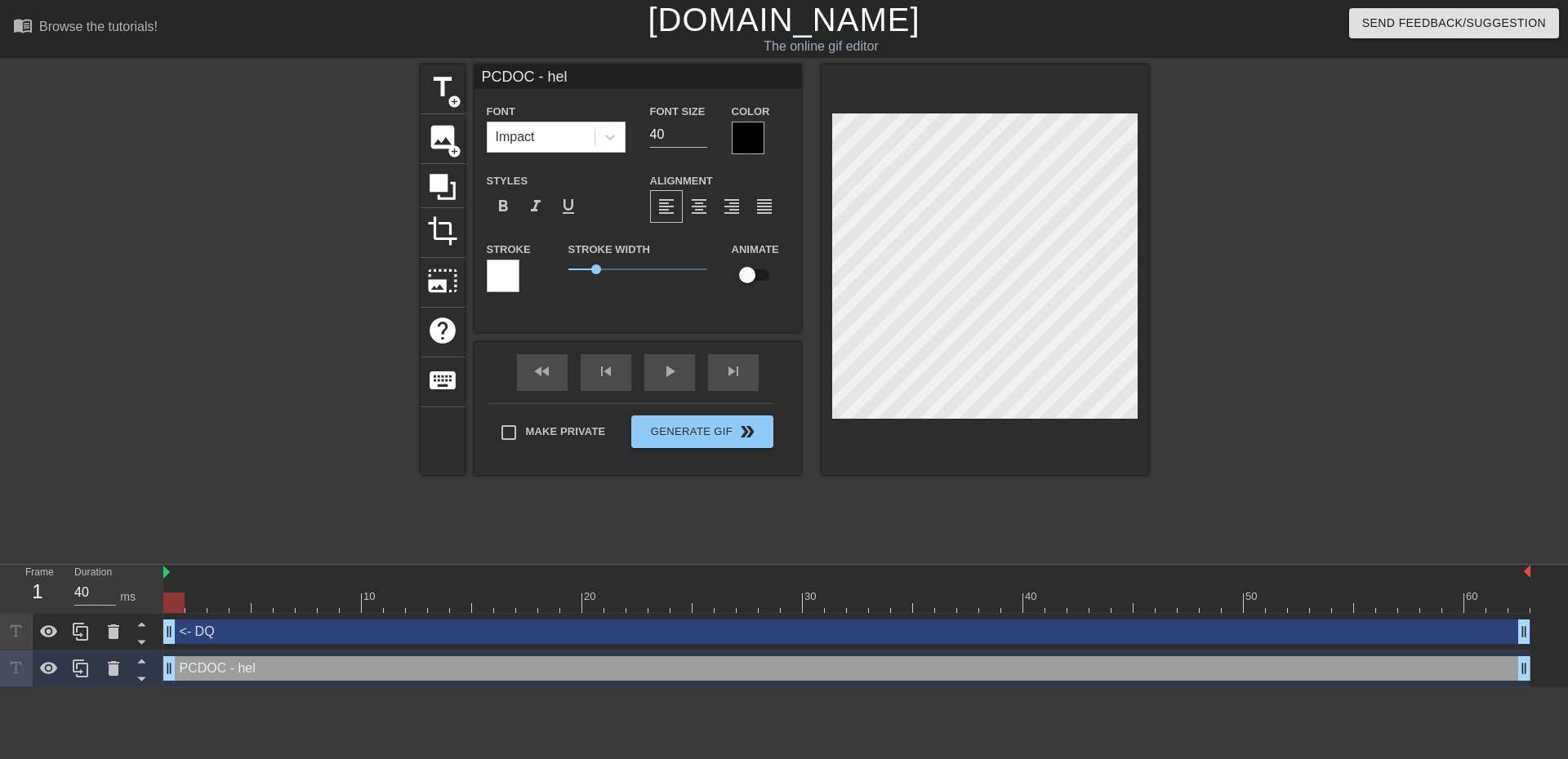
type textarea "PCDOC - help"
type input "PCDOC - help"
type textarea "PCDOC - help"
type input "PCDOC - help m"
type textarea "PCDOC - help m"
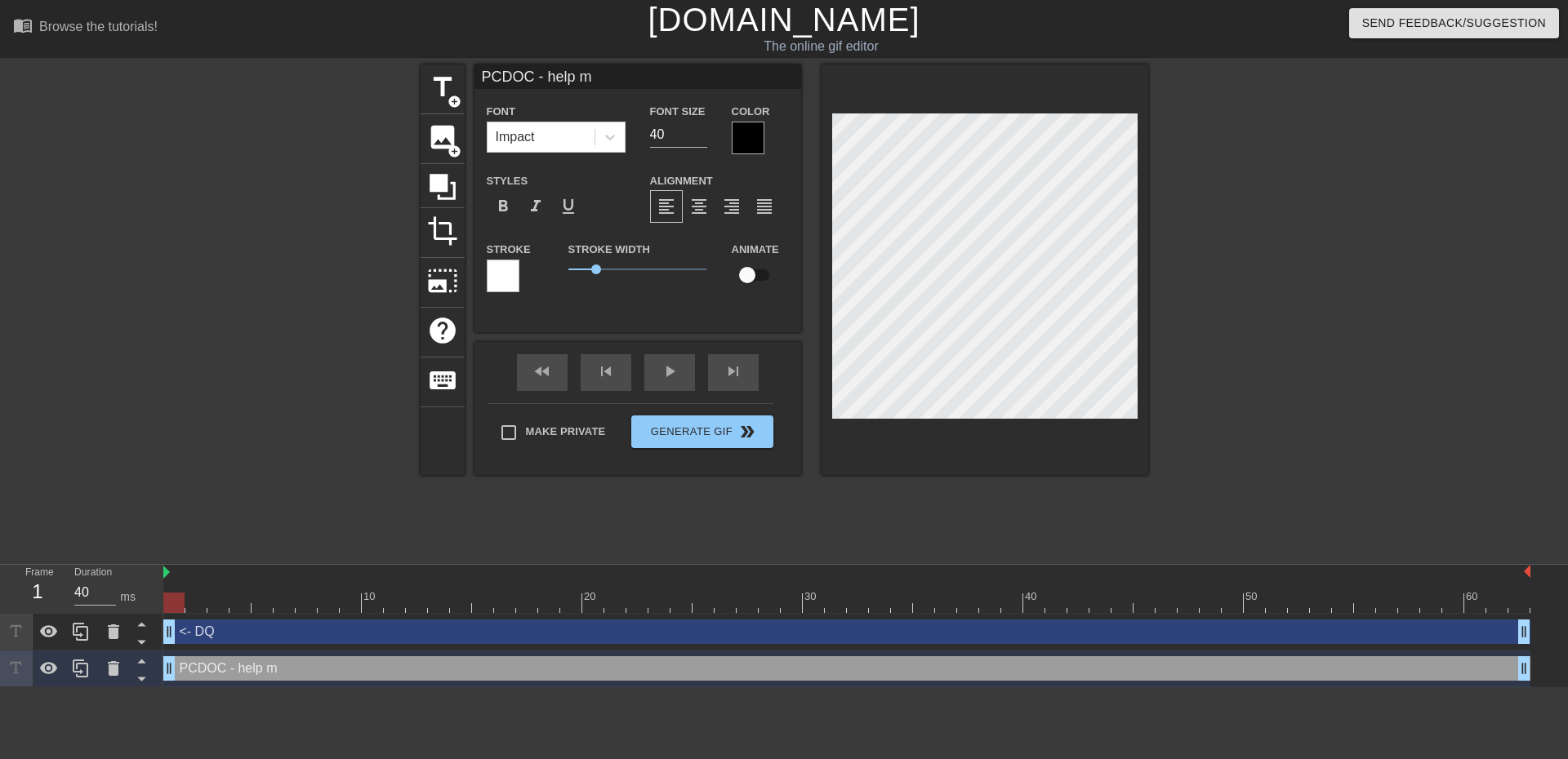
type input "PCDOC - help me"
type textarea "PCDOC - help me"
type input "PCDOC - help me!"
type textarea "PCDOC - help me!"
type input "PCDOC - help me!!"
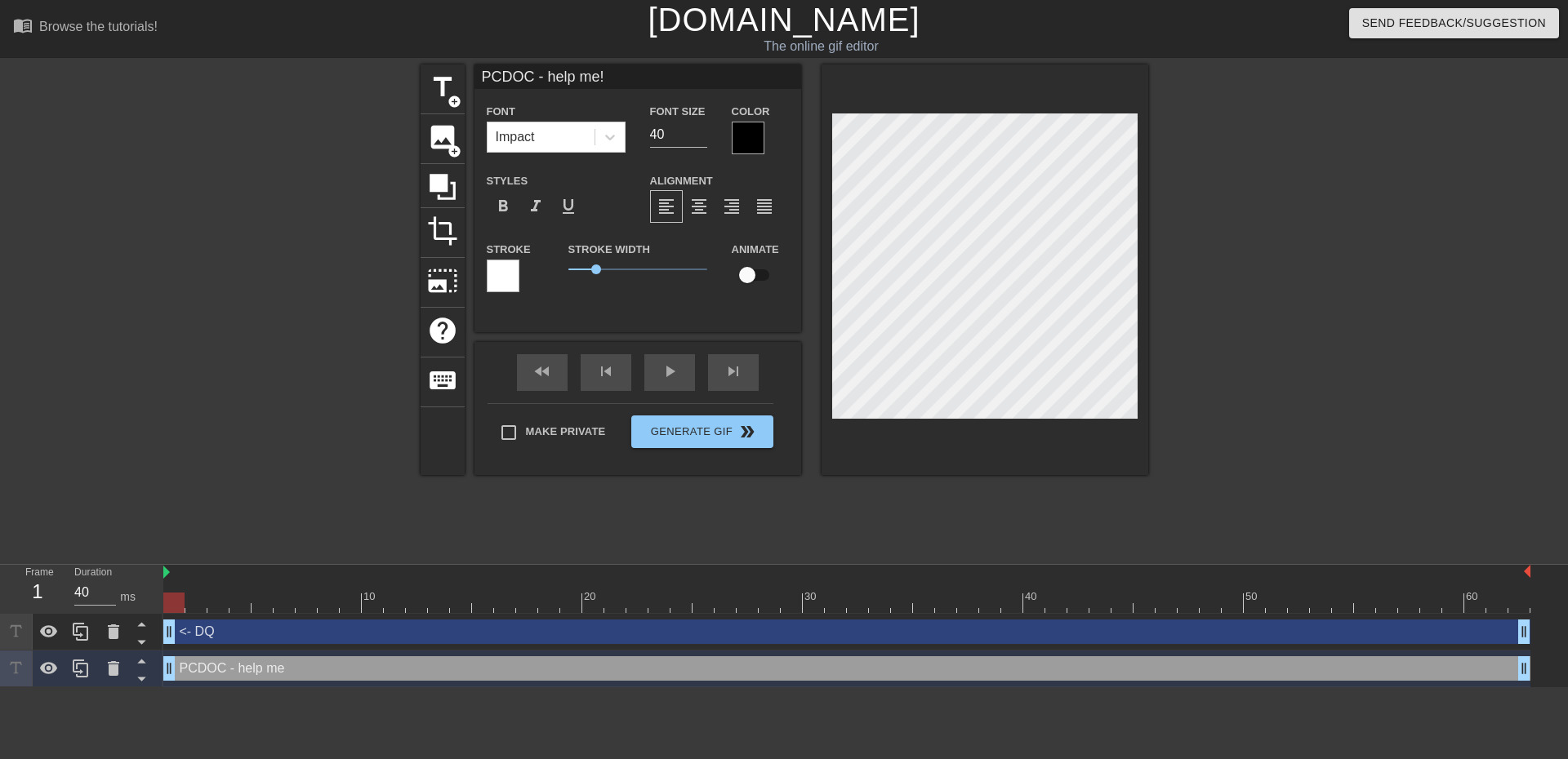
type textarea "PCDOC - help me!!"
type input "PCDOC - help me!!!"
type textarea "PCDOC - help me!!!"
click at [1286, 430] on div at bounding box center [1289, 309] width 245 height 489
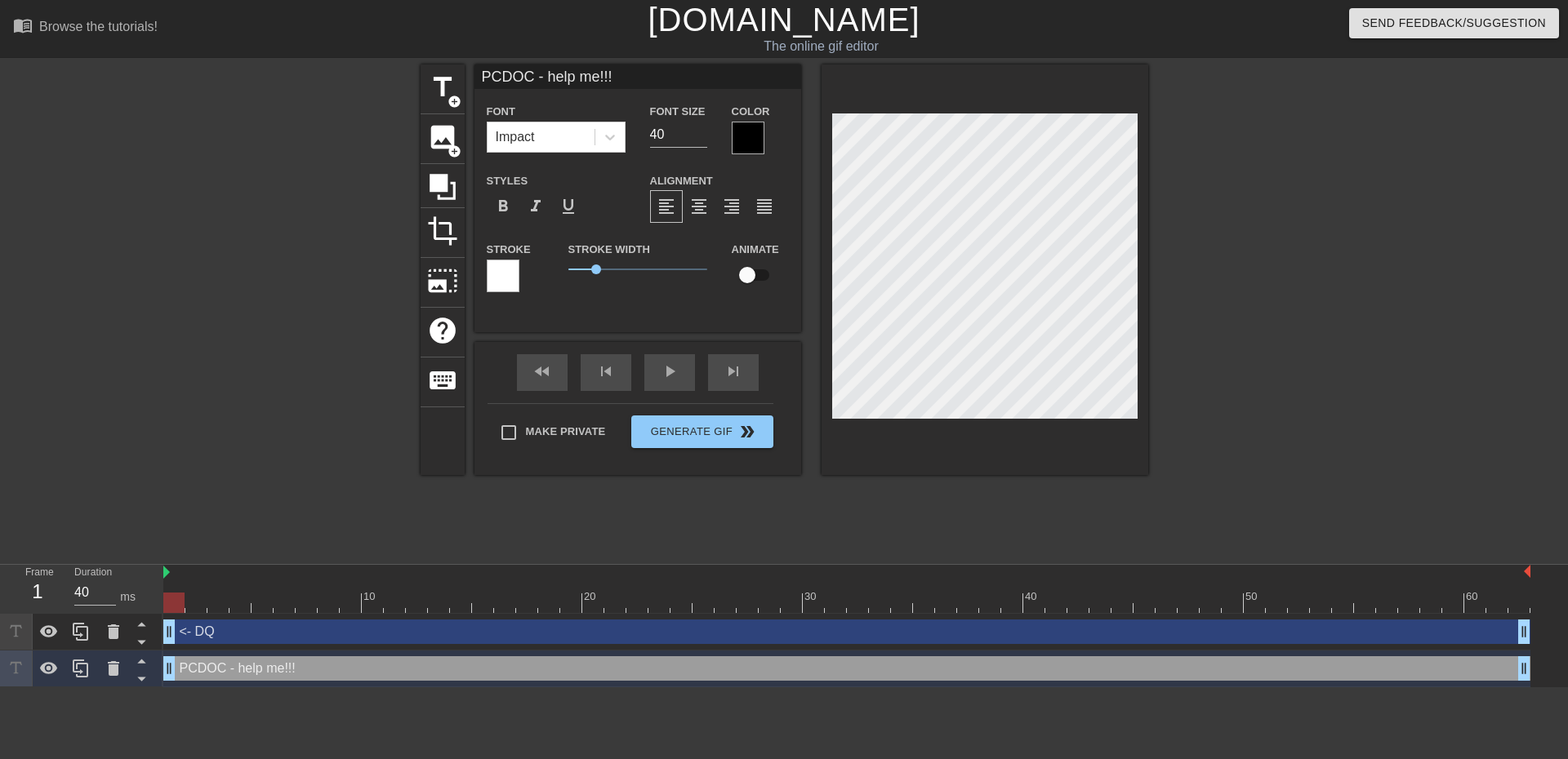
type input "@"
type textarea "@"
type input "@F"
type textarea "@F"
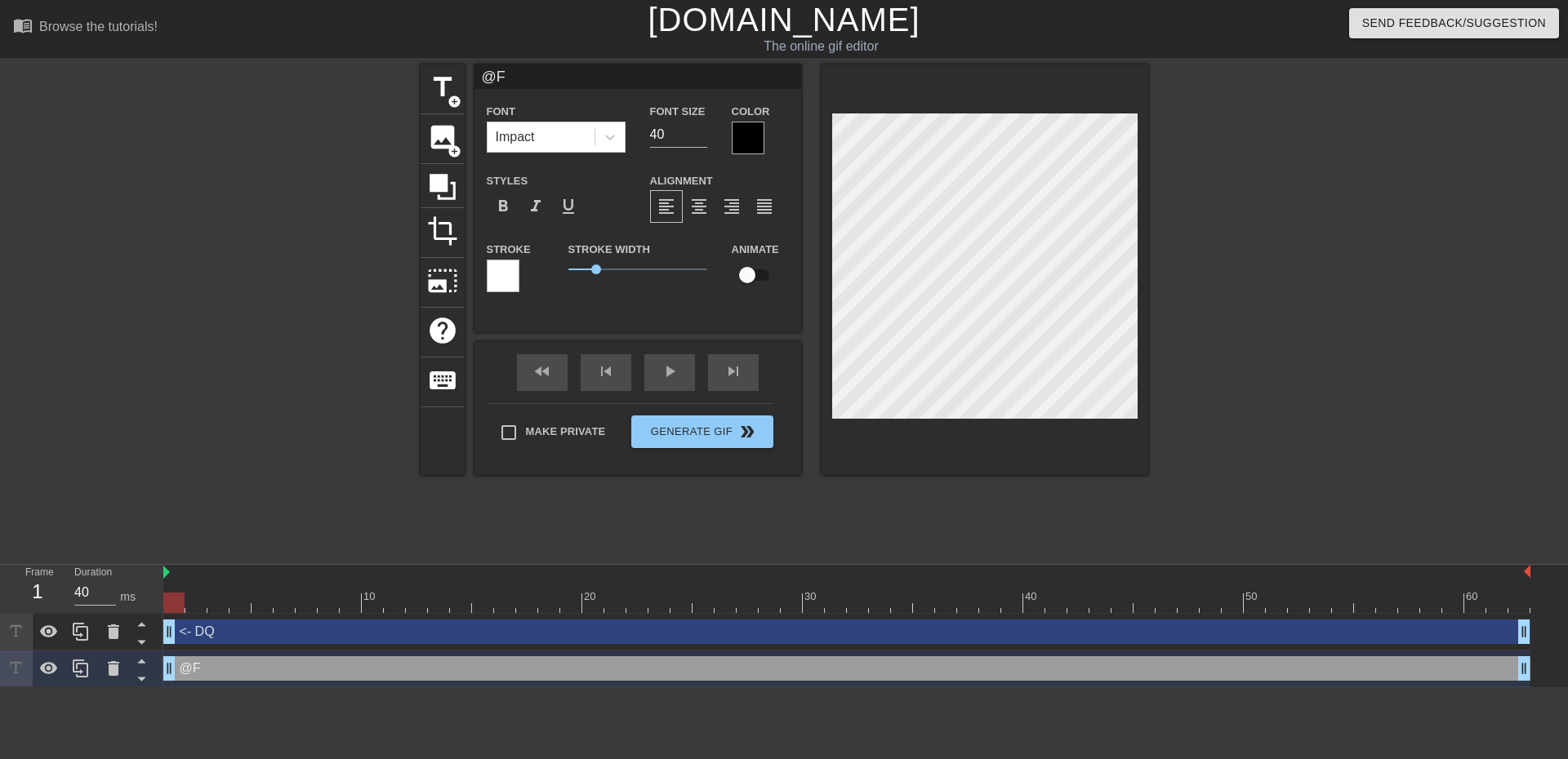
type input "@"
type textarea "@"
type input "#"
type textarea "#"
type input "#F"
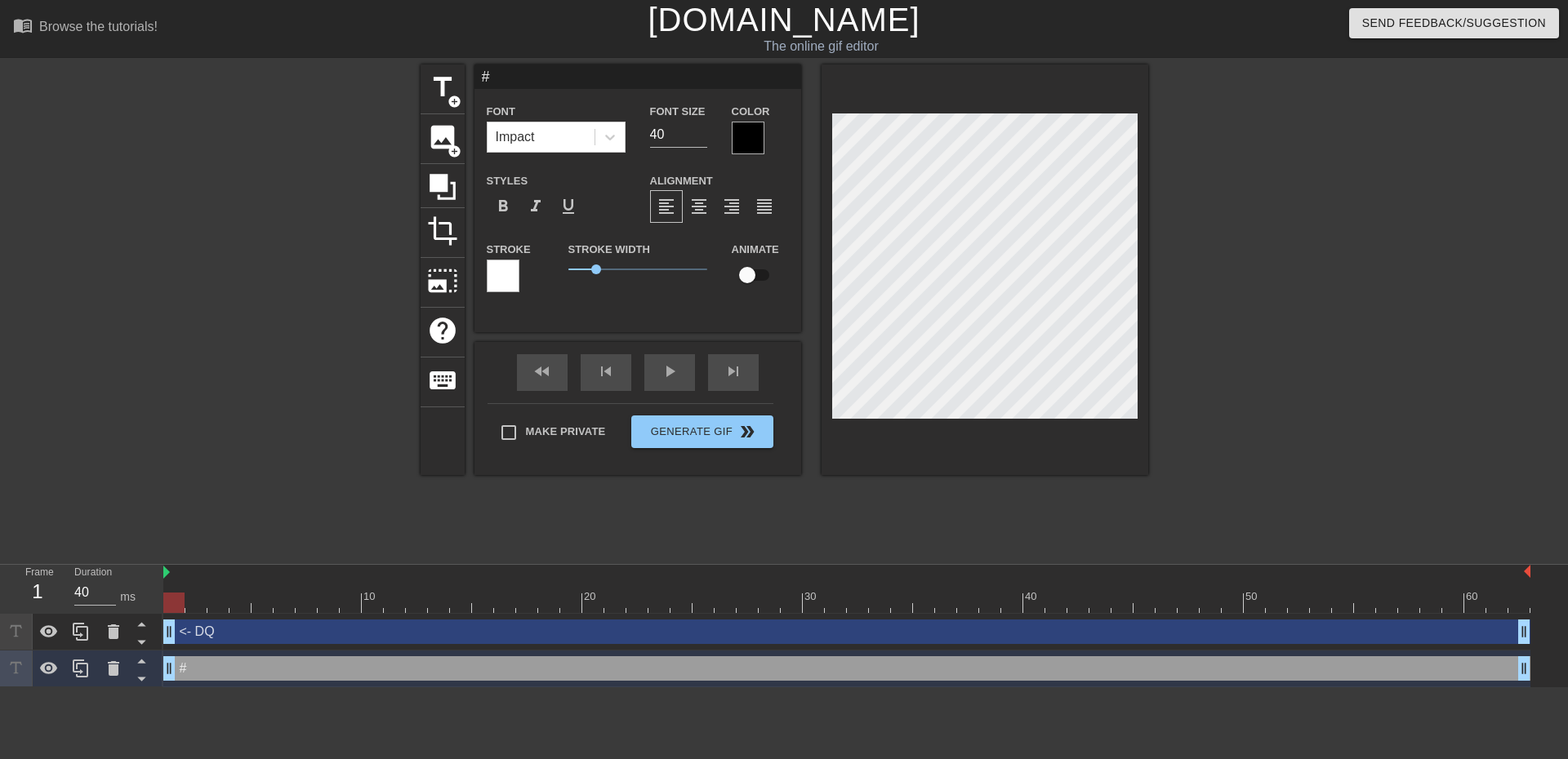
type textarea "#F"
type input "#FR"
type textarea "#FR"
type input "#FRE"
type textarea "#FRE"
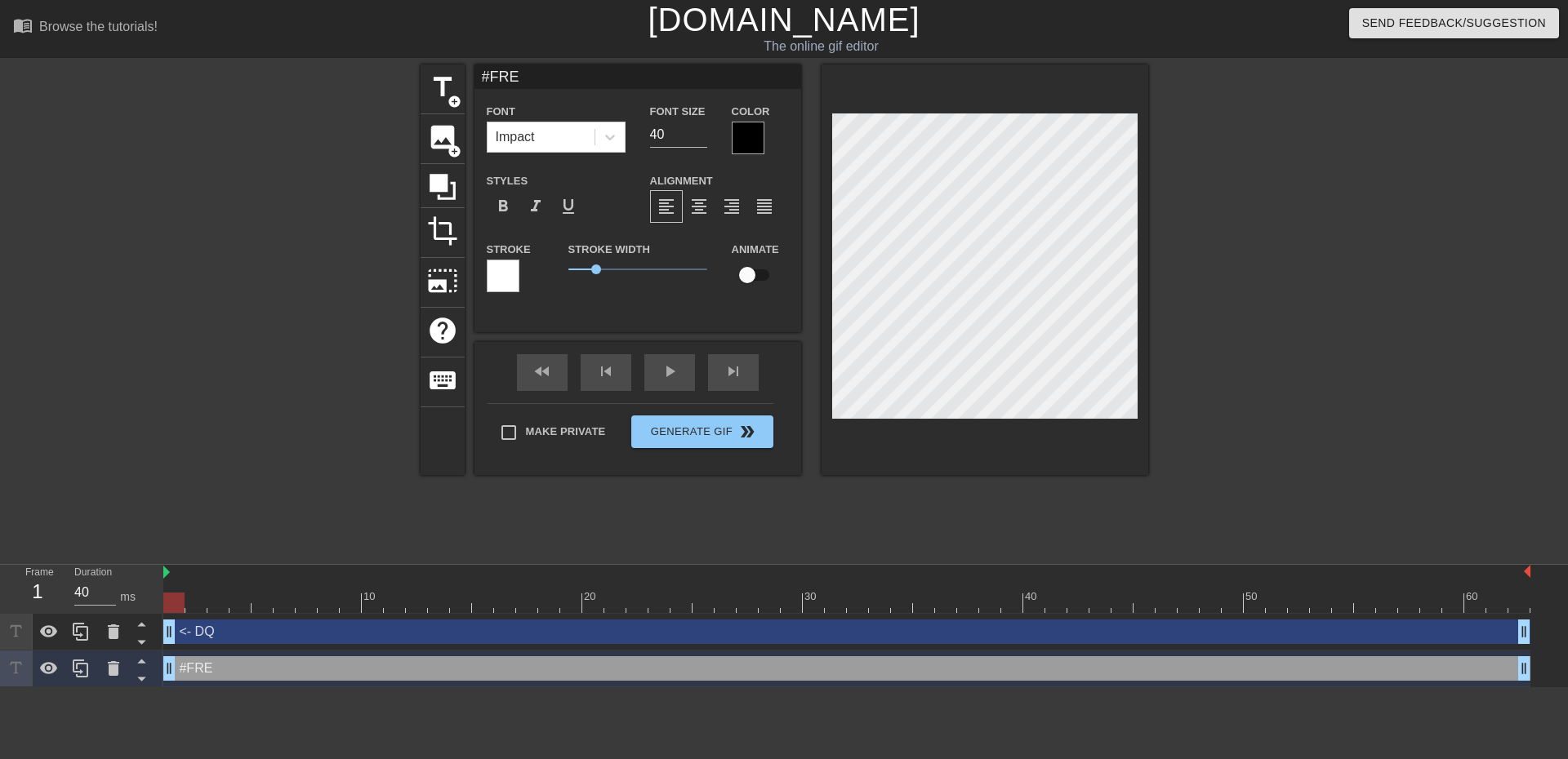
type input "#FREE"
type textarea "#FREE"
type input "#FREEP"
type textarea "#FREEP"
type input "#FREEPC"
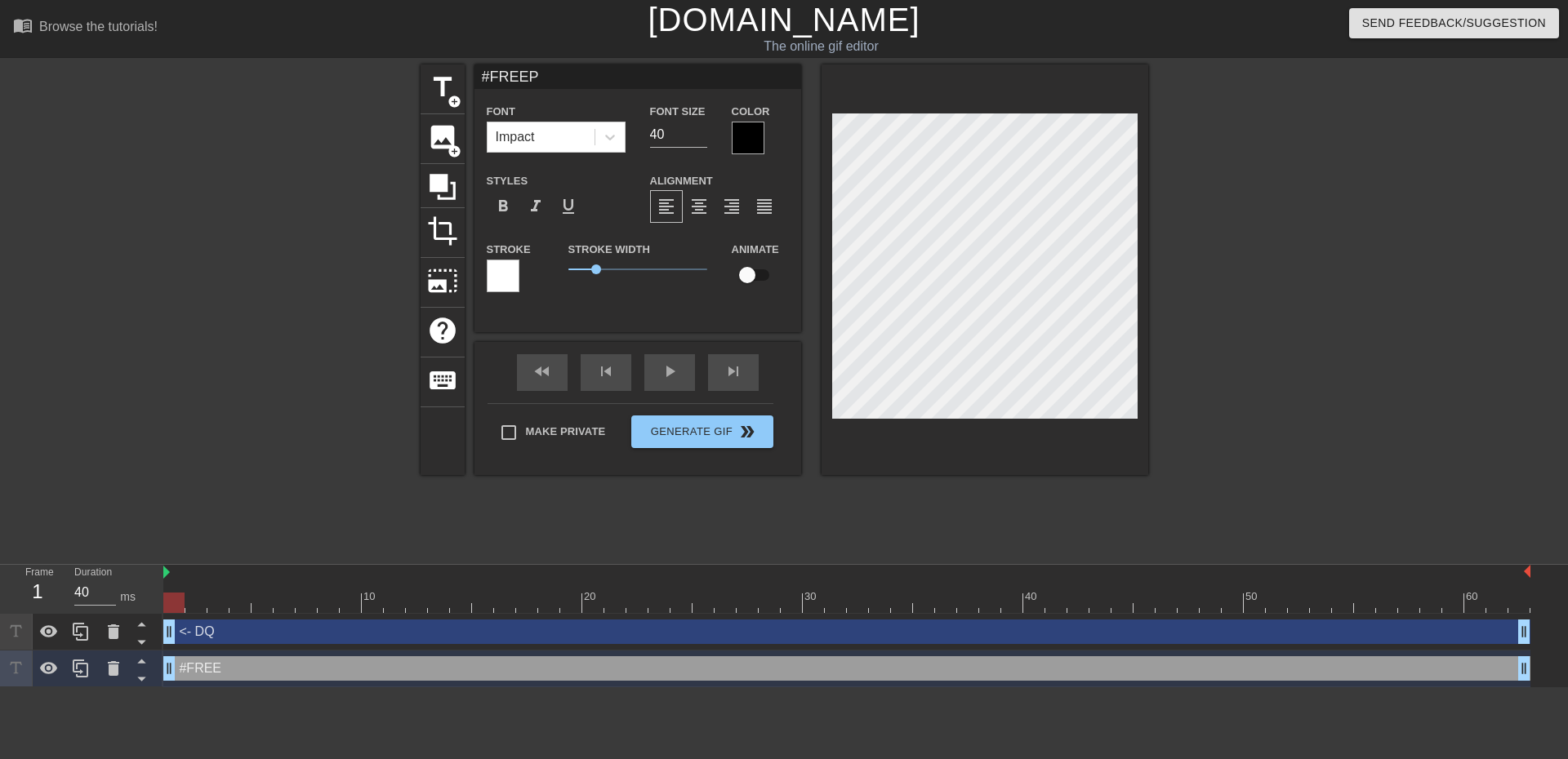
type textarea "#FREEPC"
type input "#FREEPCD"
type textarea "#FREEPCD"
type input "#FREEPCDO"
type textarea "#FREEPCDO"
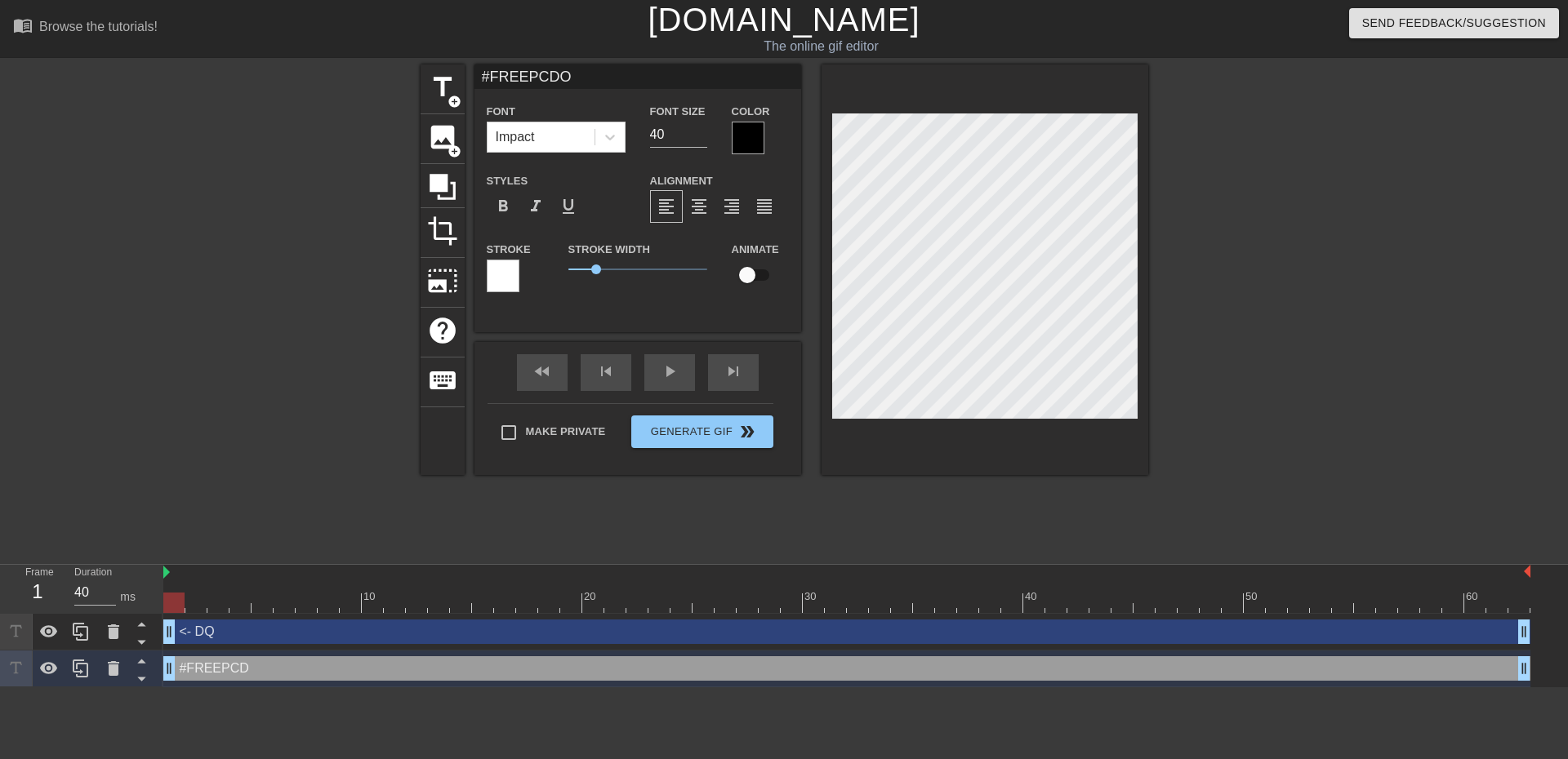
scroll to position [3, 4]
type input "#FREEPCDOC"
type textarea "#FREEPCDOC"
click at [1336, 444] on div at bounding box center [1289, 309] width 245 height 489
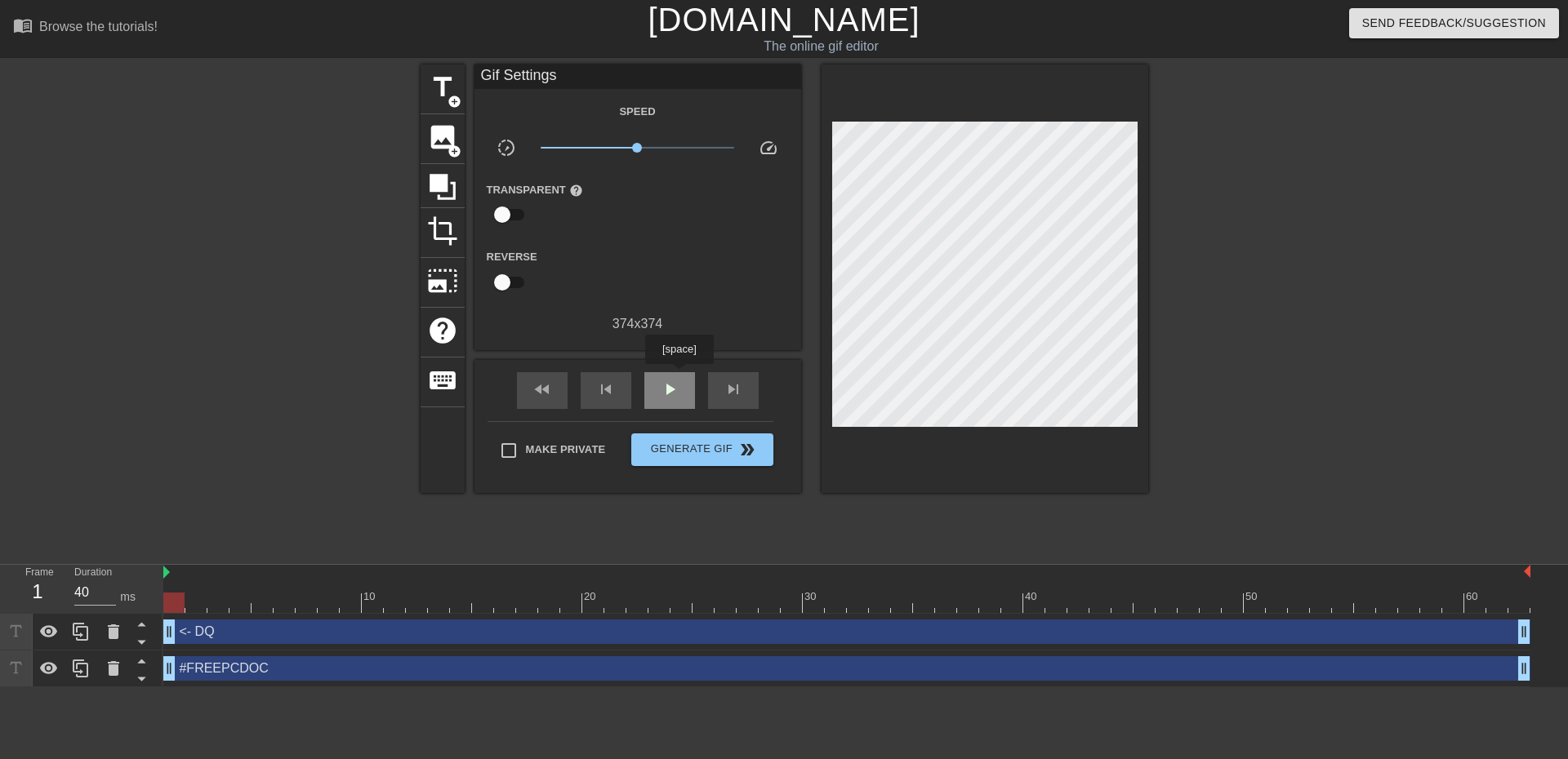
click at [679, 375] on div "play_arrow" at bounding box center [670, 390] width 50 height 37
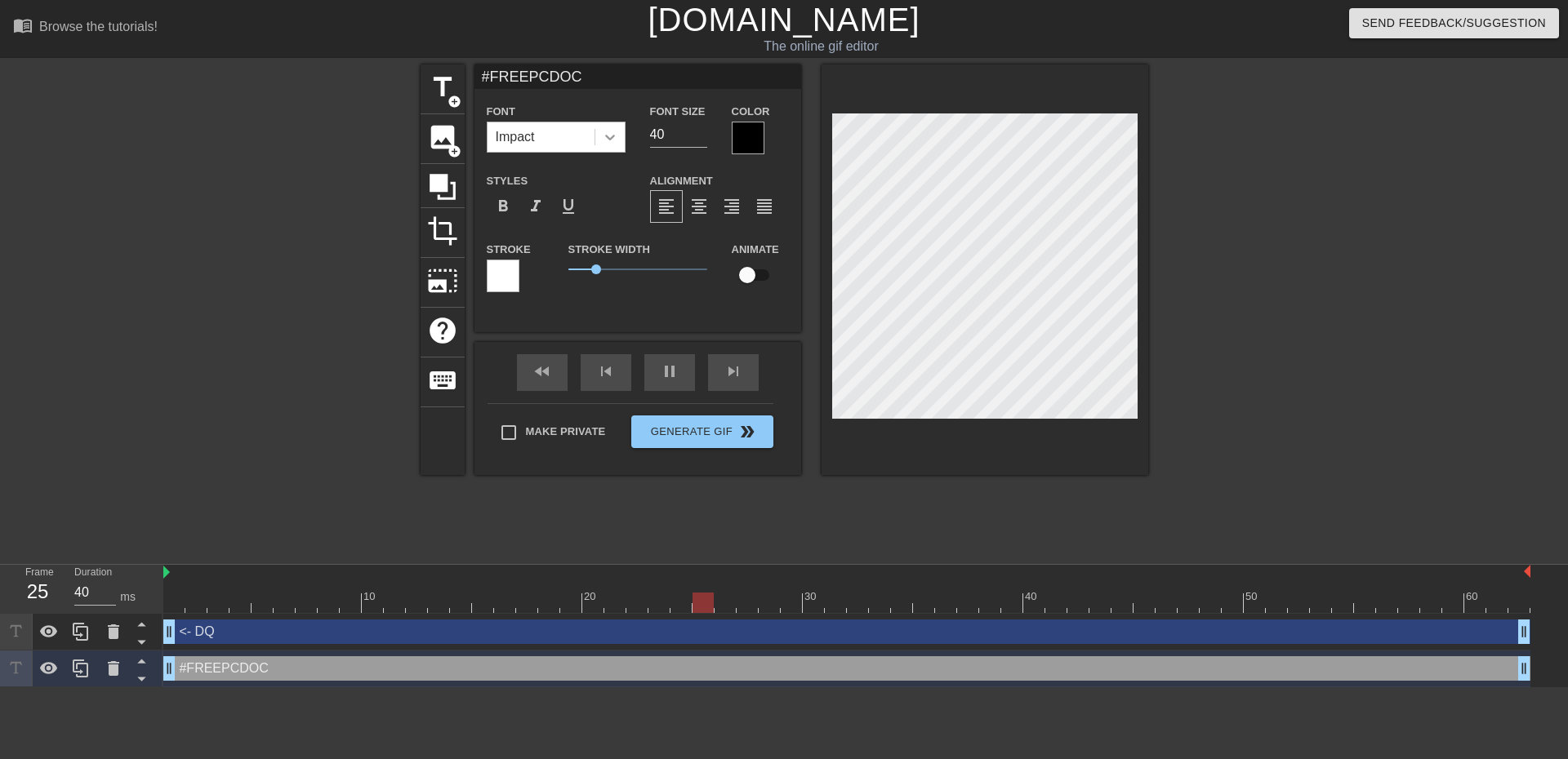
click at [607, 135] on icon at bounding box center [610, 137] width 10 height 5
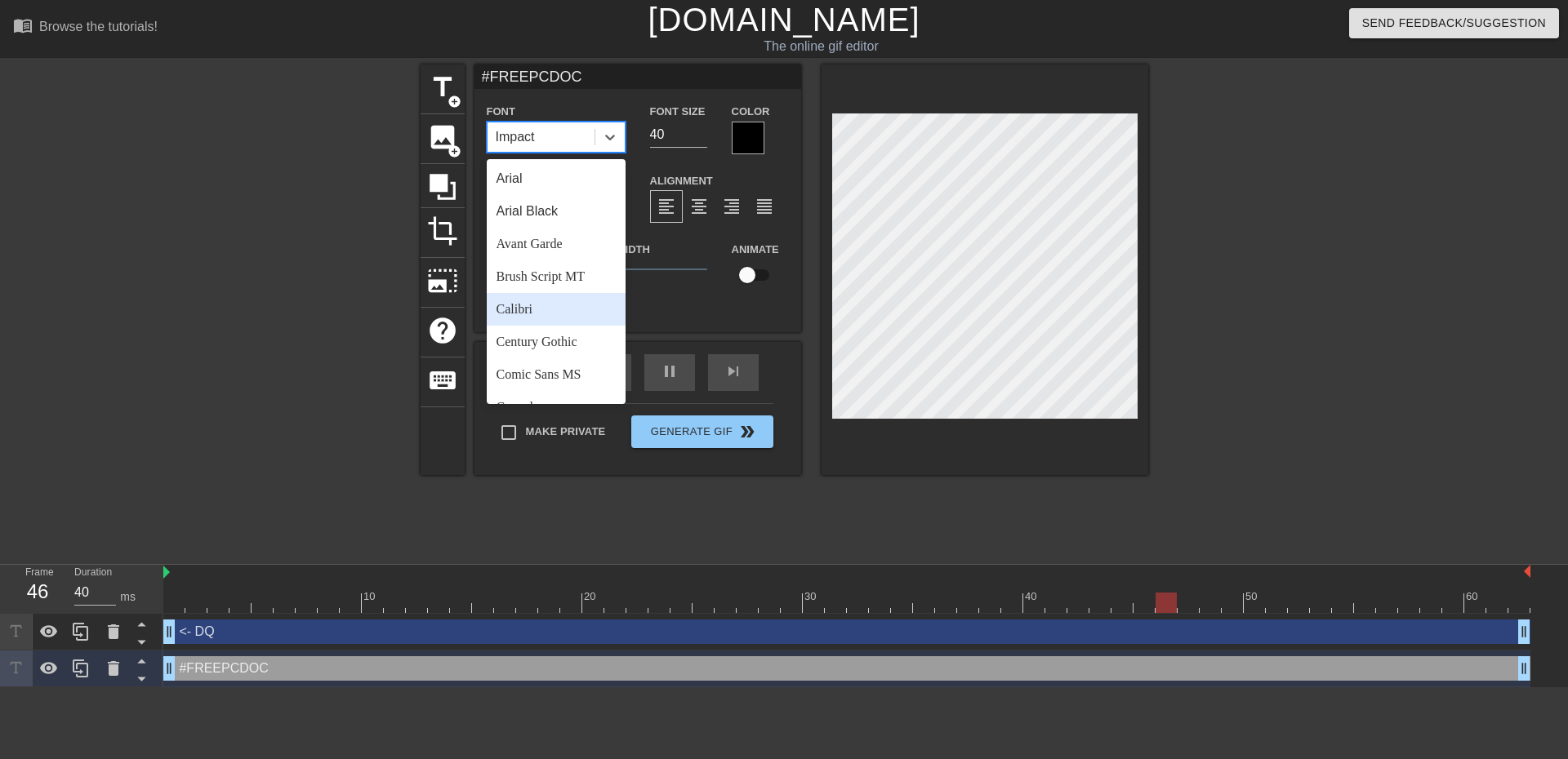
scroll to position [82, 0]
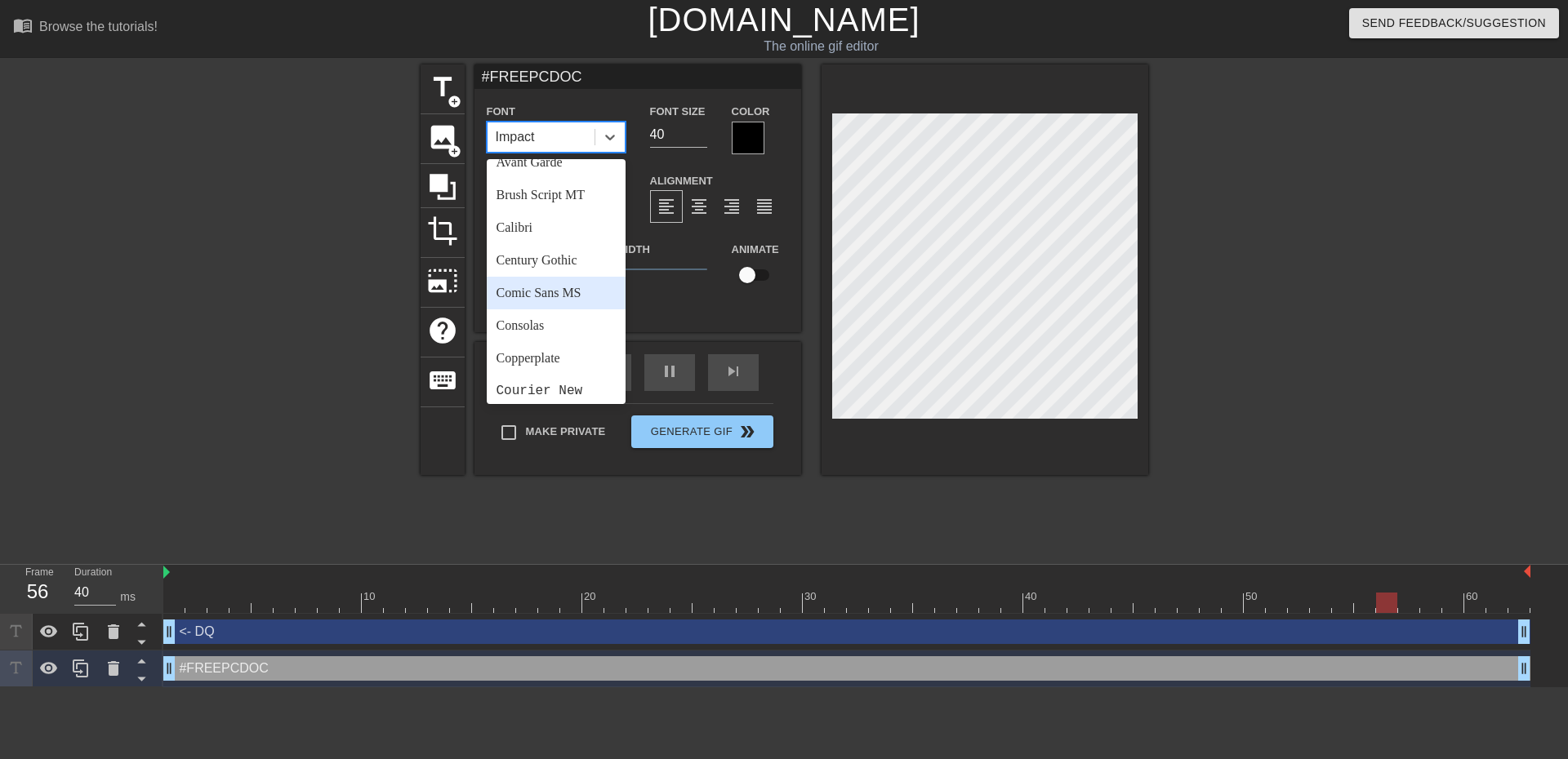
click at [537, 297] on div "Comic Sans MS" at bounding box center [556, 293] width 139 height 32
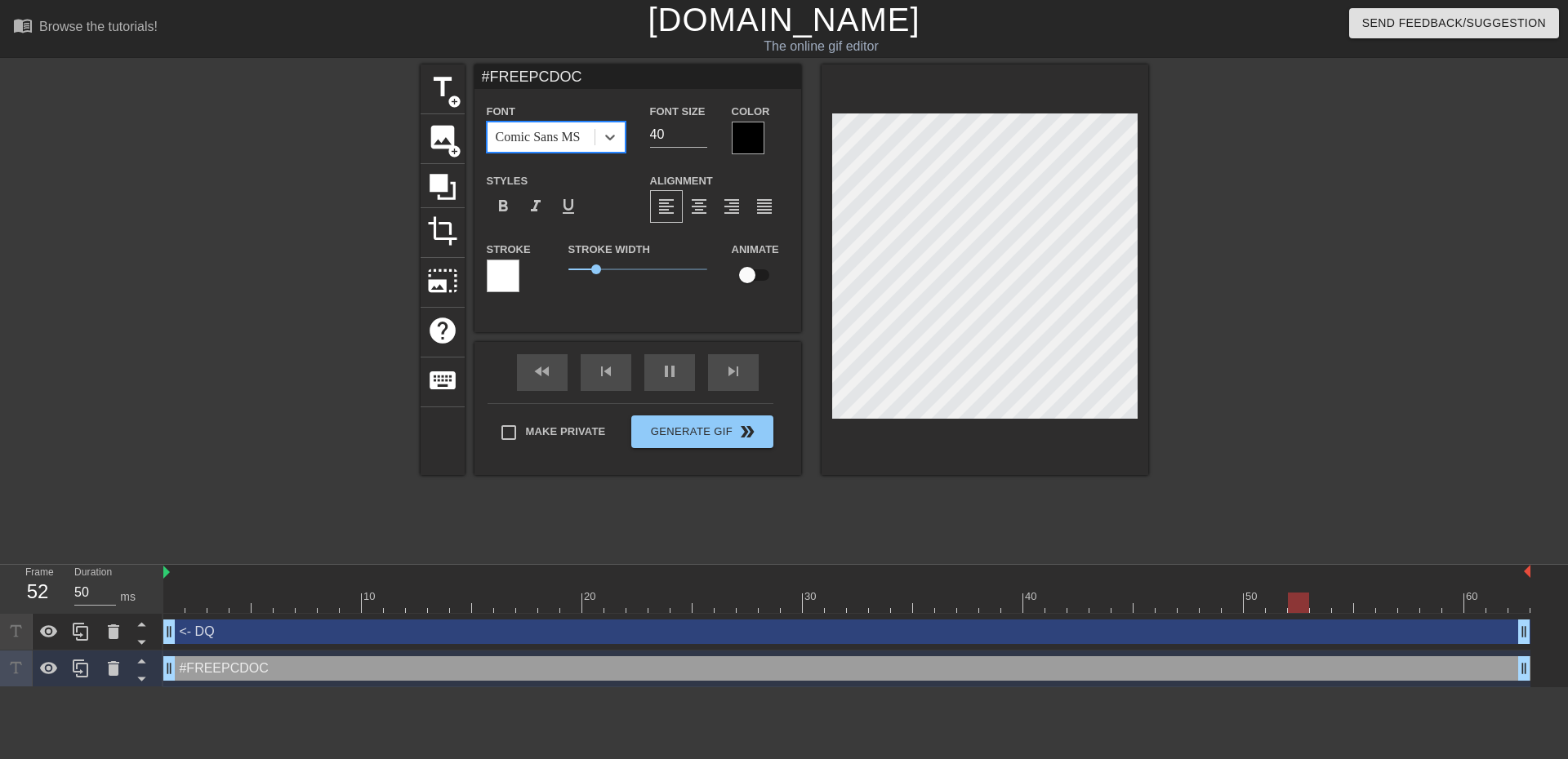
click at [1330, 465] on div at bounding box center [1289, 309] width 245 height 489
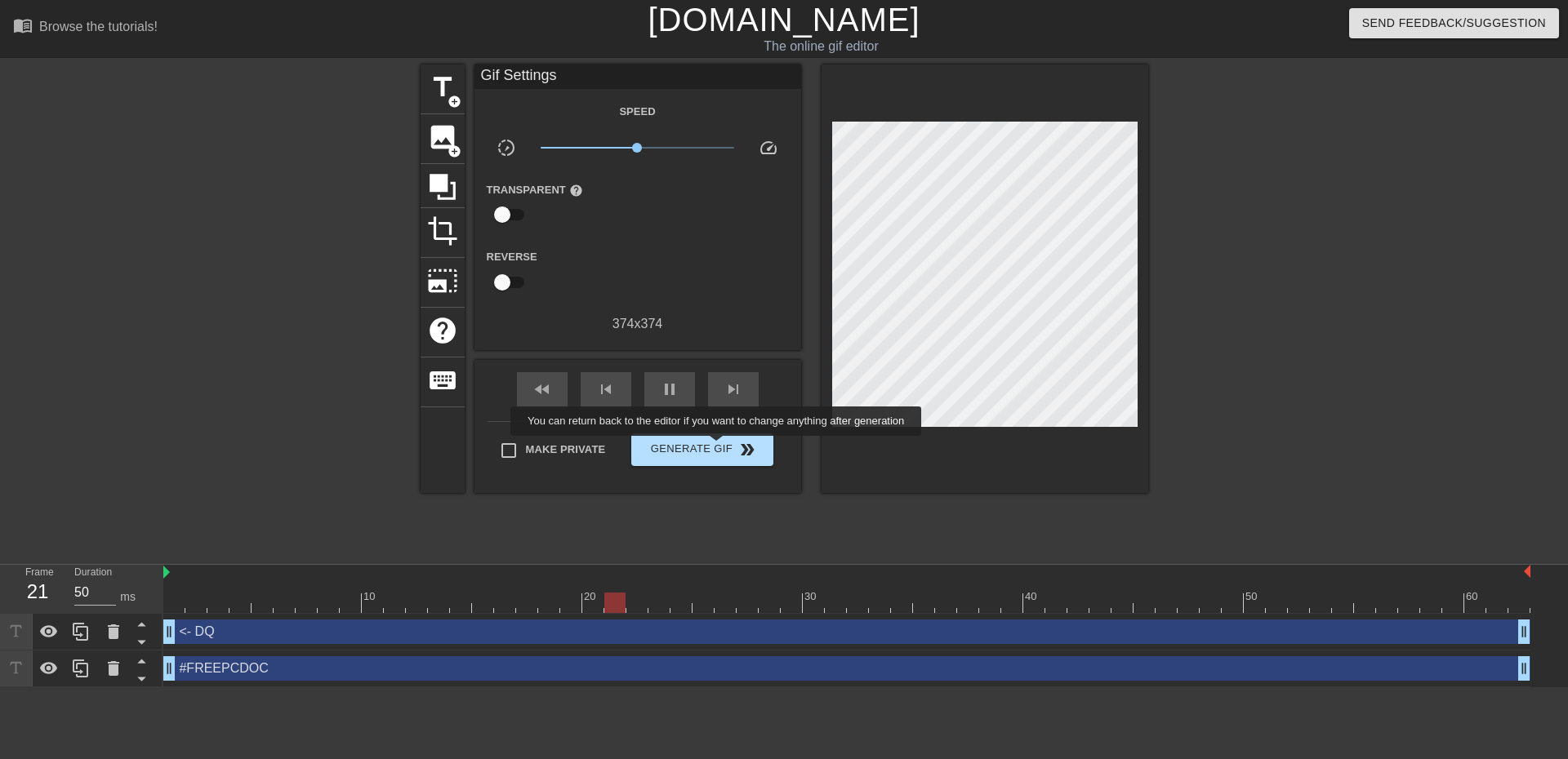
type input "40"
click at [718, 447] on span "Generate Gif double_arrow" at bounding box center [701, 450] width 128 height 20
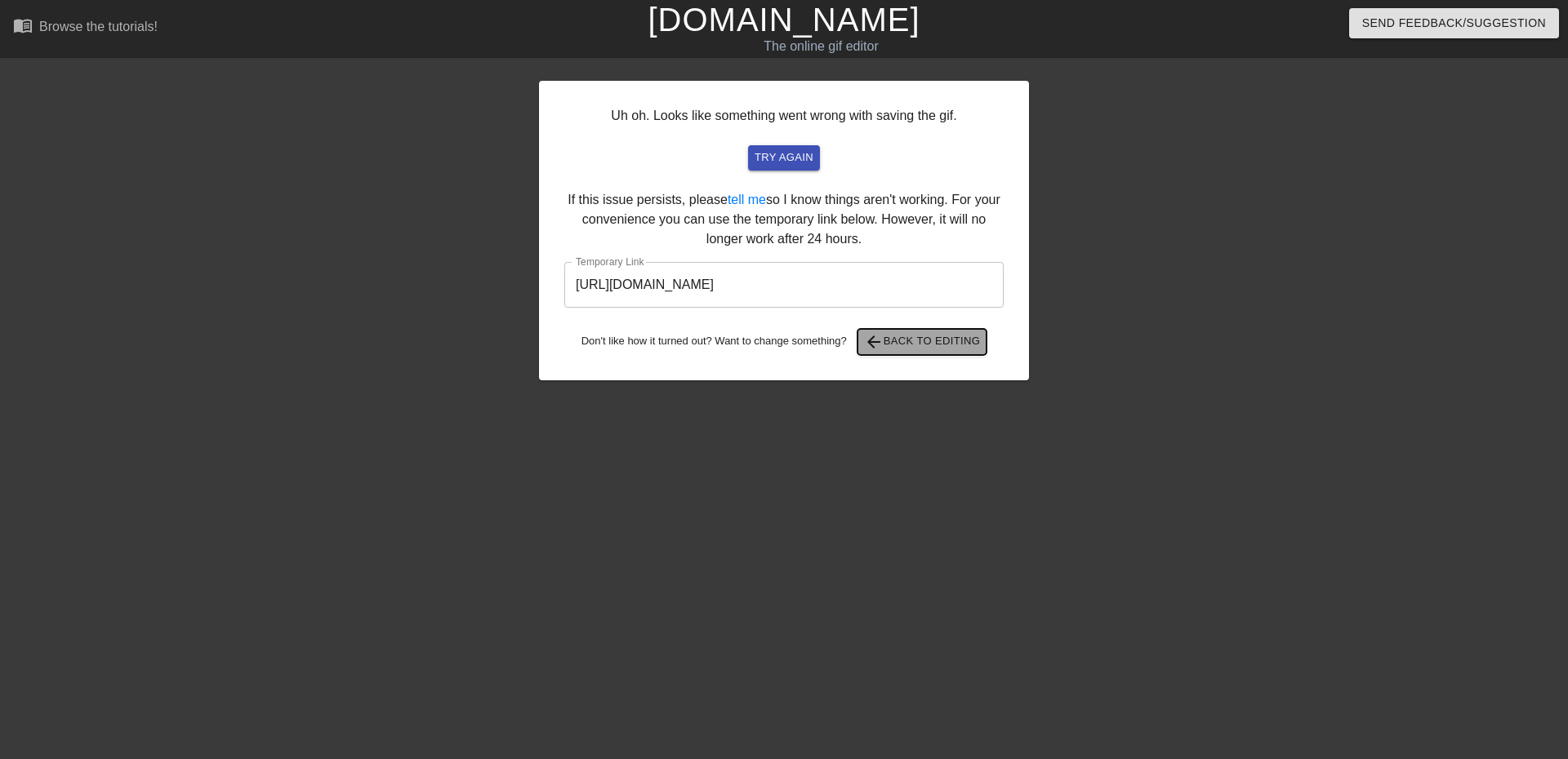
click at [947, 343] on span "arrow_back Back to Editing" at bounding box center [923, 342] width 117 height 20
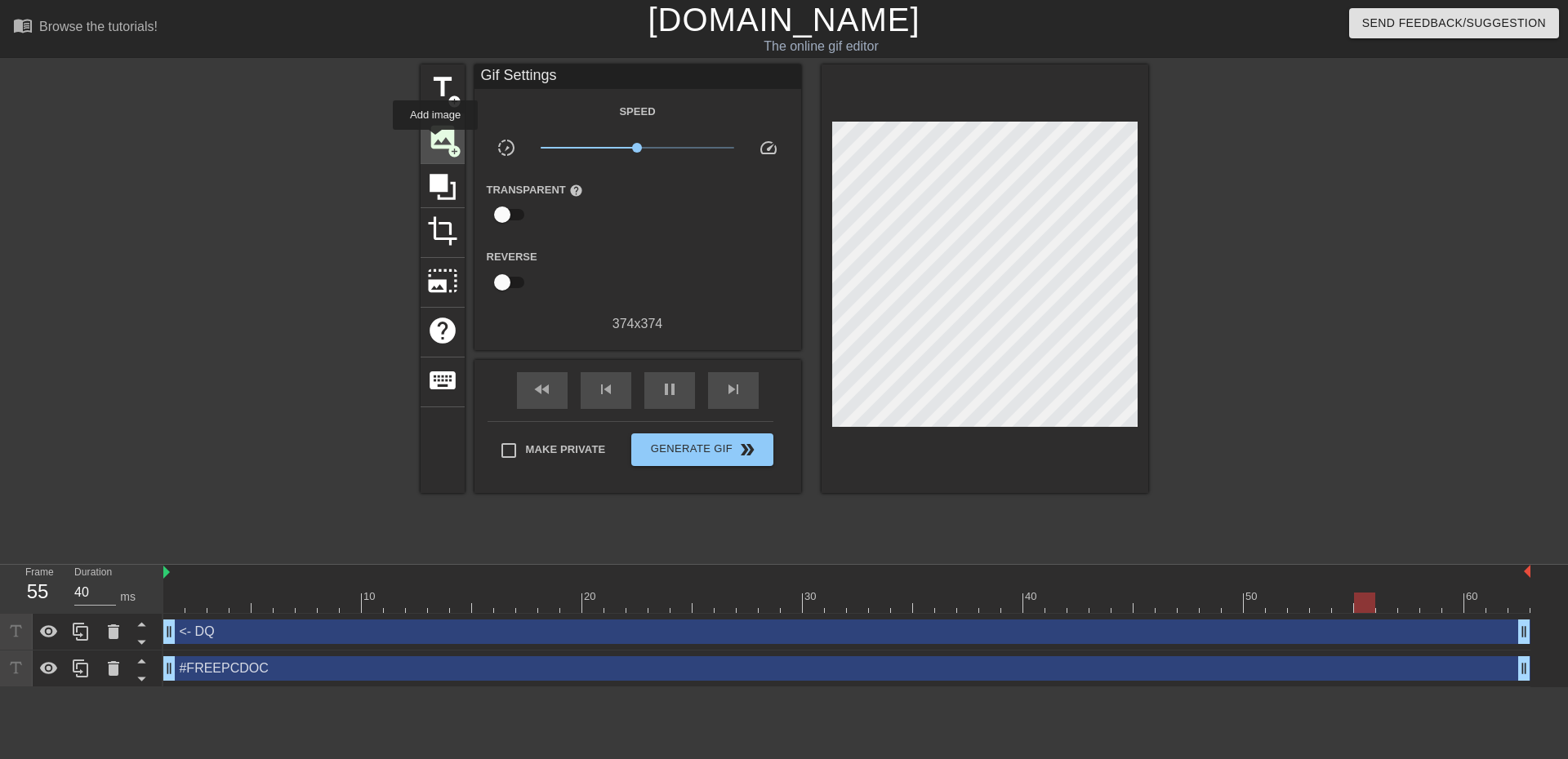
click at [435, 142] on span "image" at bounding box center [442, 137] width 31 height 31
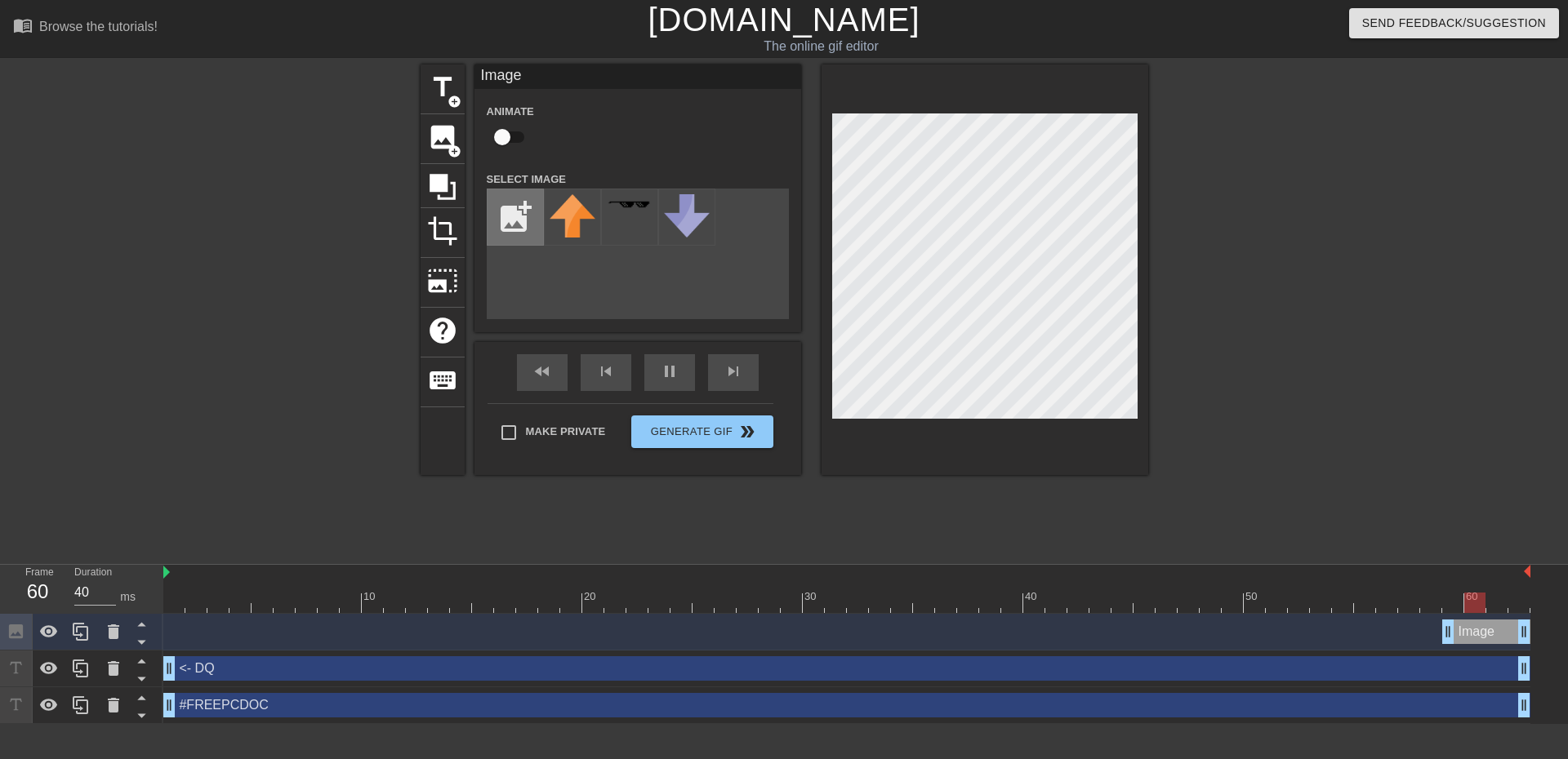
click at [523, 218] on input "file" at bounding box center [515, 217] width 56 height 56
type input "40"
type input "C:\fakepath\creepy-witch-portrait-stockcake.jpg"
click at [570, 213] on img at bounding box center [572, 217] width 46 height 46
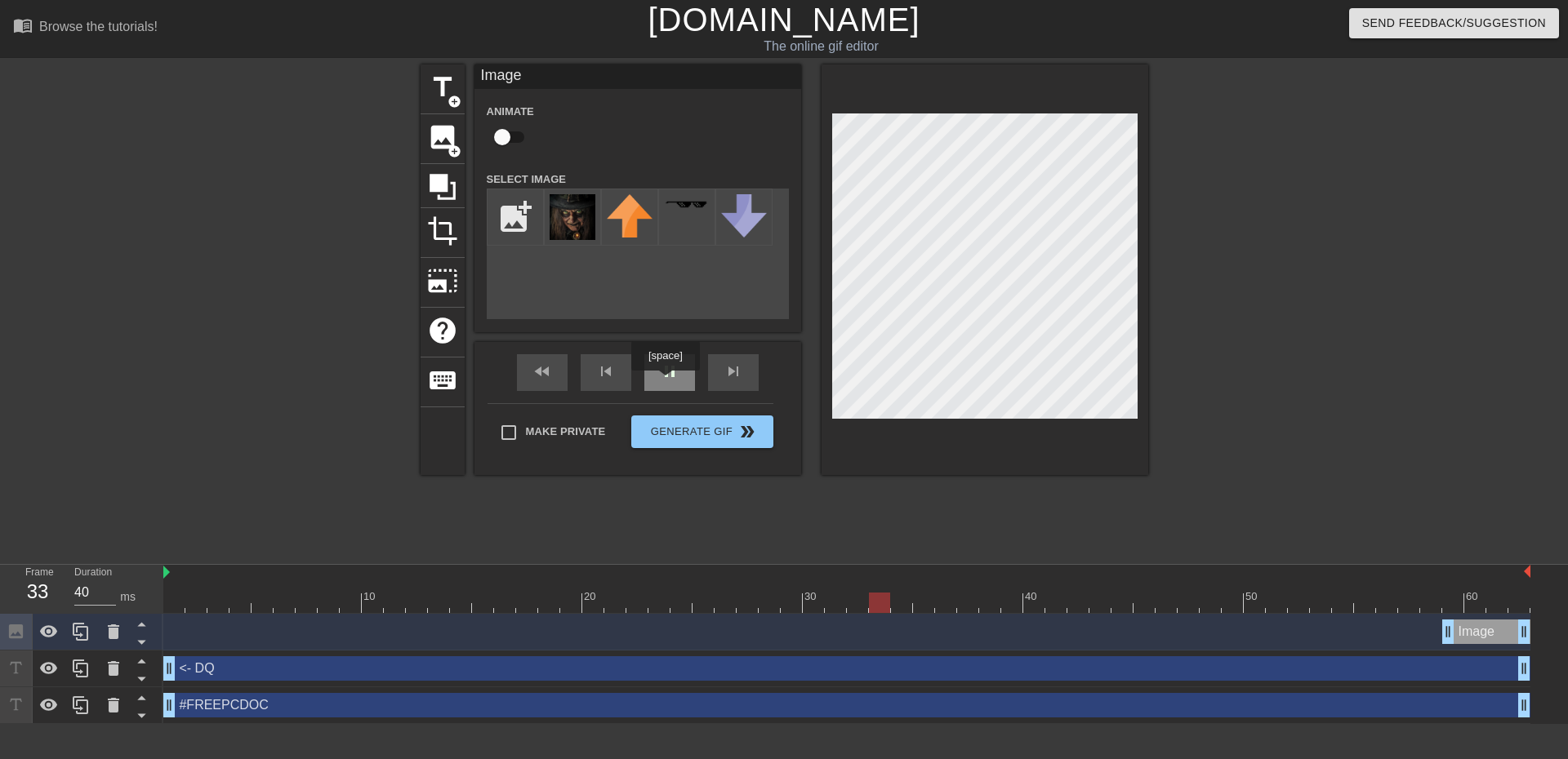
click at [664, 382] on div "pause" at bounding box center [670, 372] width 50 height 37
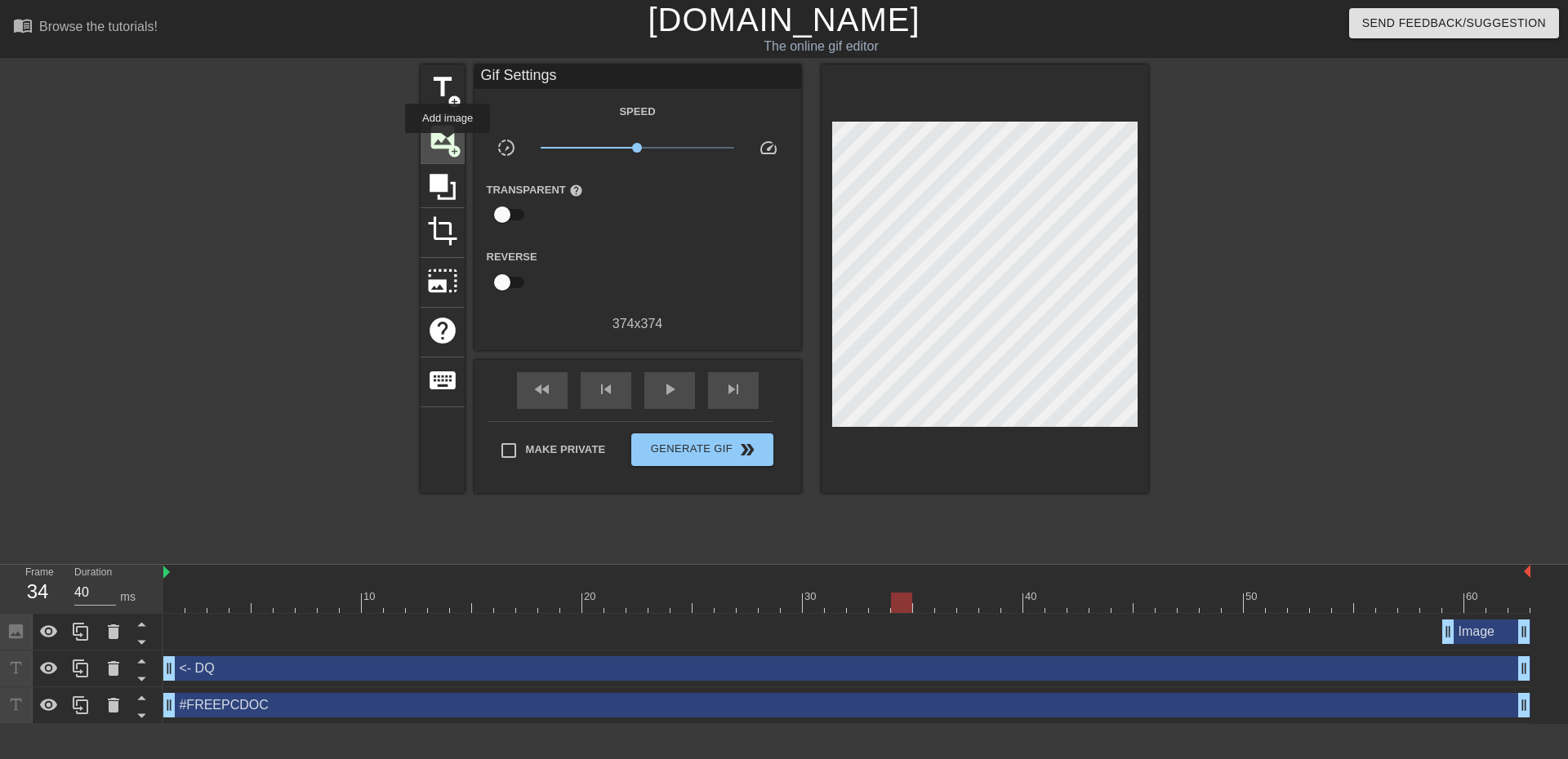
click at [447, 144] on span "add_circle" at bounding box center [454, 151] width 13 height 13
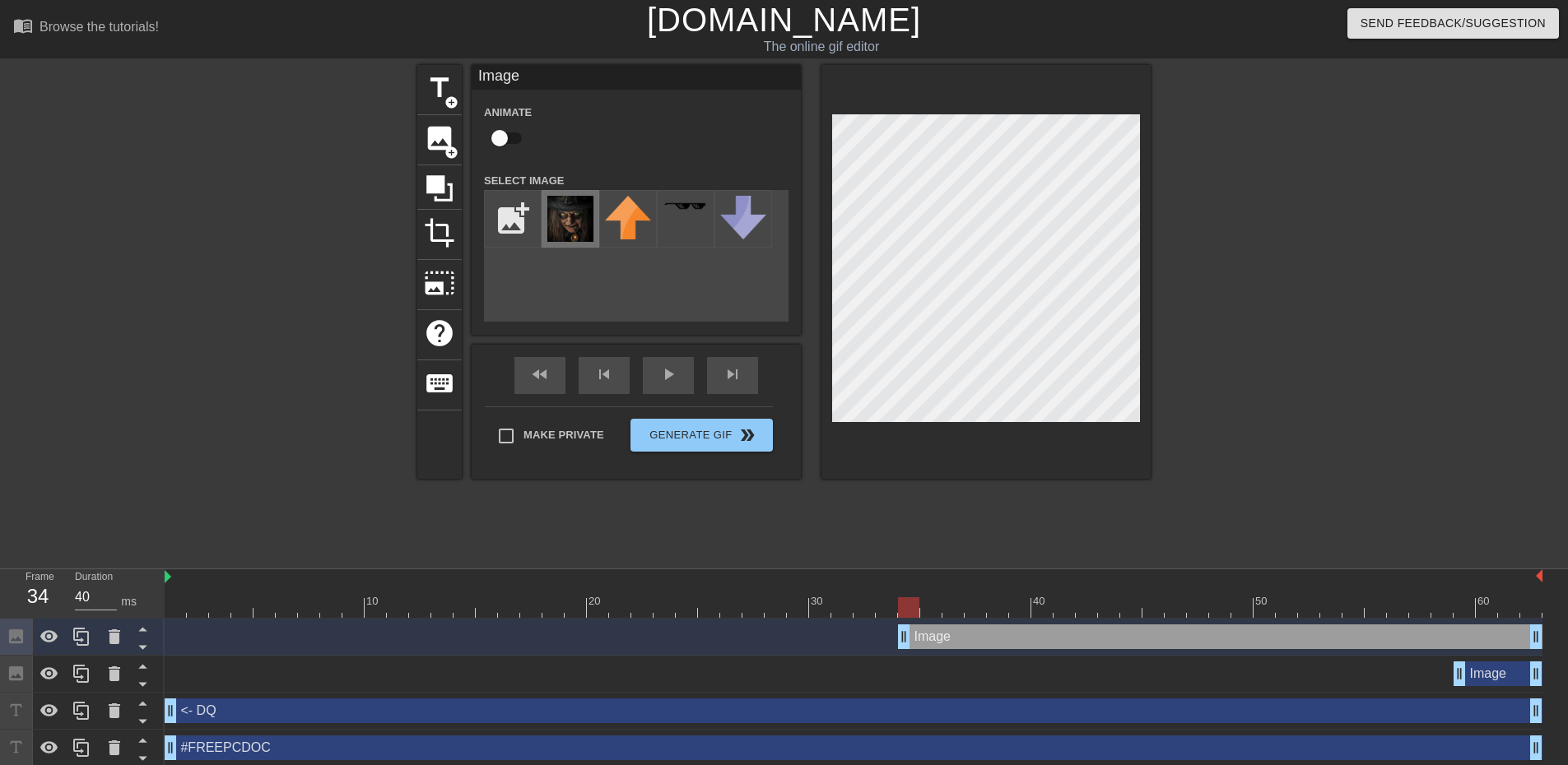
click at [559, 223] on img at bounding box center [570, 219] width 46 height 46
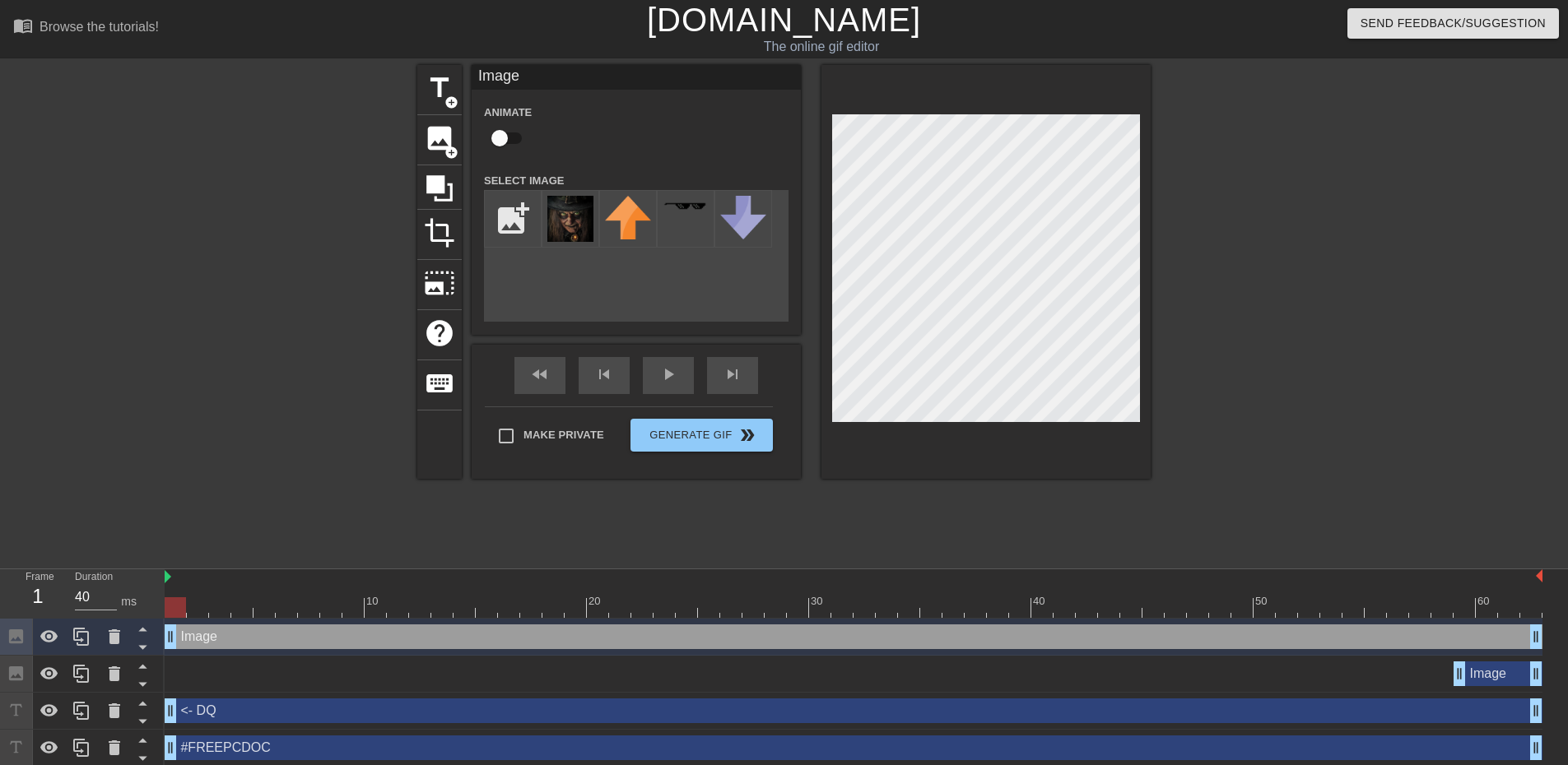
drag, startPoint x: 905, startPoint y: 644, endPoint x: 28, endPoint y: 581, distance: 879.3
click at [33, 581] on div "Frame 1 Duration 40 ms 10 20 30 40 50 60 Image drag_handle drag_handle Image dr…" at bounding box center [784, 667] width 1568 height 198
click at [215, 407] on div at bounding box center [274, 312] width 247 height 493
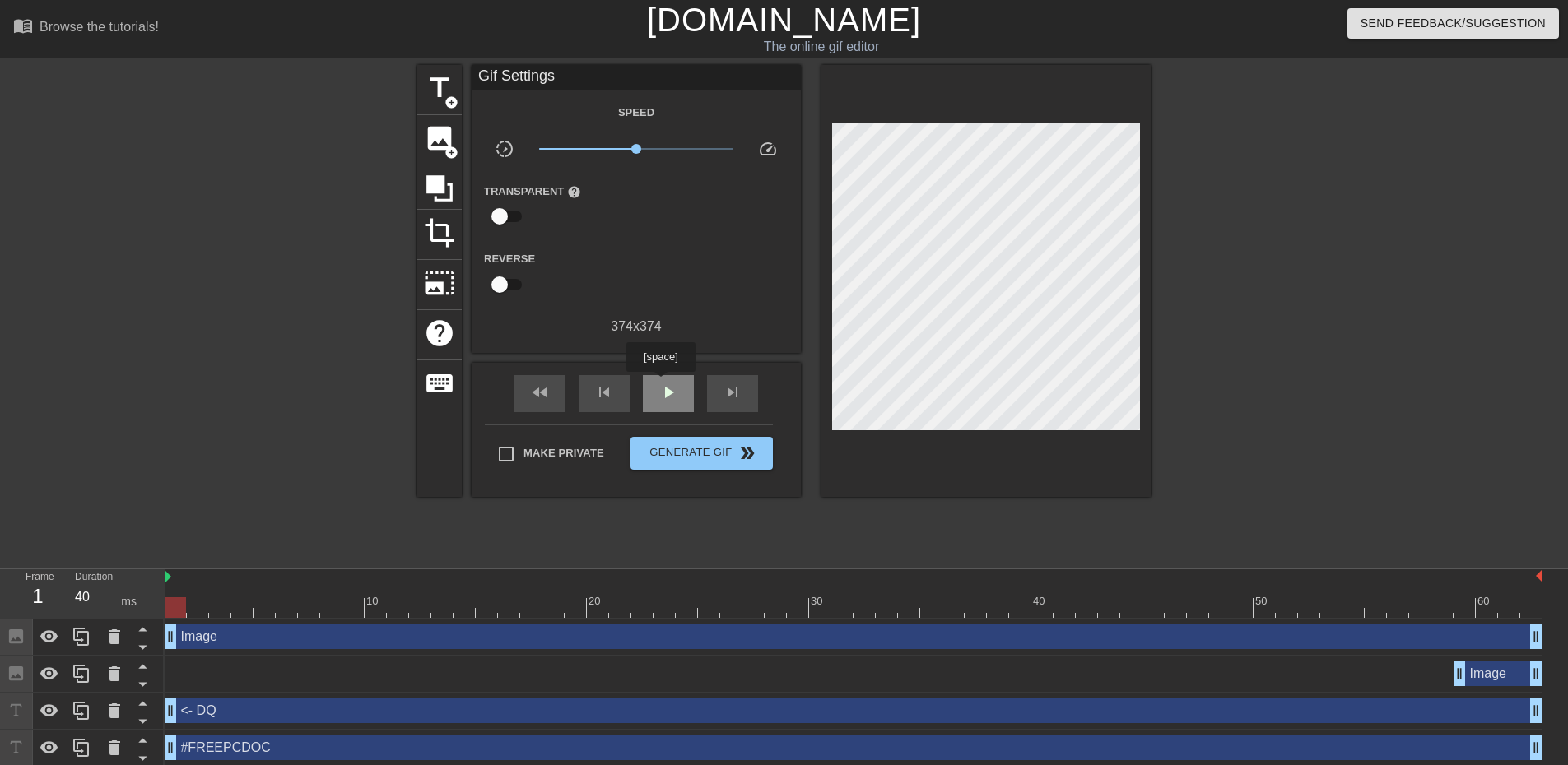
click at [660, 383] on span "play_arrow" at bounding box center [669, 392] width 20 height 20
click at [115, 684] on icon at bounding box center [115, 674] width 20 height 20
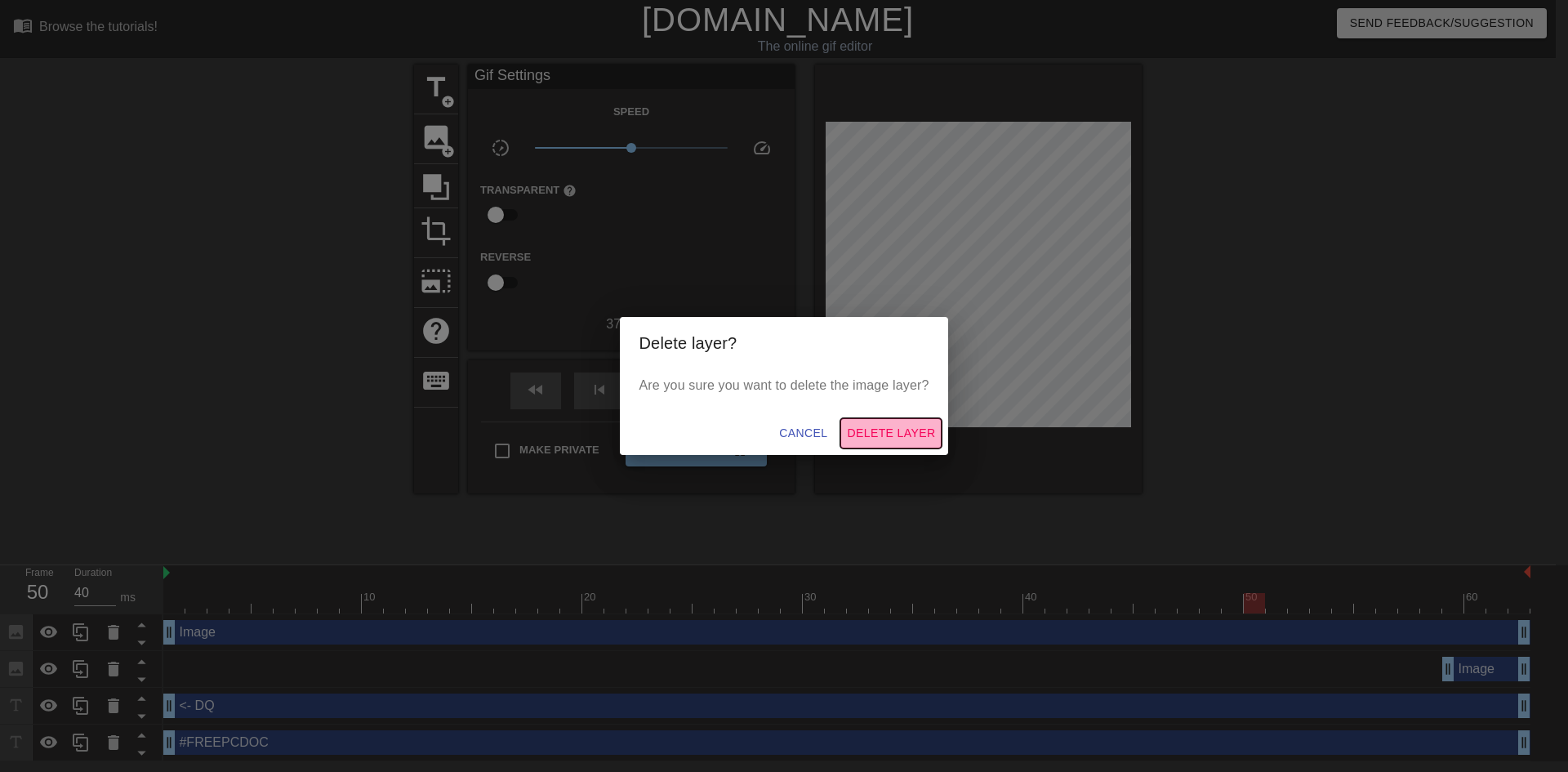
click at [881, 434] on span "Delete Layer" at bounding box center [890, 433] width 88 height 21
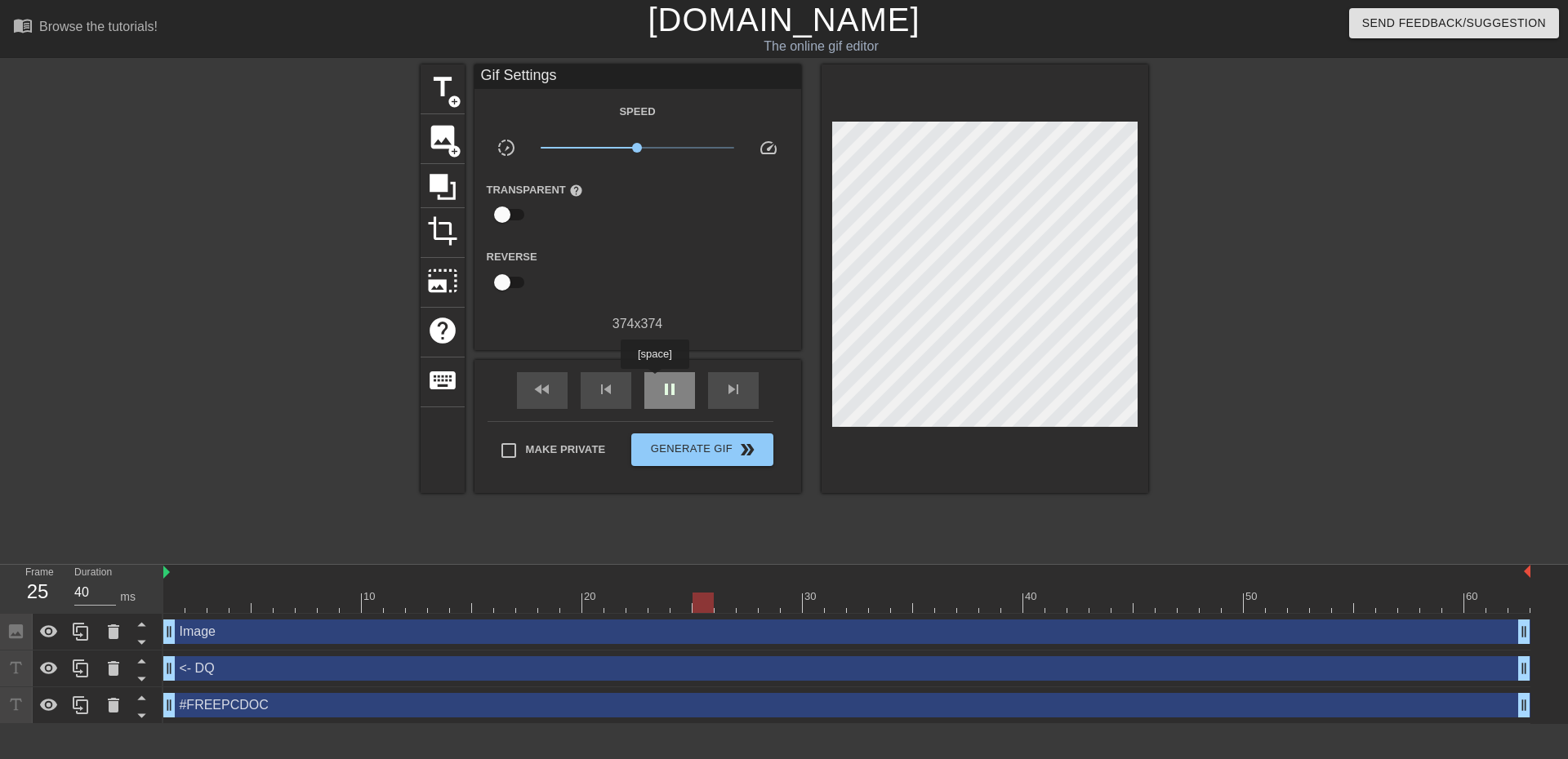
click at [663, 382] on span "pause" at bounding box center [670, 389] width 20 height 20
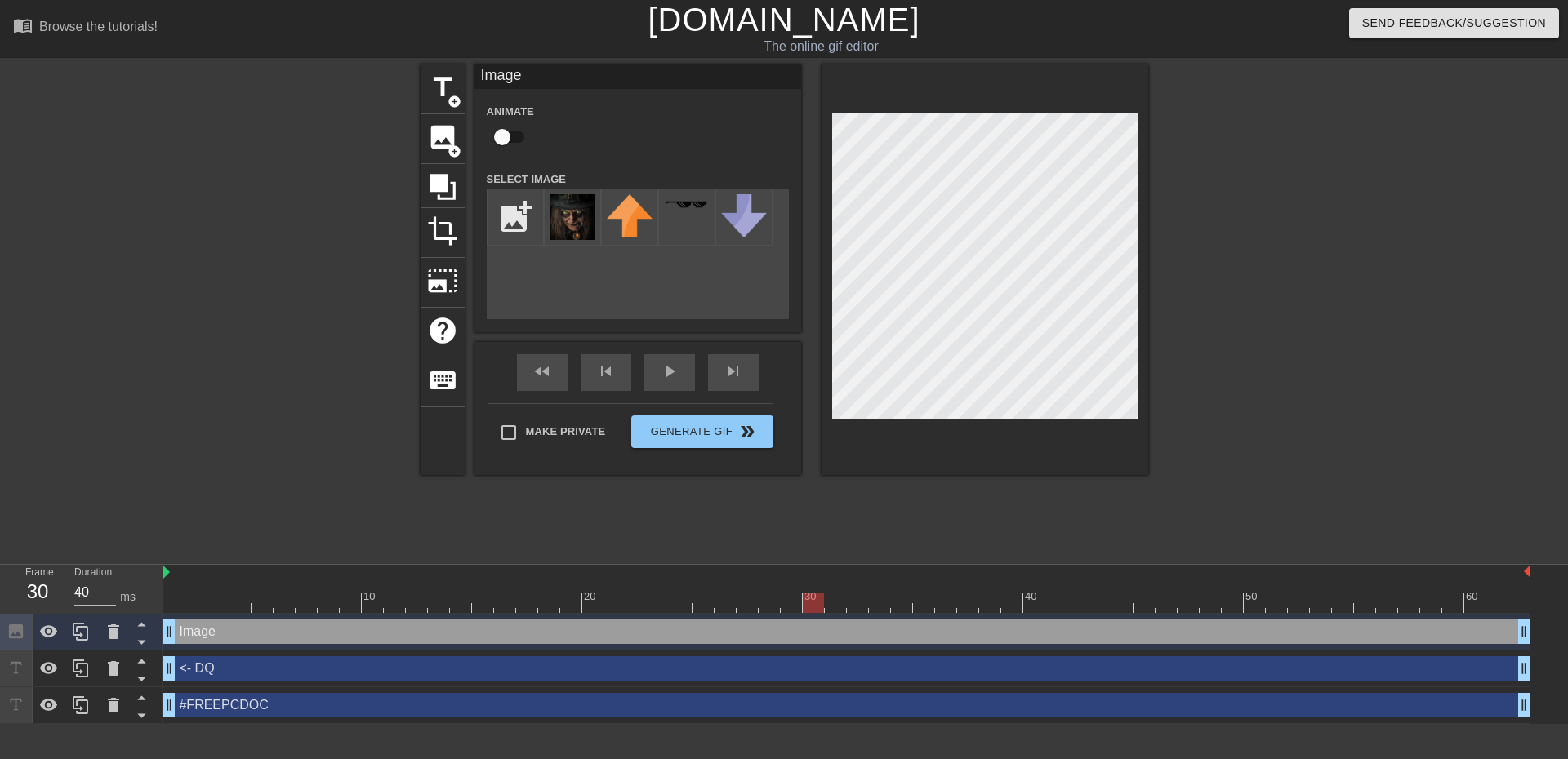
click at [1278, 202] on div at bounding box center [1289, 309] width 245 height 489
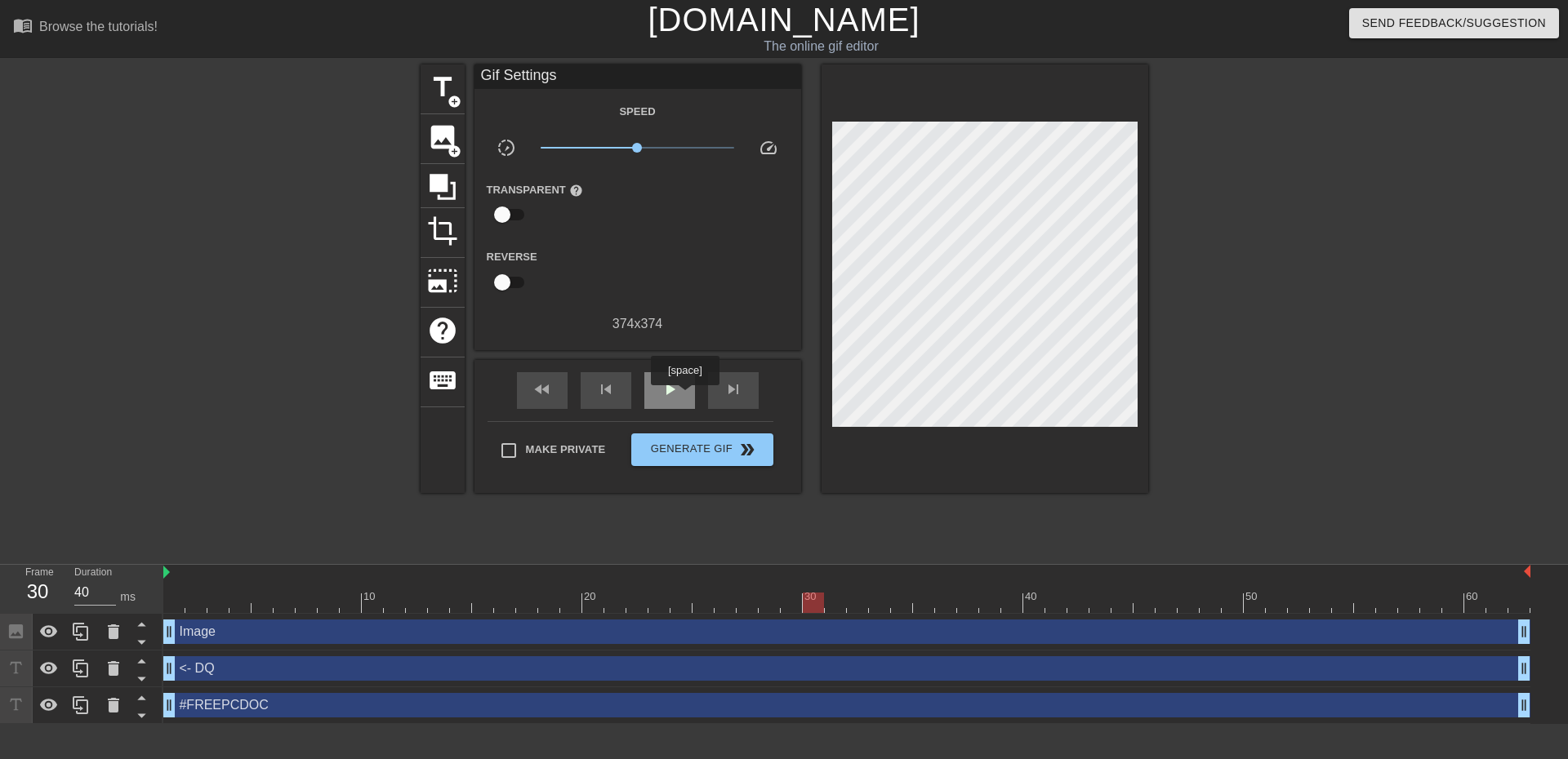
click at [684, 397] on div "play_arrow" at bounding box center [670, 390] width 50 height 37
click at [663, 390] on span "pause" at bounding box center [670, 389] width 20 height 20
type input "40"
click at [679, 460] on button "Generate Gif double_arrow" at bounding box center [702, 450] width 142 height 32
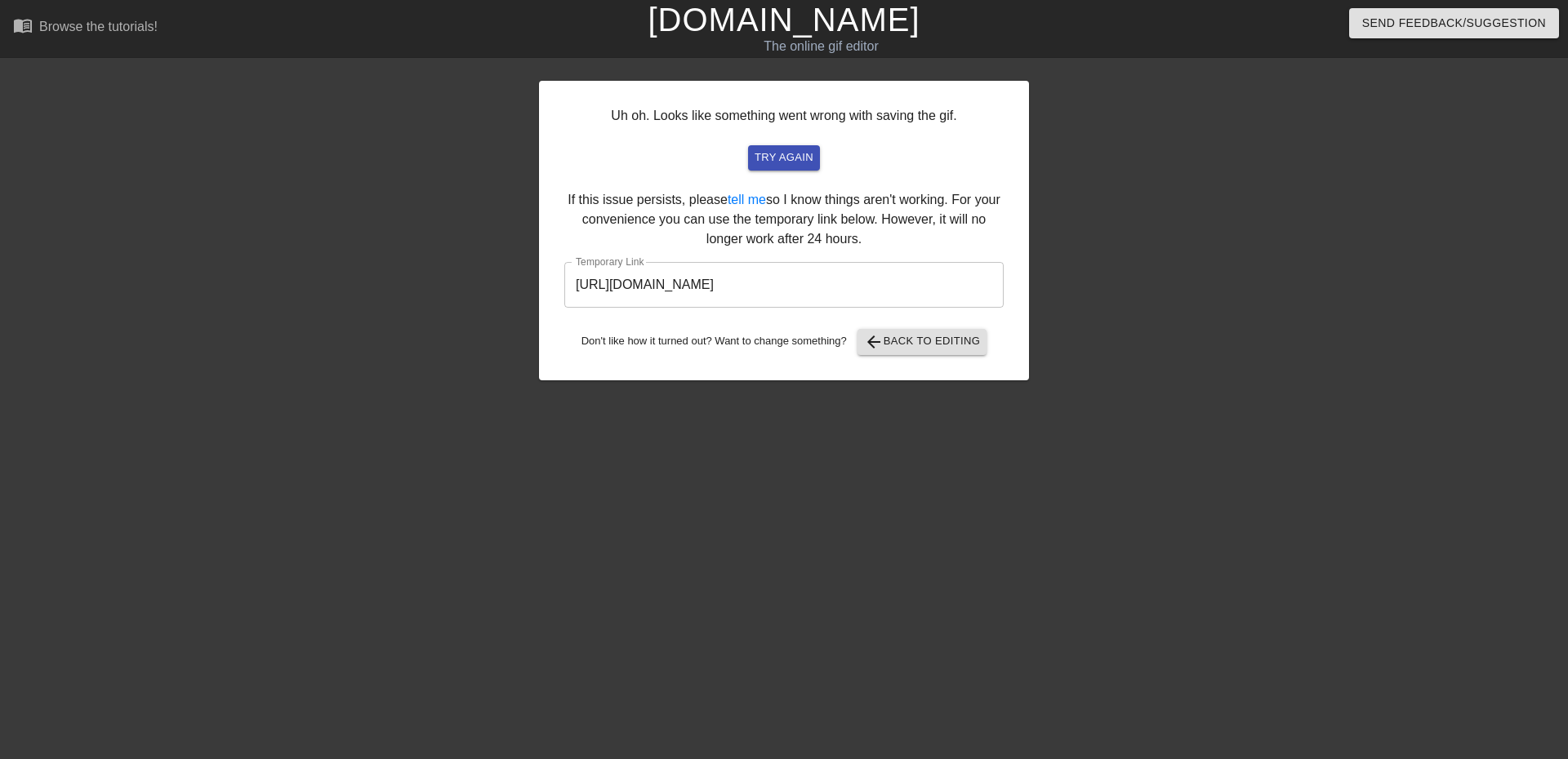
click at [836, 292] on input "[URL][DOMAIN_NAME]" at bounding box center [784, 284] width 439 height 46
